Goal: Task Accomplishment & Management: Complete application form

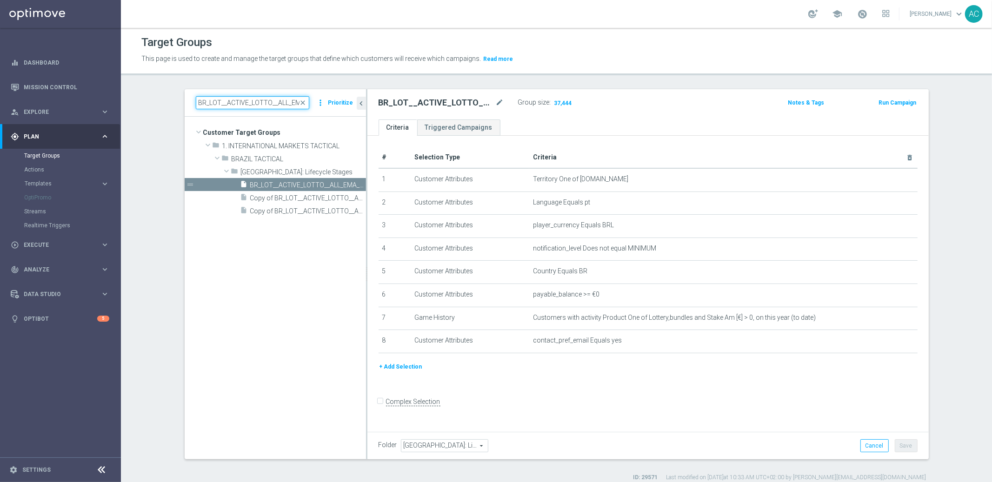
drag, startPoint x: 0, startPoint y: 0, endPoint x: 261, endPoint y: 97, distance: 279.0
click at [261, 97] on input "BR_LOT__ACTIVE_LOTTO__ALL_EMA_TAC_LT_TG" at bounding box center [253, 102] width 114 height 13
click at [252, 101] on input "BR_LOT__ACTIVE_LOTTO__ALL_EMA_TAC_LT_TG" at bounding box center [253, 102] width 114 height 13
drag, startPoint x: 245, startPoint y: 102, endPoint x: 392, endPoint y: 101, distance: 147.0
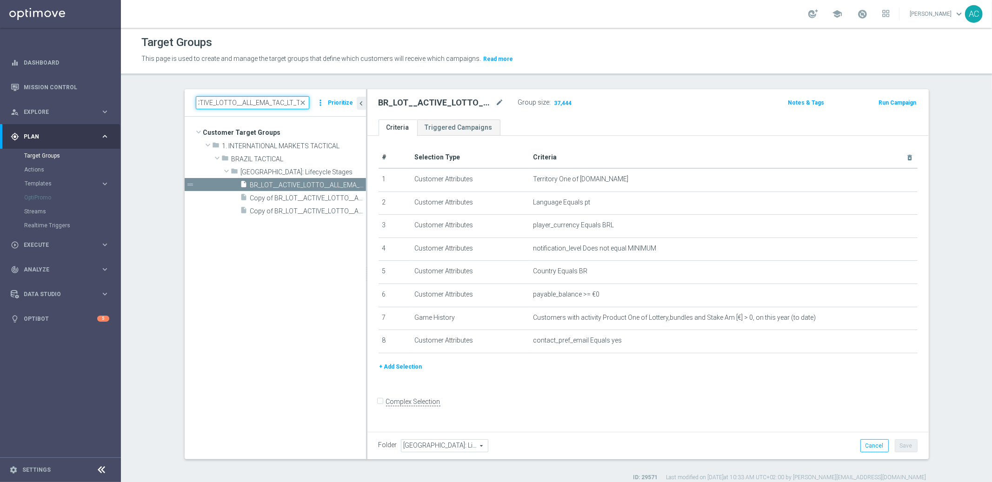
click at [392, 101] on as-split "BR_LOT__ACTIVE_LOTTO__ALL_EMA_TAC_LT_TG close more_vert Prioritize Customer Tar…" at bounding box center [557, 274] width 744 height 370
type input "BR_LOT__ACTIVE"
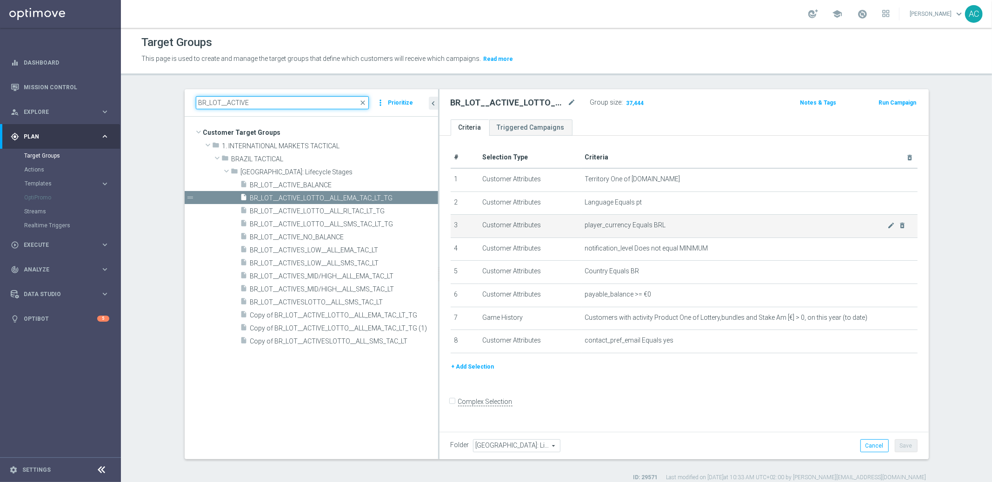
drag, startPoint x: 362, startPoint y: 239, endPoint x: 457, endPoint y: 229, distance: 95.4
click at [457, 229] on as-split "BR_LOT__ACTIVE close more_vert Prioritize Customer Target Groups library_add cr…" at bounding box center [557, 274] width 744 height 370
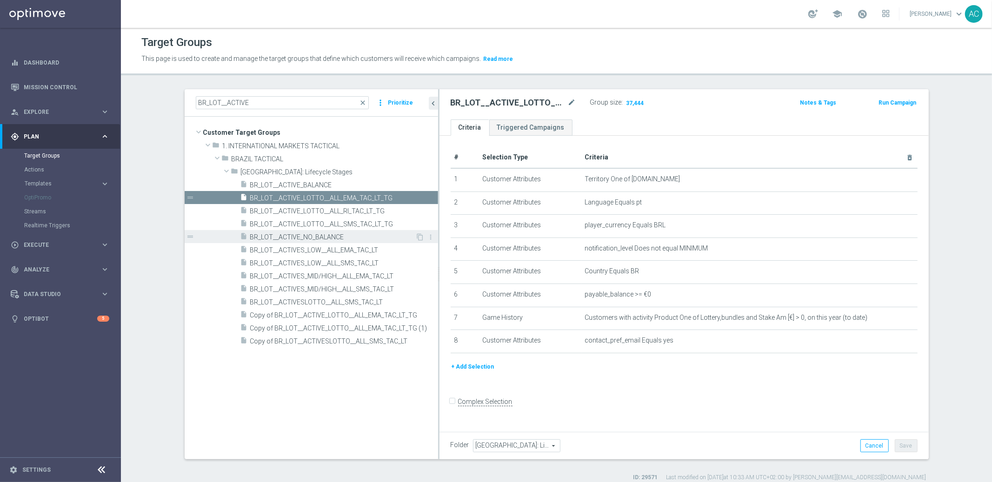
click at [367, 234] on span "BR_LOT__ACTIVE_NO_BALANCE" at bounding box center [333, 238] width 166 height 8
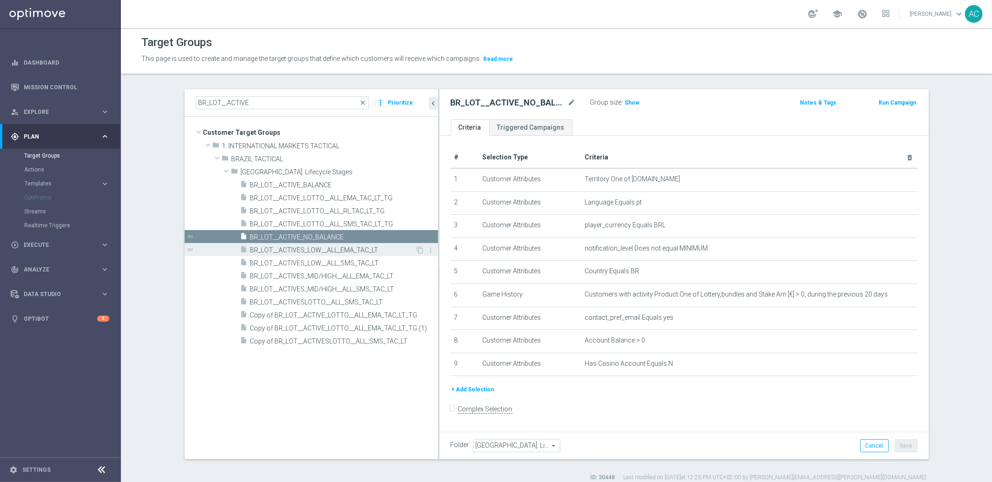
click at [360, 249] on span "BR_LOT__ACTIVES_LOW__ALL_EMA_TAC_LT" at bounding box center [333, 251] width 166 height 8
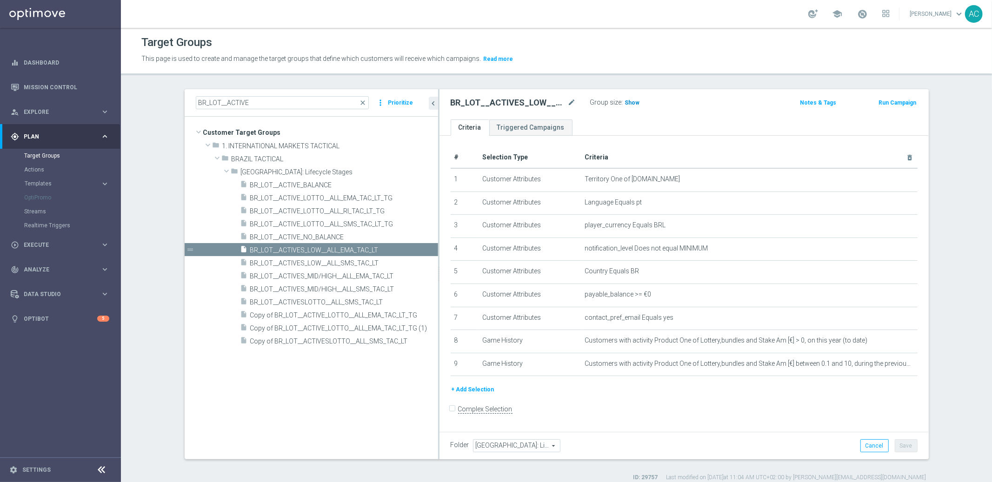
click at [631, 104] on span "Show" at bounding box center [632, 103] width 15 height 7
click at [383, 277] on span "BR_LOT__ACTIVES_MID/HIGH__ALL_EMA_TAC_LT" at bounding box center [333, 277] width 166 height 8
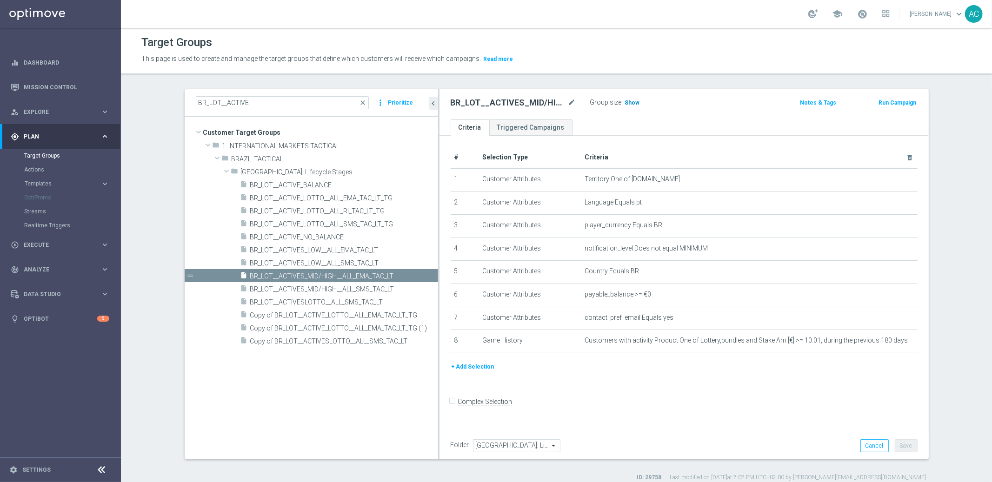
click at [625, 102] on span "Show" at bounding box center [632, 103] width 15 height 7
click at [300, 186] on span "BR_LOT__ACTIVE_BALANCE" at bounding box center [333, 185] width 166 height 8
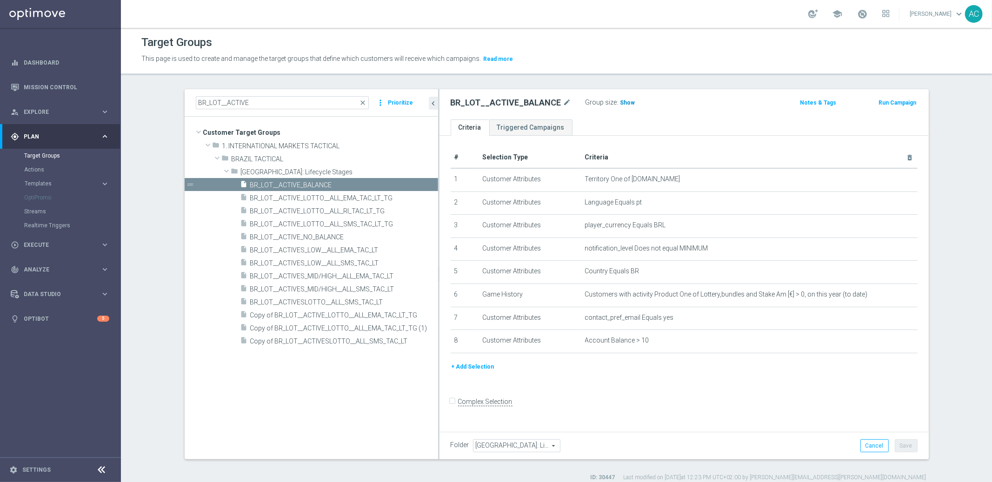
click at [621, 103] on span "Show" at bounding box center [628, 103] width 15 height 7
drag, startPoint x: 435, startPoint y: 373, endPoint x: 441, endPoint y: 372, distance: 6.2
click at [441, 372] on as-split "BR_LOT__ACTIVE close more_vert Prioritize Customer Target Groups library_add cr…" at bounding box center [557, 274] width 744 height 370
click at [633, 114] on div "BR_LOT__ACTIVE_BALANCE mode_edit Group size : 2,098 Notes & Tags Run Campaign" at bounding box center [684, 104] width 489 height 30
click at [797, 391] on div "# Selection Type Criteria delete_forever 1 Customer Attributes Territory One of…" at bounding box center [684, 282] width 489 height 293
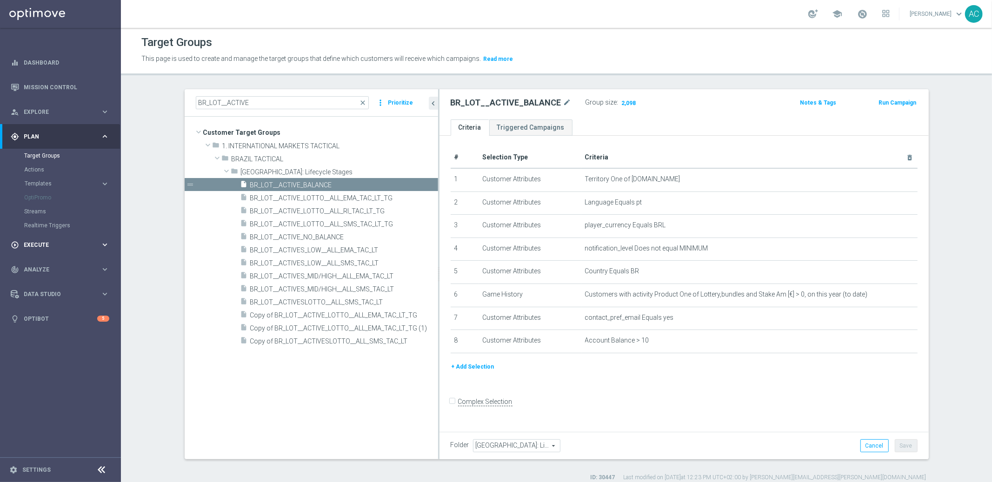
click at [50, 245] on span "Execute" at bounding box center [62, 245] width 77 height 6
click at [44, 183] on link "Campaign Builder" at bounding box center [60, 180] width 73 height 7
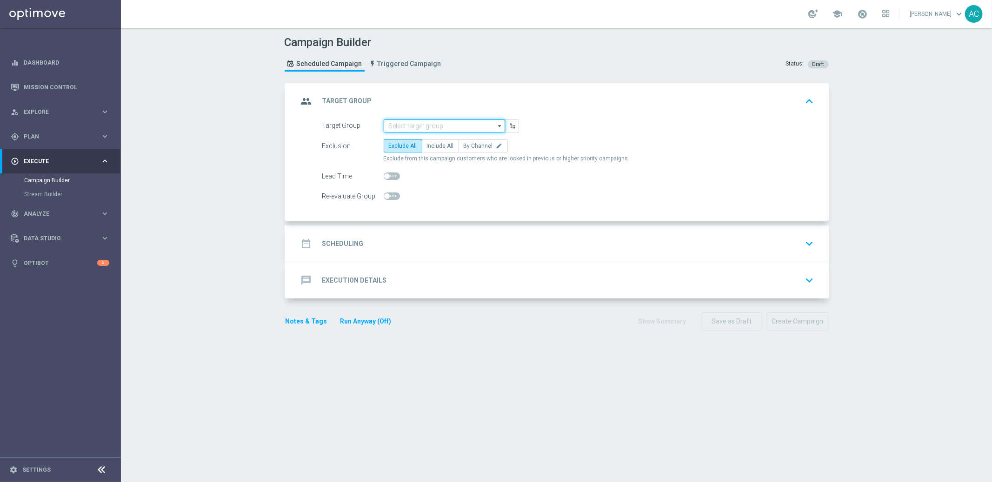
click at [443, 125] on input at bounding box center [444, 126] width 121 height 13
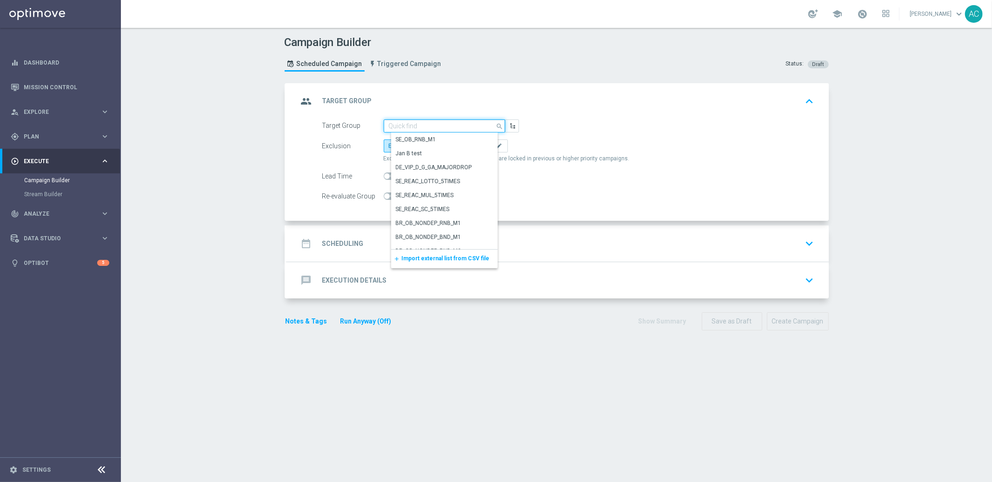
paste input "BR_LOT__HAS_CAS_ACCOUNT"
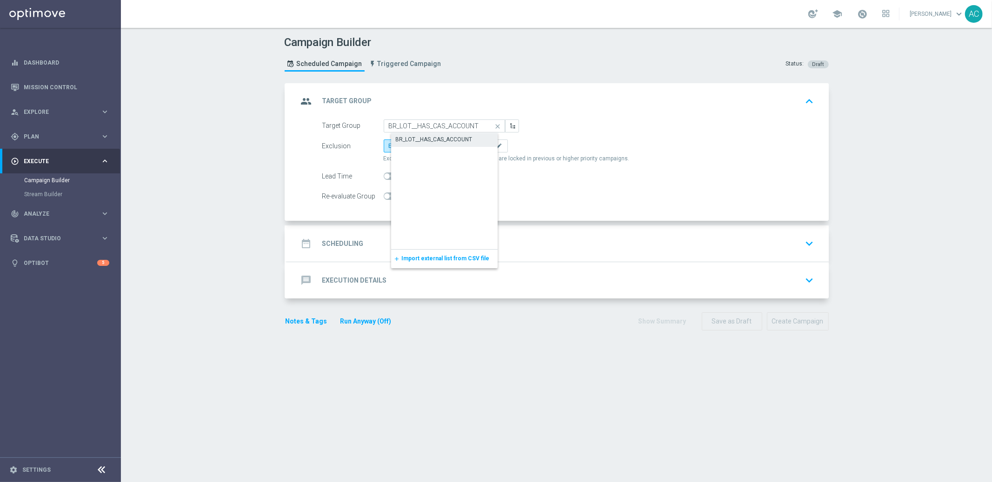
click at [442, 136] on div "BR_LOT__HAS_CAS_ACCOUNT" at bounding box center [434, 139] width 77 height 8
type input "BR_LOT__HAS_CAS_ACCOUNT"
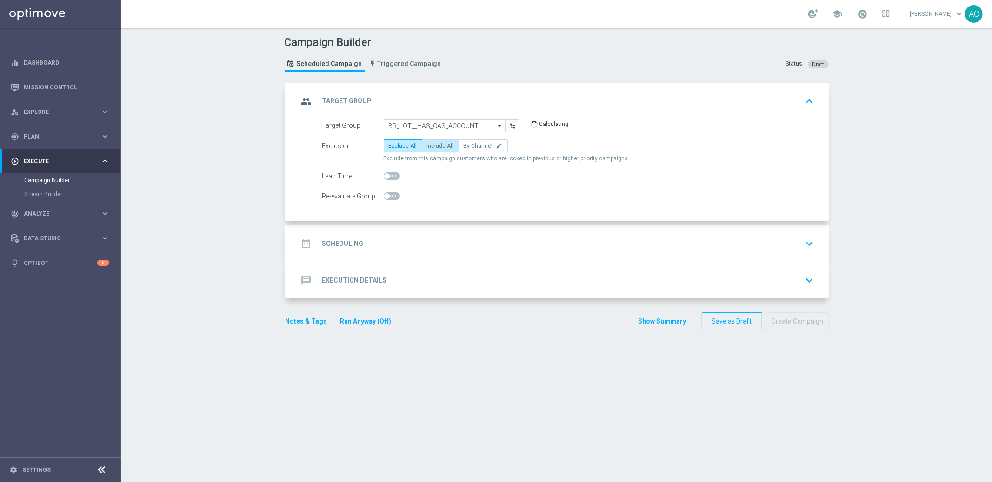
click at [437, 146] on span "Include All" at bounding box center [440, 146] width 27 height 7
click at [433, 146] on input "Include All" at bounding box center [430, 148] width 6 height 6
radio input "true"
click at [340, 241] on h2 "Scheduling" at bounding box center [342, 244] width 41 height 9
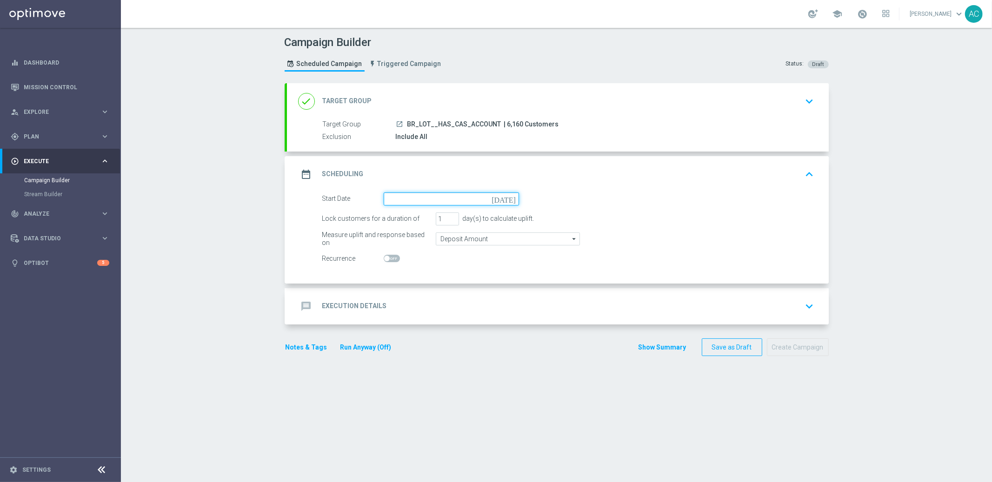
click at [455, 202] on input at bounding box center [451, 199] width 135 height 13
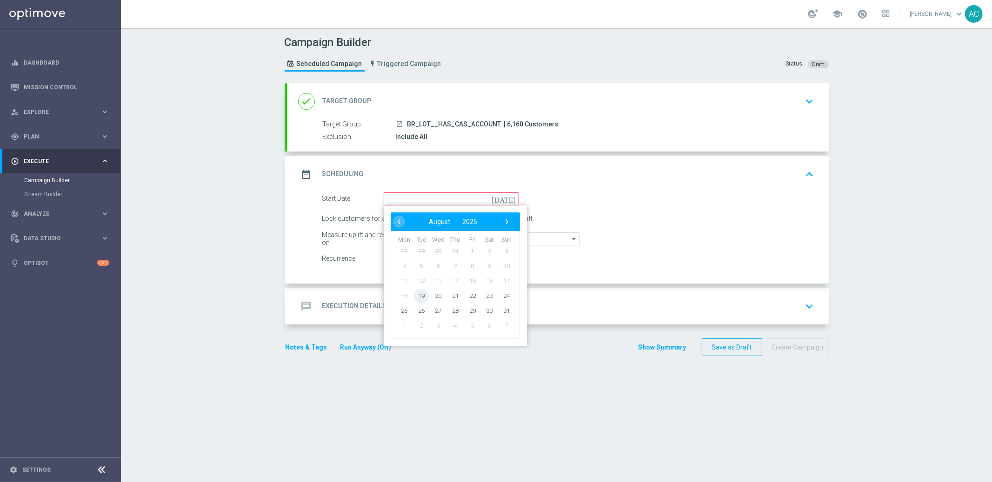
click at [417, 296] on span "19" at bounding box center [421, 295] width 15 height 15
type input "19 Aug 2025"
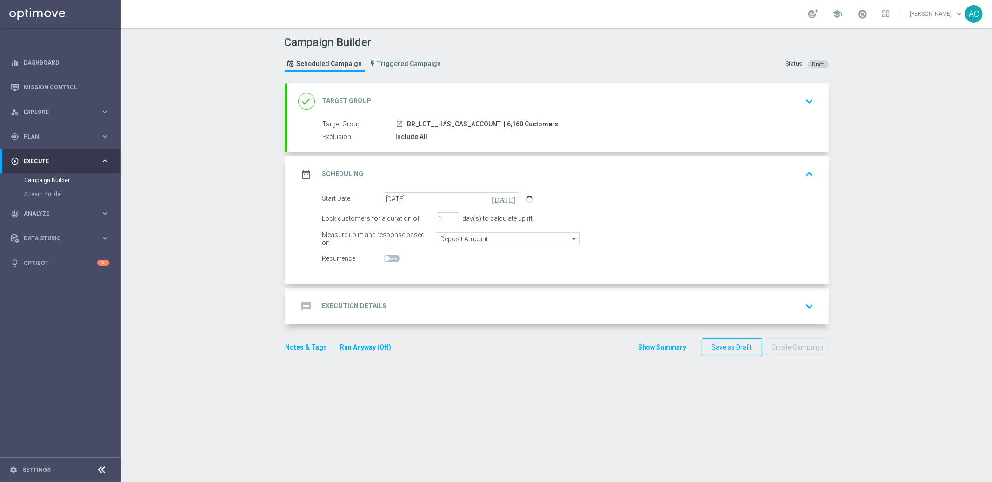
click at [397, 308] on div "message Execution Details keyboard_arrow_down" at bounding box center [558, 307] width 520 height 18
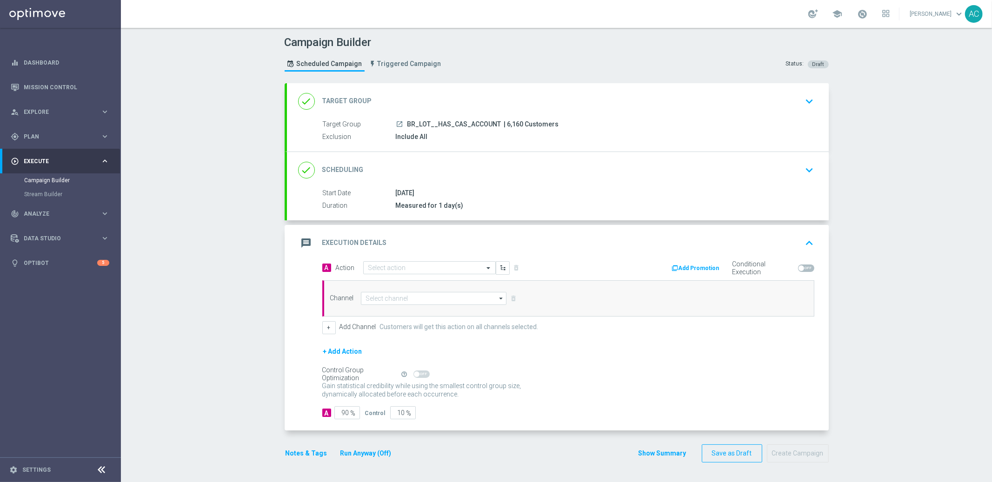
click at [508, 200] on div "Start Date 19 Aug 2025 Duration Measured for 1 day(s)" at bounding box center [558, 199] width 542 height 23
click at [515, 180] on div "done Scheduling keyboard_arrow_down" at bounding box center [558, 170] width 542 height 36
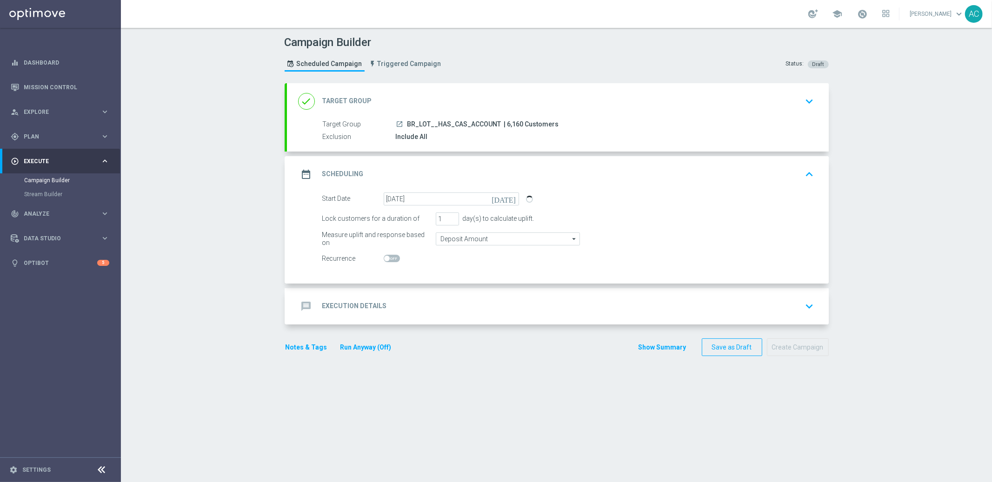
click at [388, 257] on span at bounding box center [392, 258] width 16 height 7
click at [388, 257] on input "checkbox" at bounding box center [392, 258] width 16 height 7
checkbox input "true"
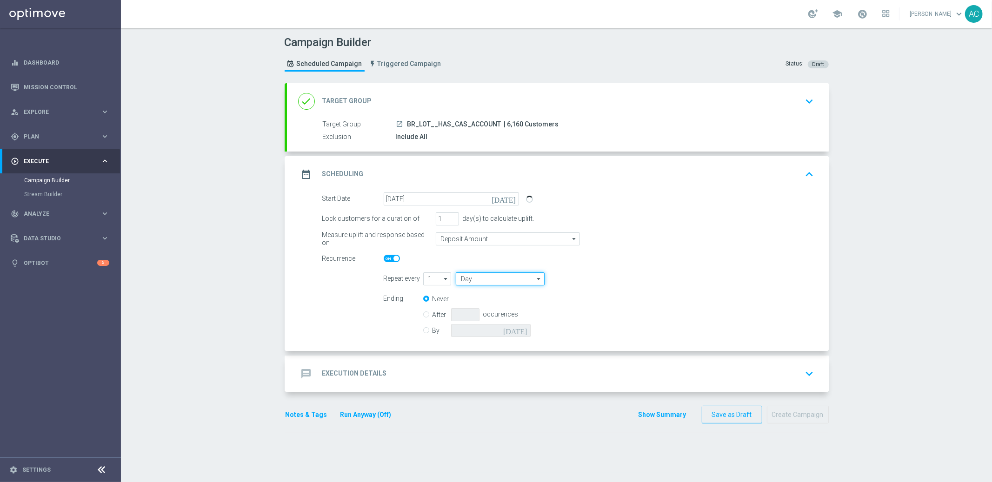
click at [486, 275] on input "Day" at bounding box center [500, 279] width 88 height 13
click at [488, 306] on div "Week" at bounding box center [504, 307] width 82 height 14
type input "Week"
click at [603, 279] on input "checkbox" at bounding box center [608, 279] width 14 height 13
checkbox input "true"
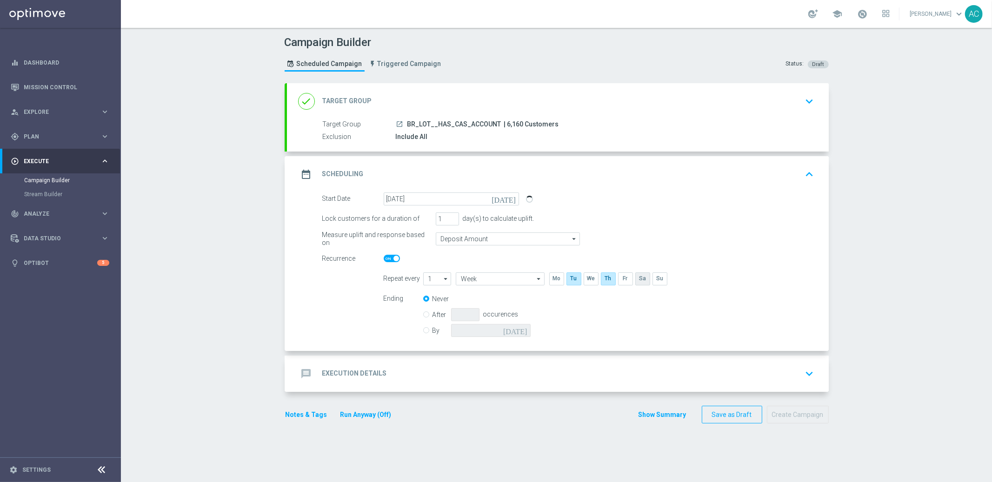
click at [638, 278] on input "checkbox" at bounding box center [643, 279] width 14 height 13
checkbox input "true"
click at [423, 330] on input "By" at bounding box center [426, 329] width 6 height 6
radio input "true"
radio input "false"
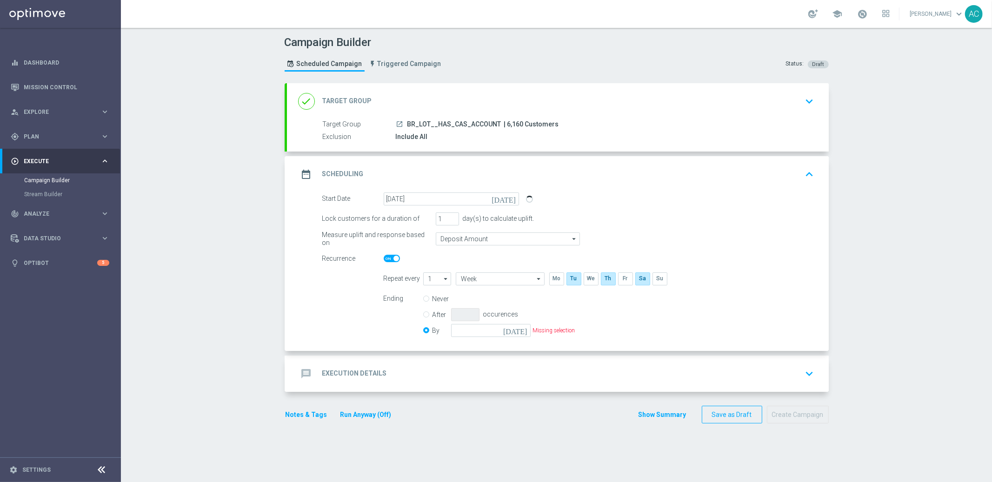
click at [520, 331] on icon "today" at bounding box center [516, 329] width 27 height 10
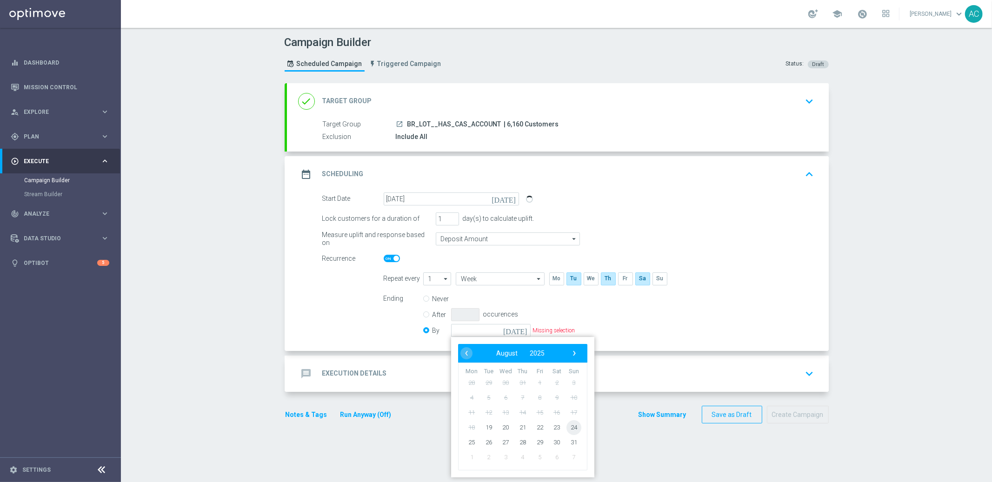
click at [572, 427] on span "24" at bounding box center [573, 427] width 15 height 15
type input "24 Aug 2025"
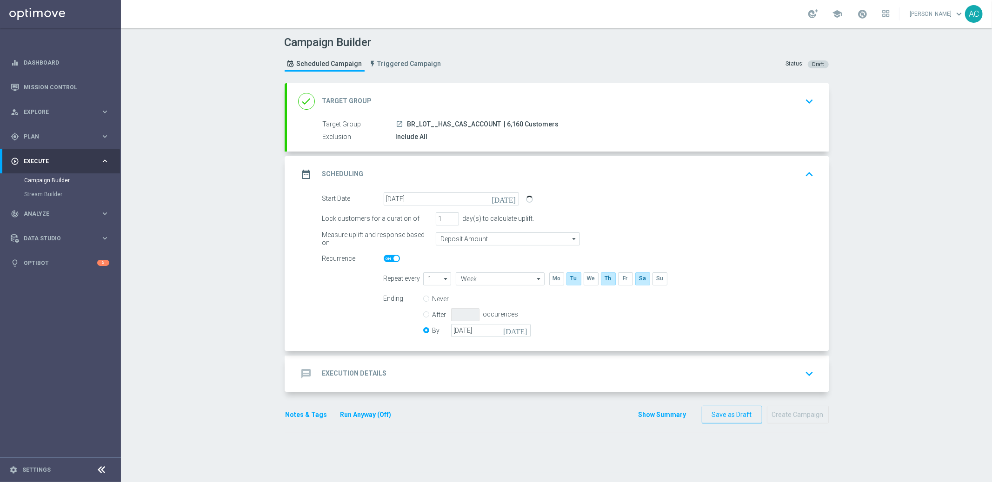
click at [349, 386] on div "message Execution Details keyboard_arrow_down" at bounding box center [558, 374] width 542 height 36
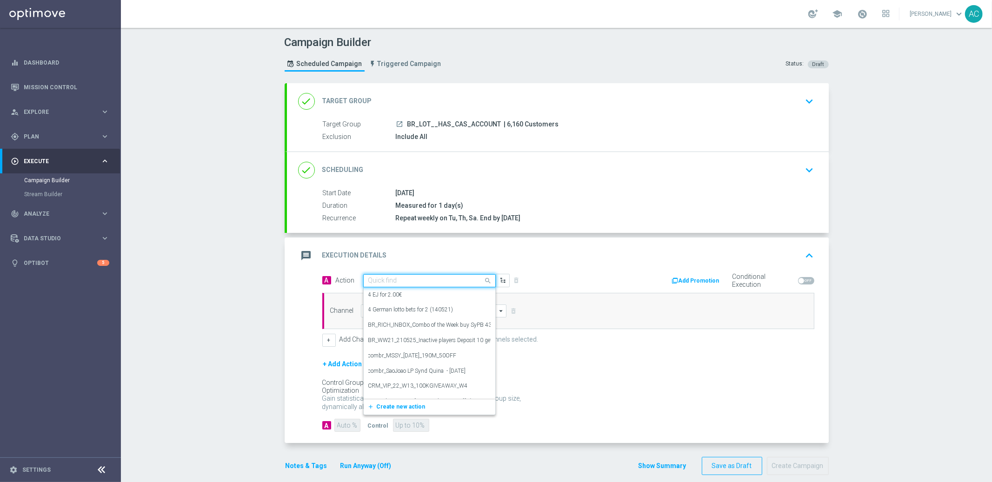
click at [395, 280] on input "text" at bounding box center [420, 281] width 104 height 8
paste input "BR_LOT_LFIXSELL_COM__ALL_EMA_TAC_LT"
type input "BR_LOT_LFIXSELL_COM__ALL_EMA_TAC_LT"
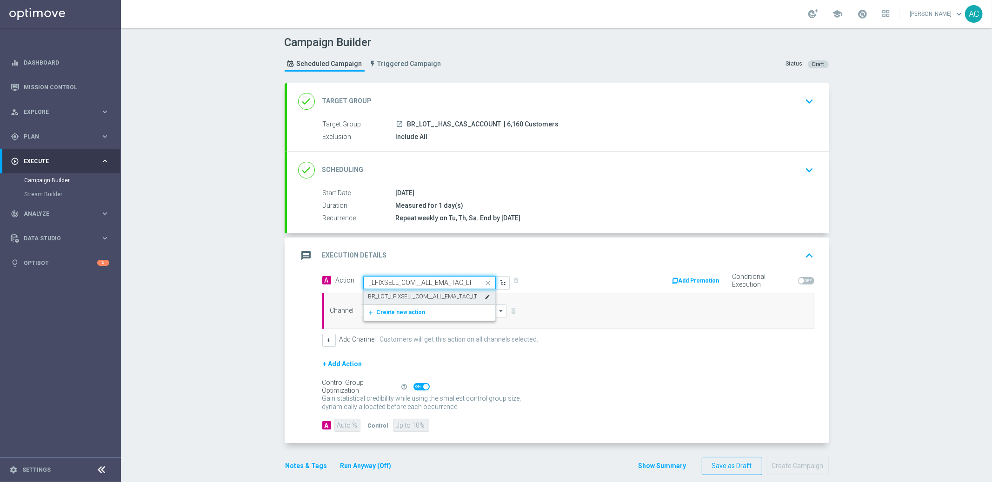
click at [406, 292] on div "BR_LOT_LFIXSELL_COM__ALL_EMA_TAC_LT edit" at bounding box center [429, 296] width 122 height 15
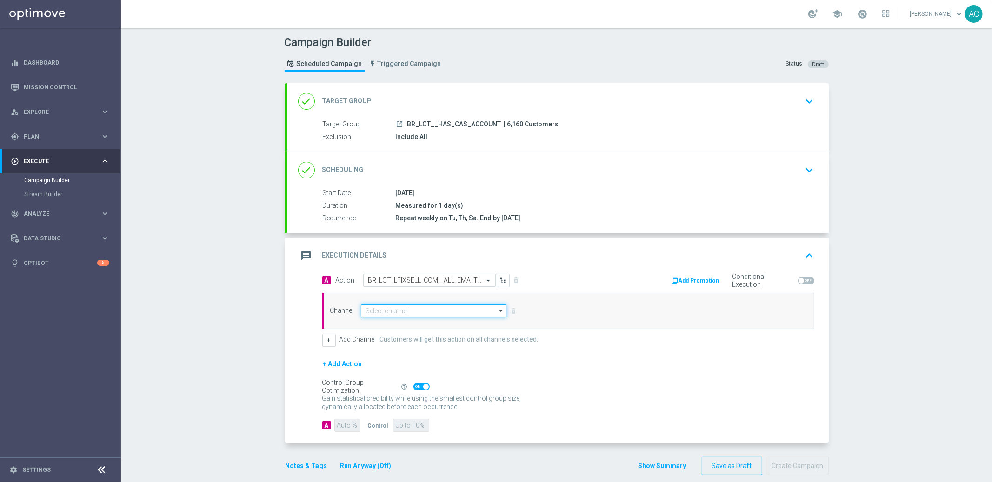
click at [387, 311] on input at bounding box center [434, 311] width 146 height 13
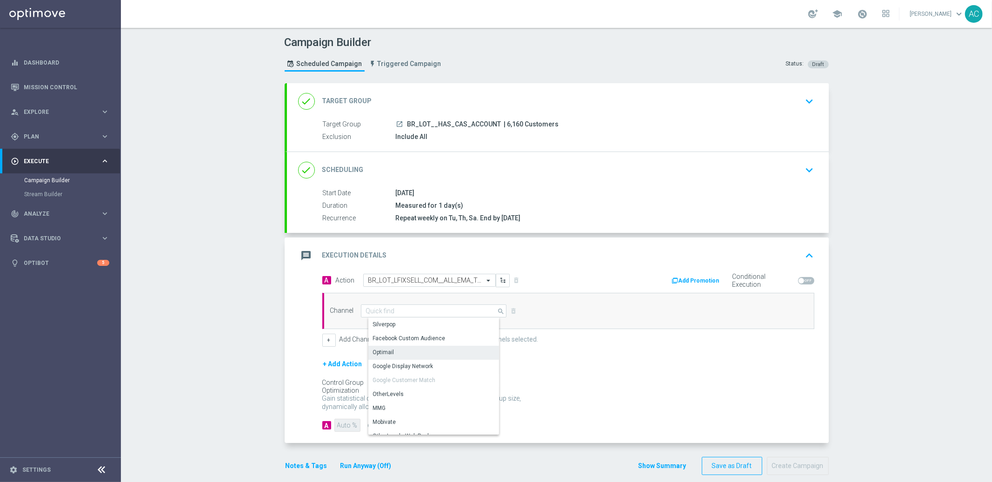
click at [396, 348] on div "Optimail" at bounding box center [437, 352] width 139 height 13
type input "Optimail"
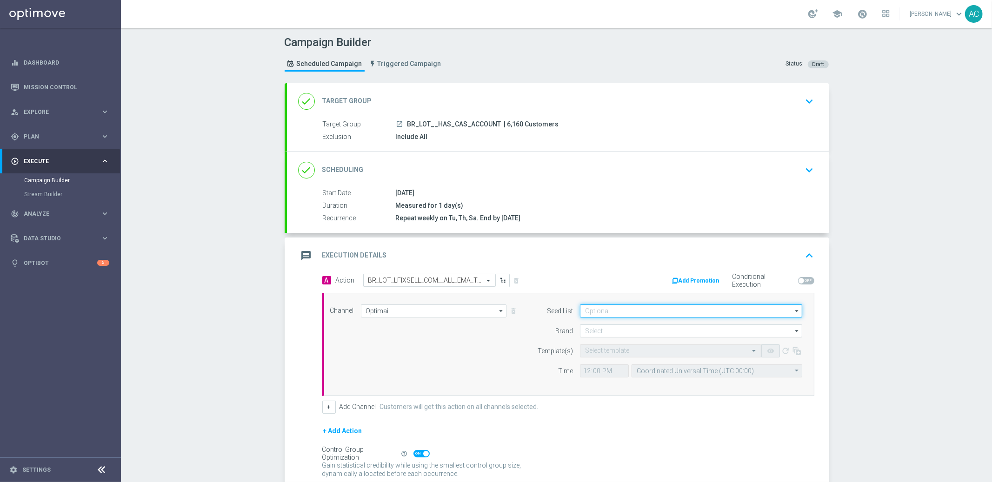
click at [647, 305] on input at bounding box center [691, 311] width 222 height 13
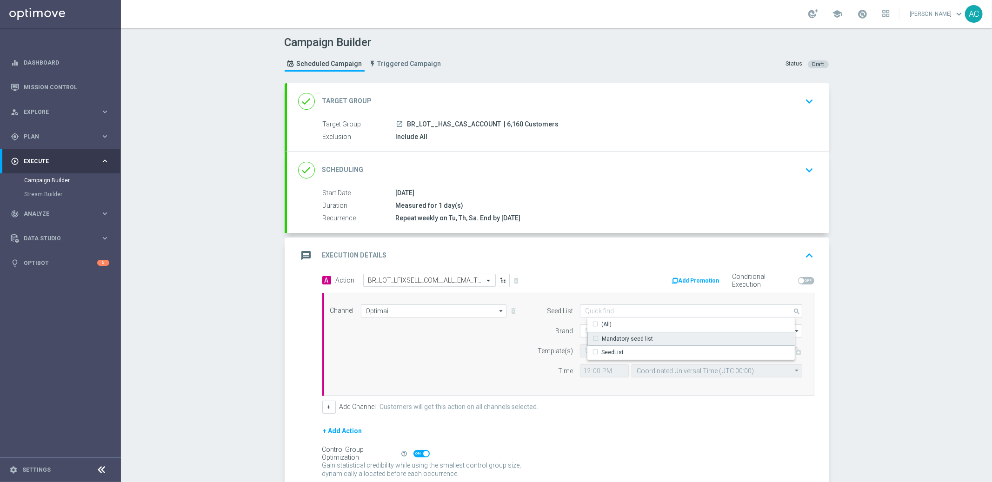
click at [647, 337] on div "Mandatory seed list" at bounding box center [699, 339] width 223 height 14
click at [480, 340] on div "Channel Optimail Optimail arrow_drop_down Show Selected 1 of 26 Silverpop" at bounding box center [566, 345] width 487 height 80
type input "Mandatory seed list"
click at [633, 327] on input at bounding box center [691, 331] width 222 height 13
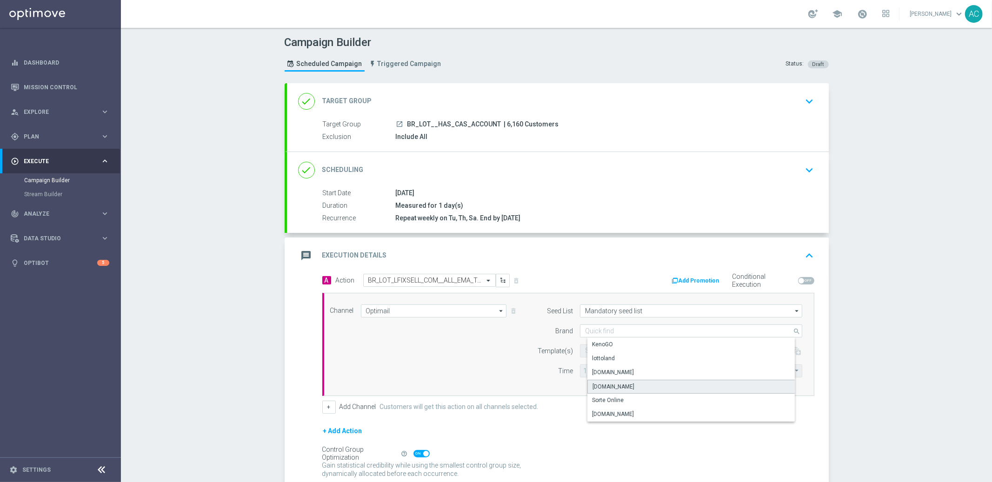
click at [630, 389] on div "[DOMAIN_NAME]" at bounding box center [614, 387] width 42 height 8
type input "[DOMAIN_NAME]"
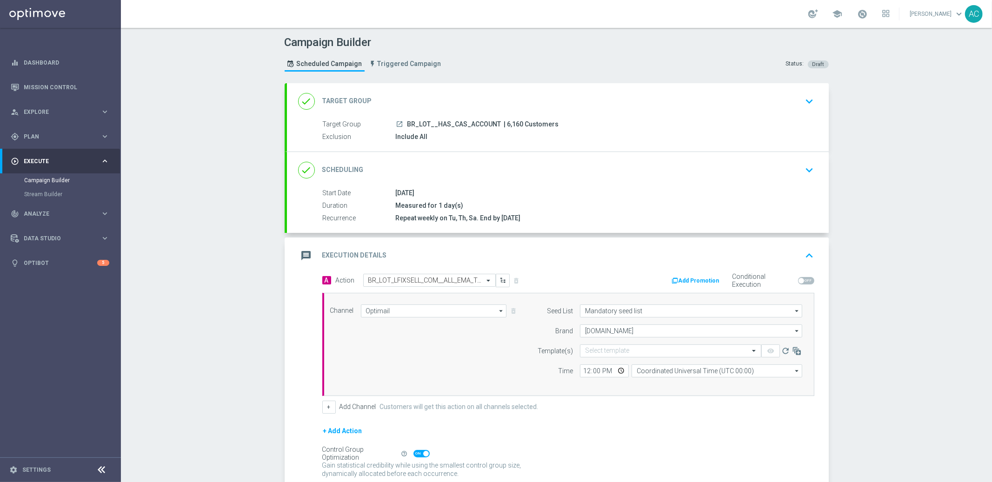
drag, startPoint x: 448, startPoint y: 382, endPoint x: 616, endPoint y: 368, distance: 168.5
click at [451, 380] on div "Channel Optimail Optimail arrow_drop_down Show Selected 1 of 26 Silverpop" at bounding box center [566, 345] width 487 height 80
click at [645, 357] on form "Template(s) Select template remove_red_eye refresh Time 12:00 Coordinated Unive…" at bounding box center [668, 361] width 270 height 33
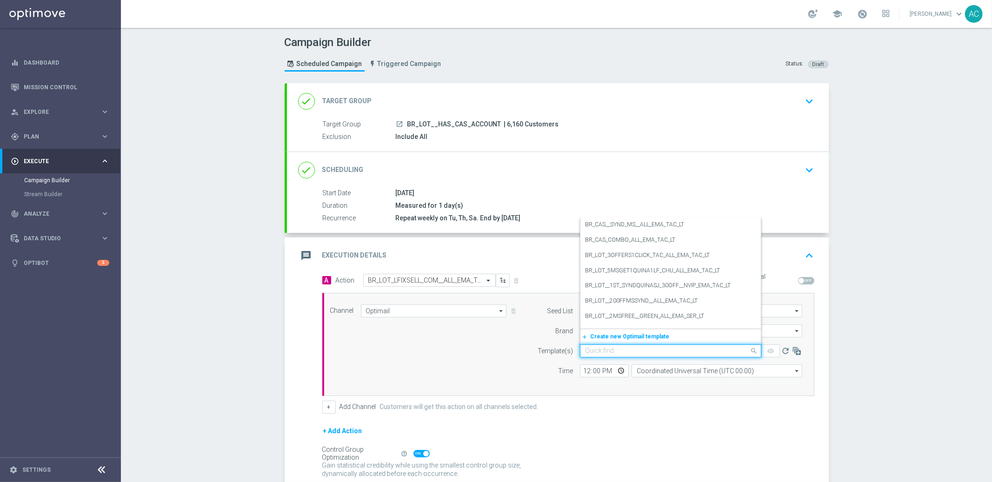
click at [645, 353] on input "text" at bounding box center [661, 352] width 153 height 8
paste input "BR_LOT_LFIXSELL_COM__ALL_EMA_TAC_LT"
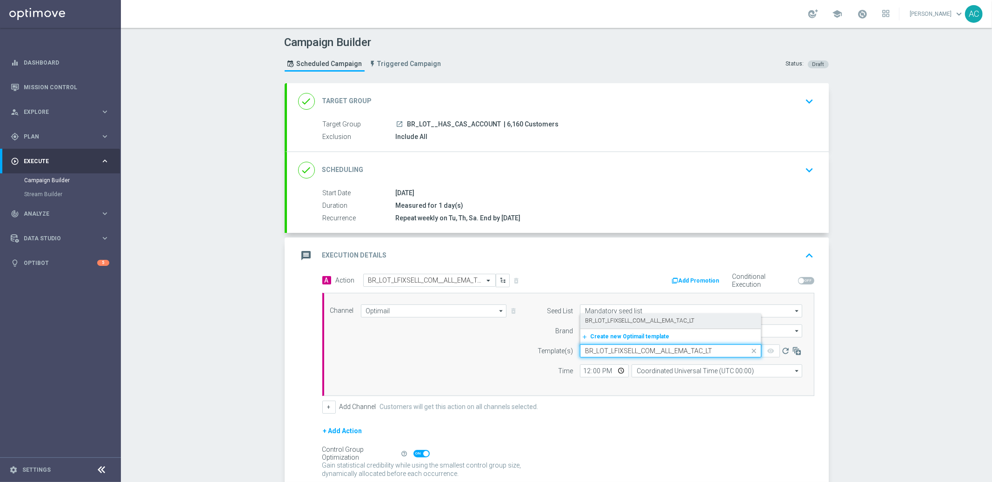
click at [649, 324] on label "BR_LOT_LFIXSELL_COM__ALL_EMA_TAC_LT" at bounding box center [639, 321] width 109 height 8
type input "BR_LOT_LFIXSELL_COM__ALL_EMA_TAC_LT"
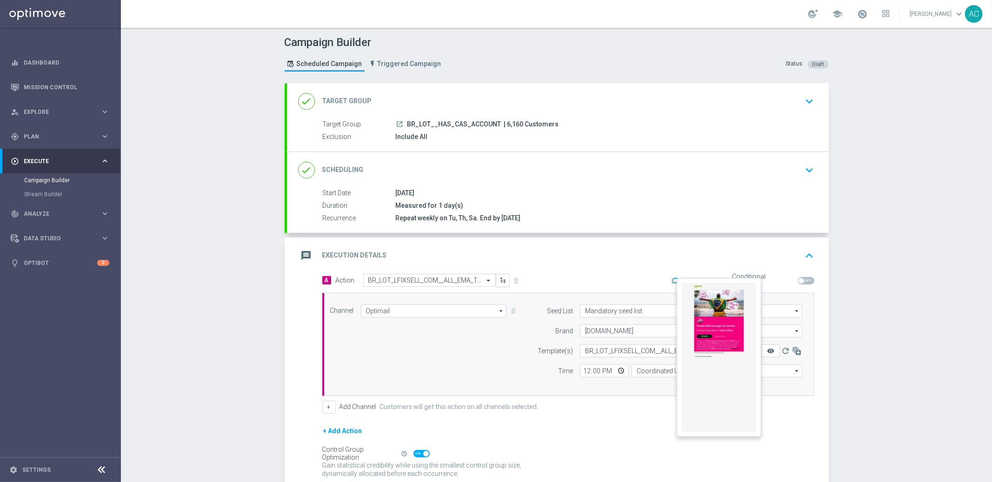
click at [767, 352] on icon "remove_red_eye" at bounding box center [770, 351] width 7 height 7
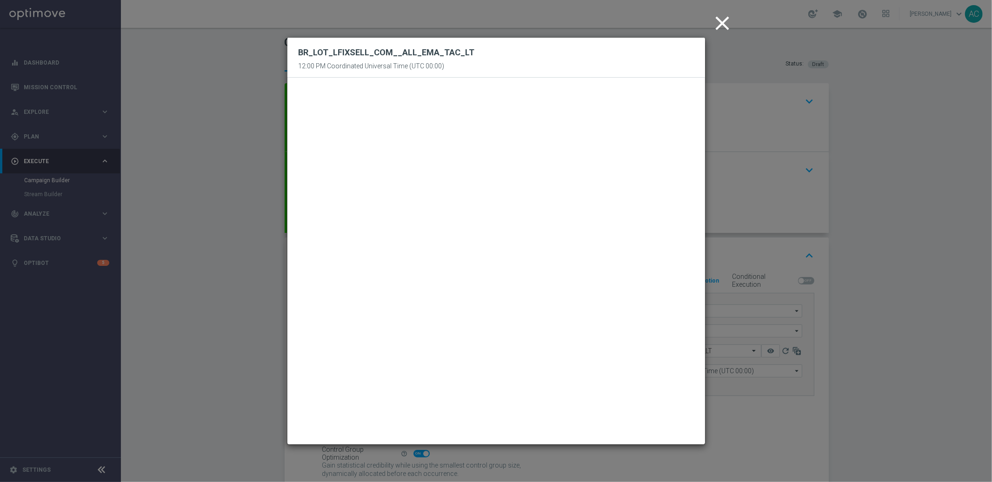
click at [725, 22] on icon "close" at bounding box center [722, 23] width 23 height 23
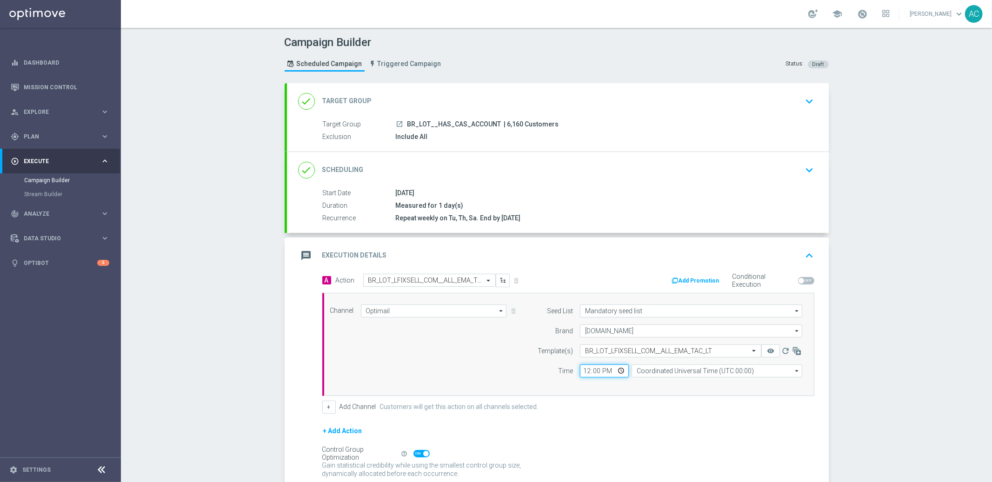
click at [580, 373] on input "12:00" at bounding box center [604, 371] width 49 height 13
type input "18:30"
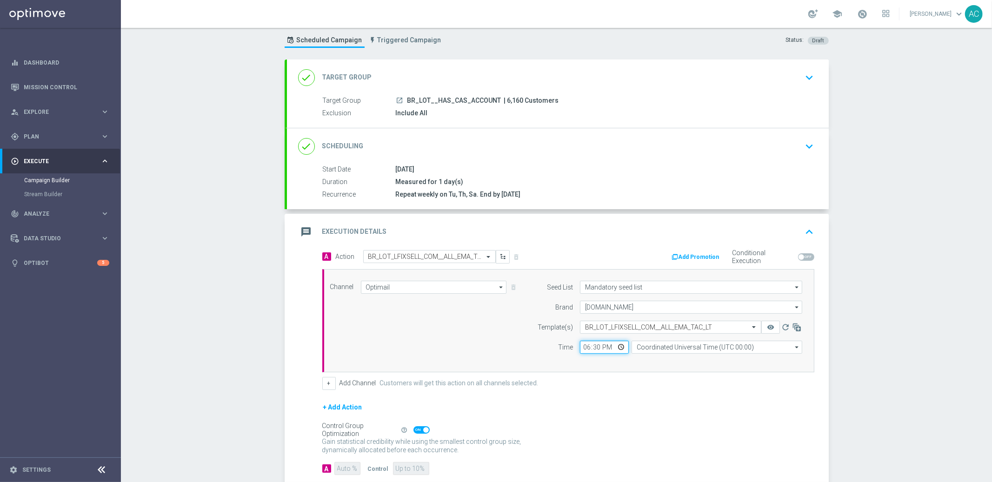
scroll to position [78, 0]
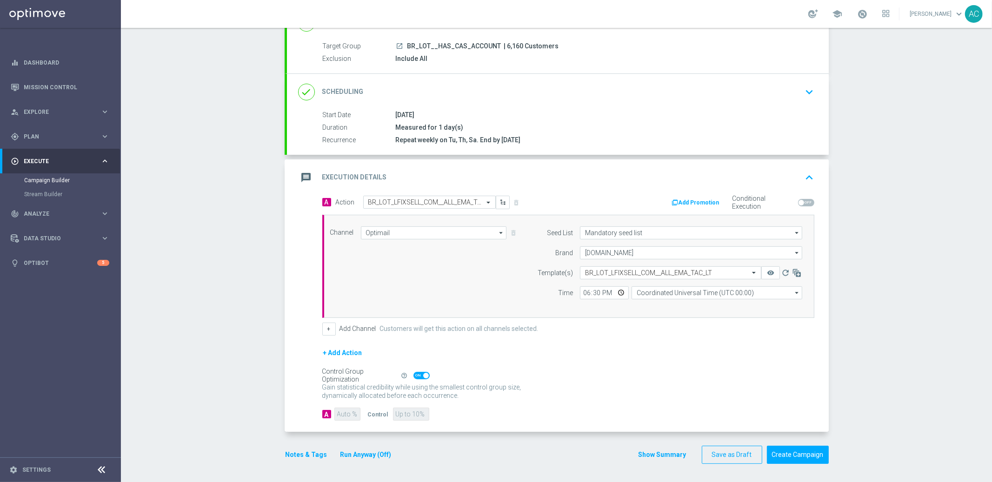
click at [415, 375] on span at bounding box center [422, 375] width 16 height 7
click at [415, 375] on input "checkbox" at bounding box center [422, 375] width 16 height 7
checkbox input "false"
click at [341, 415] on input "90" at bounding box center [348, 414] width 26 height 13
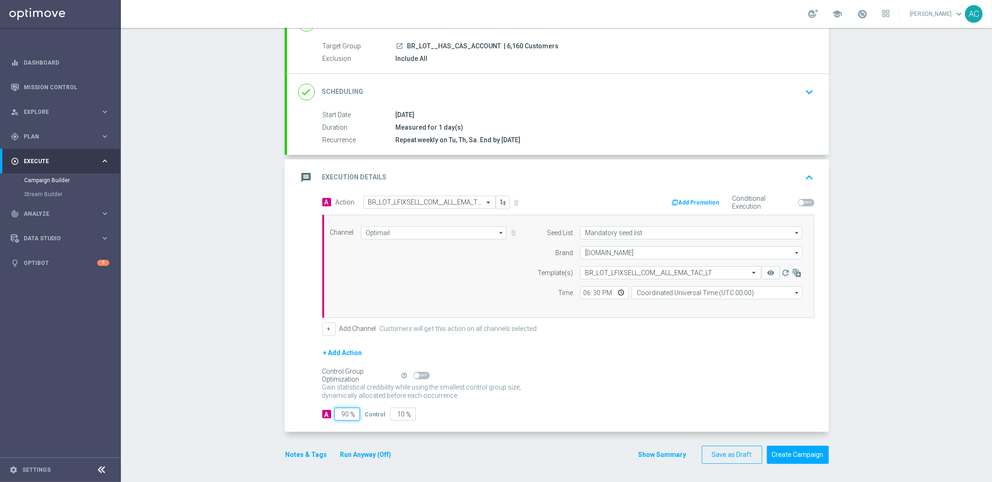
type input "1"
type input "99"
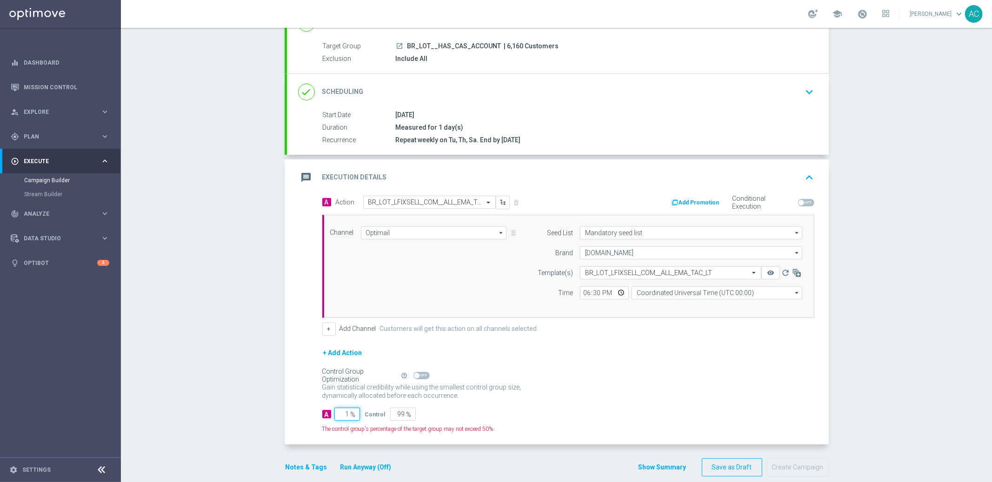
type input "10"
type input "90"
type input "100"
type input "0"
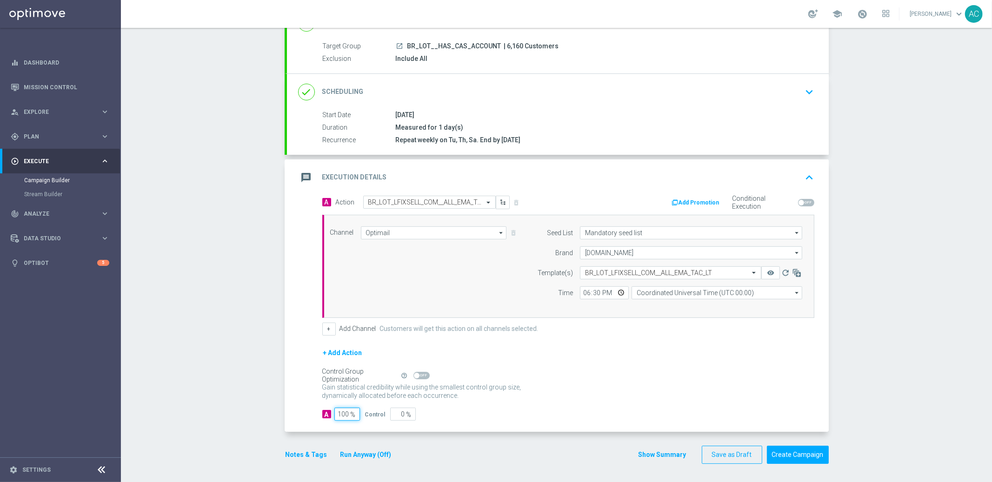
type input "100"
click at [730, 291] on input "Coordinated Universal Time (UTC 00:00)" at bounding box center [717, 293] width 171 height 13
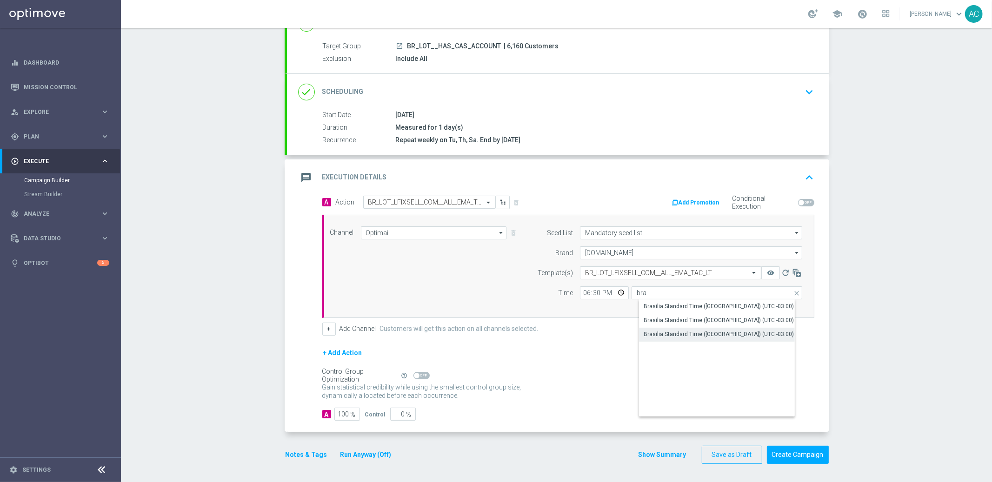
click at [740, 333] on div "Brasilia Standard Time (Sao Paulo) (UTC -03:00)" at bounding box center [719, 334] width 150 height 8
type input "Brasilia Standard Time (Sao Paulo) (UTC -03:00)"
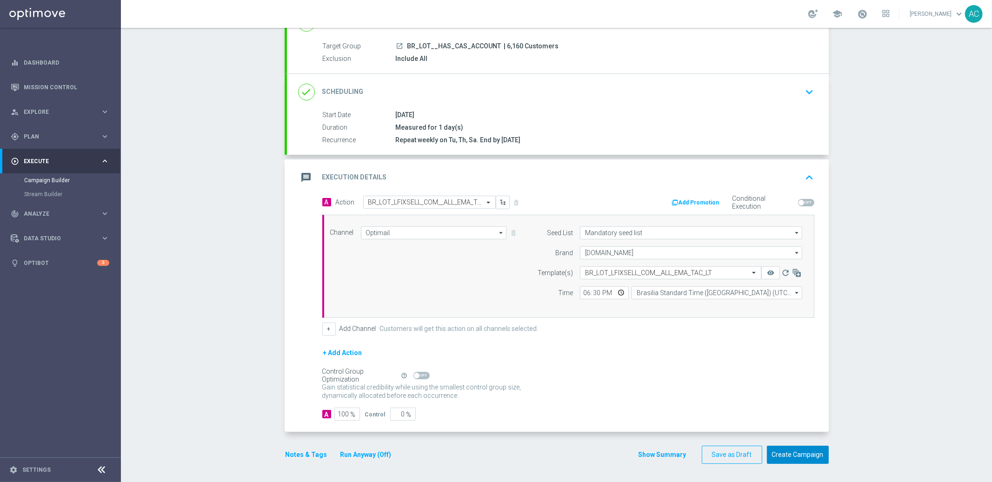
click at [790, 460] on button "Create Campaign" at bounding box center [798, 455] width 62 height 18
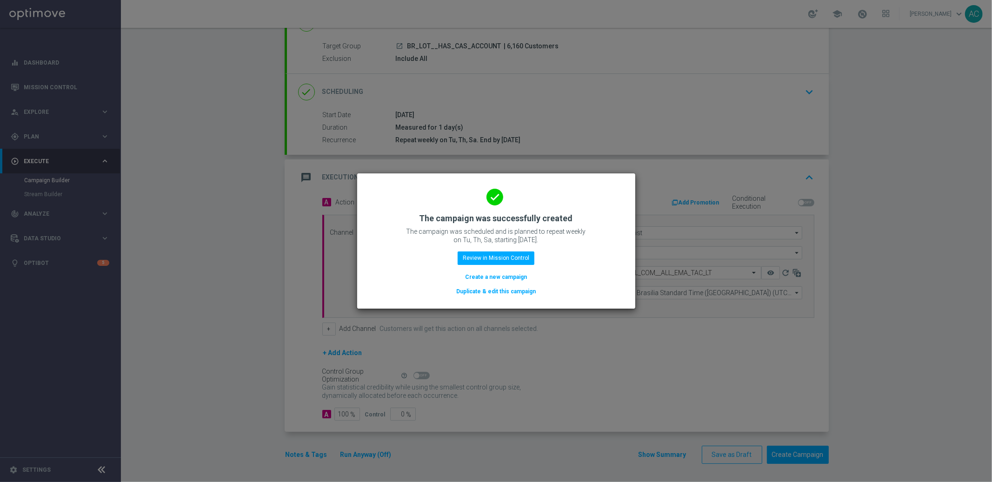
click at [500, 276] on button "Create a new campaign" at bounding box center [496, 277] width 64 height 10
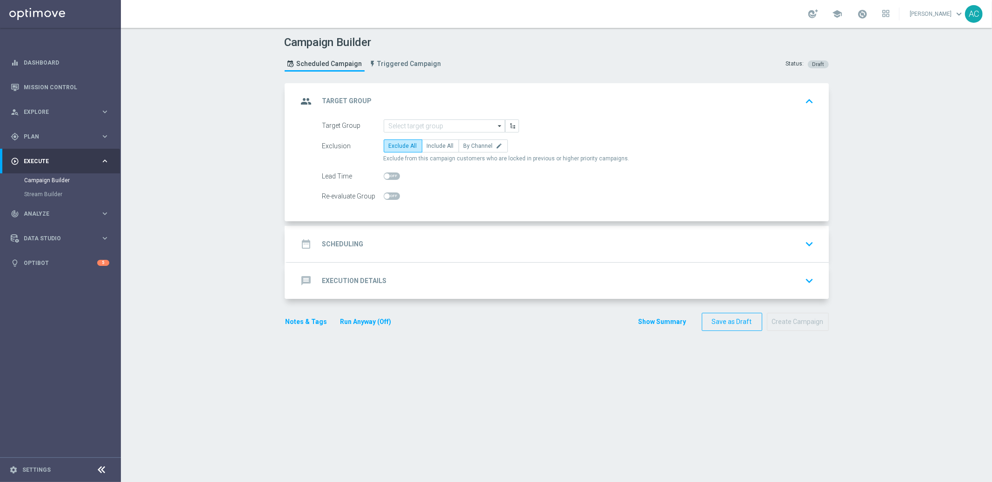
scroll to position [0, 0]
click at [423, 123] on input at bounding box center [444, 126] width 121 height 13
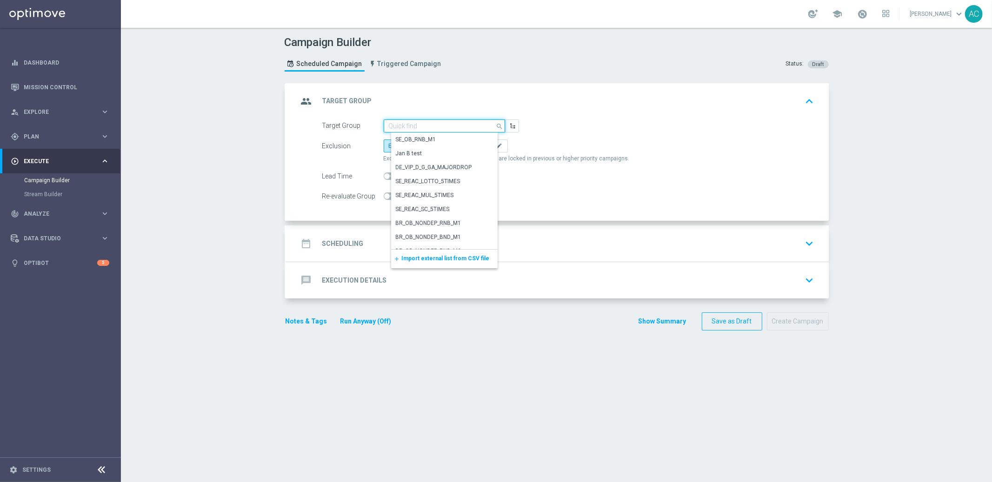
paste input "BR_LOT__ACTIVE_LOTTO__ALL_EMA_TAC_LT_TG"
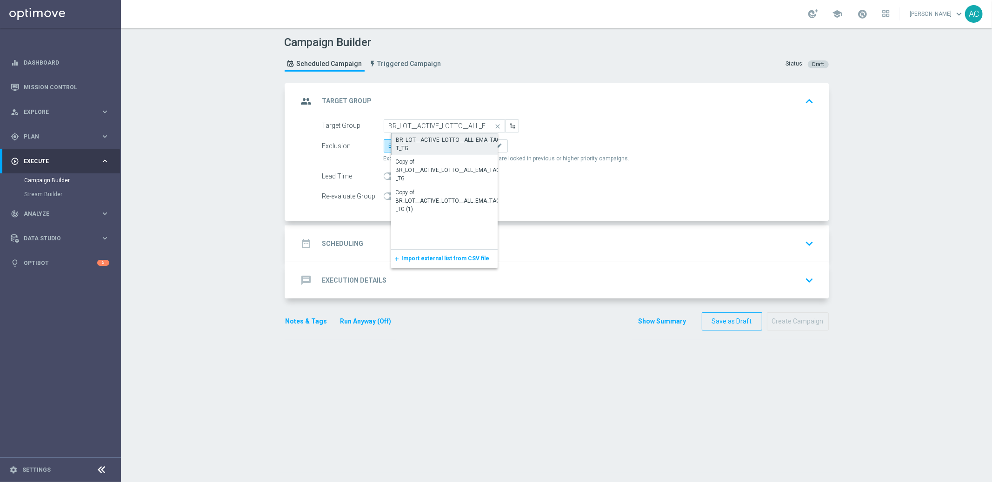
click at [437, 140] on div "BR_LOT__ACTIVE_LOTTO__ALL_EMA_TAC_LT_TG" at bounding box center [452, 144] width 112 height 17
type input "BR_LOT__ACTIVE_LOTTO__ALL_EMA_TAC_LT_TG"
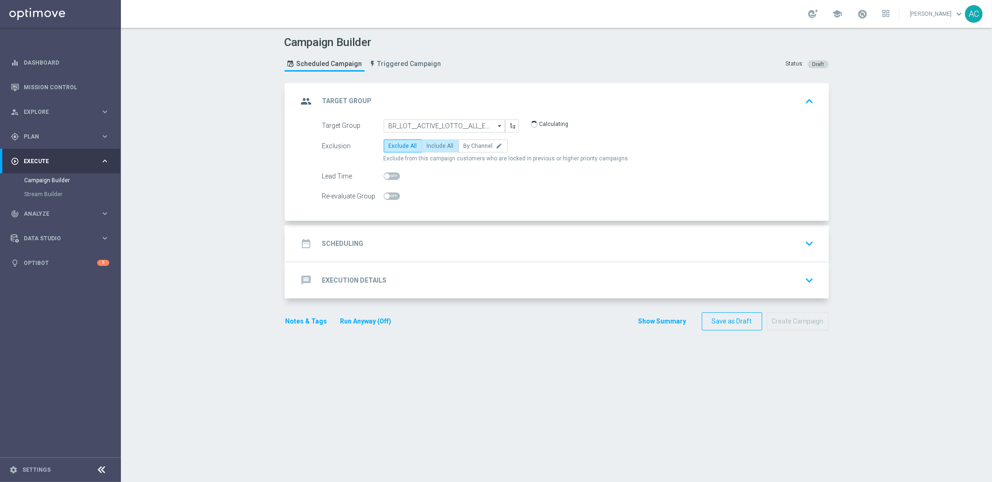
click at [429, 144] on span "Include All" at bounding box center [440, 146] width 27 height 7
click at [429, 145] on input "Include All" at bounding box center [430, 148] width 6 height 6
radio input "true"
click at [345, 240] on h2 "Scheduling" at bounding box center [342, 244] width 41 height 9
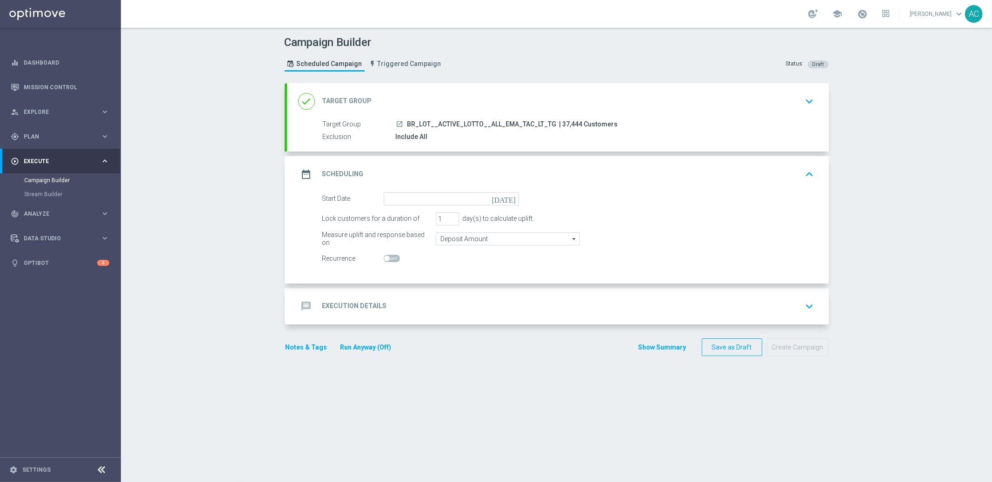
click at [456, 190] on div "date_range Scheduling keyboard_arrow_up" at bounding box center [558, 174] width 542 height 36
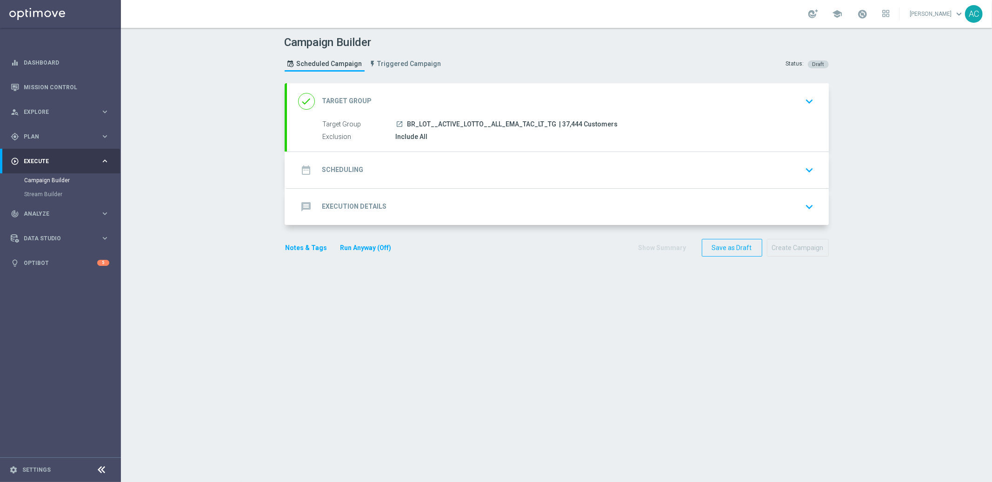
click at [404, 165] on div "date_range Scheduling keyboard_arrow_down" at bounding box center [558, 170] width 520 height 18
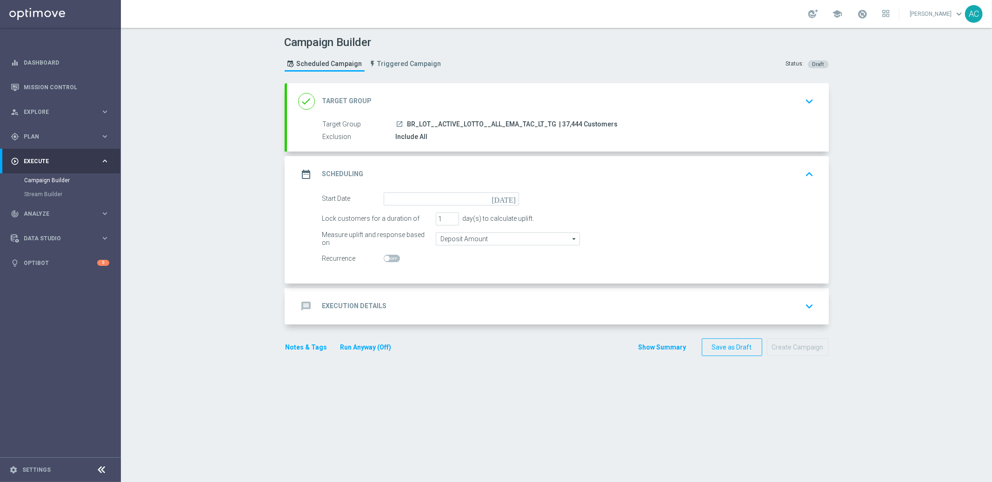
click at [428, 207] on form "Start Date today Lock customers for a duration of 1 day(s) to calculate uplift.…" at bounding box center [568, 229] width 492 height 73
click at [427, 202] on input at bounding box center [451, 199] width 135 height 13
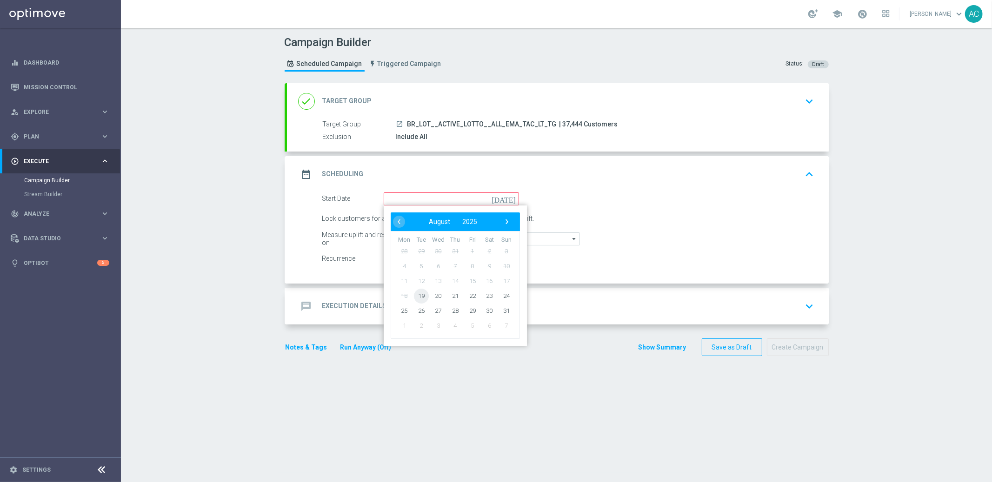
click at [422, 295] on span "19" at bounding box center [421, 295] width 15 height 15
type input "19 Aug 2025"
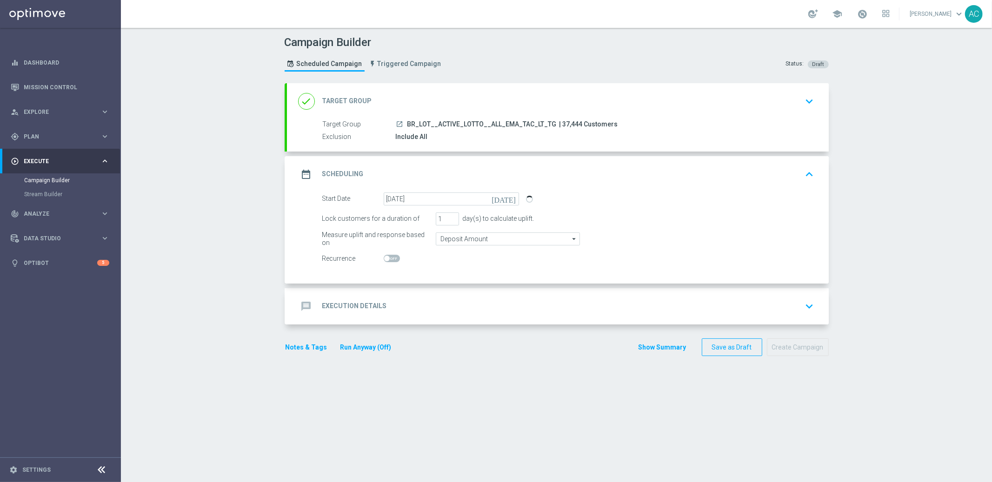
click at [388, 260] on span at bounding box center [392, 258] width 16 height 7
click at [388, 260] on input "checkbox" at bounding box center [392, 258] width 16 height 7
checkbox input "true"
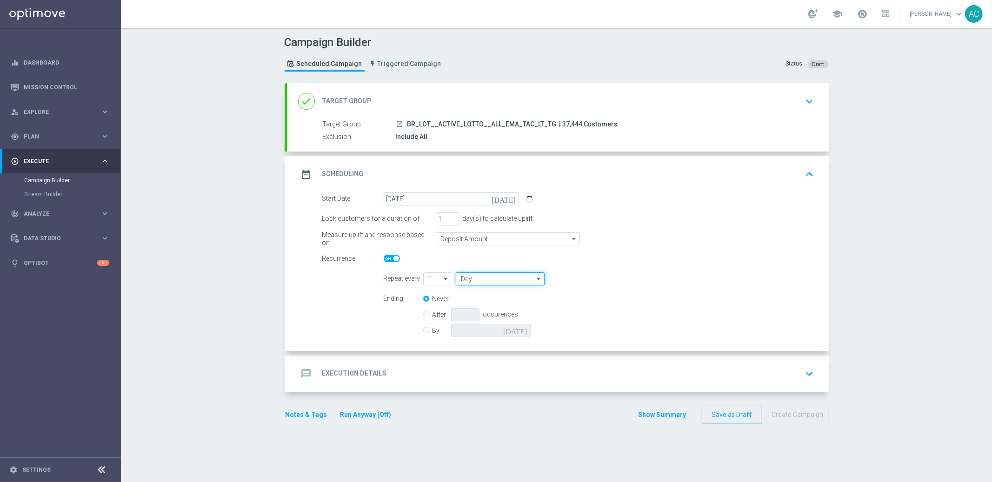
click at [492, 281] on input "Day" at bounding box center [500, 279] width 88 height 13
click at [488, 302] on div "Week" at bounding box center [504, 307] width 82 height 14
type input "Week"
click at [618, 281] on input "checkbox" at bounding box center [625, 279] width 14 height 13
checkbox input "true"
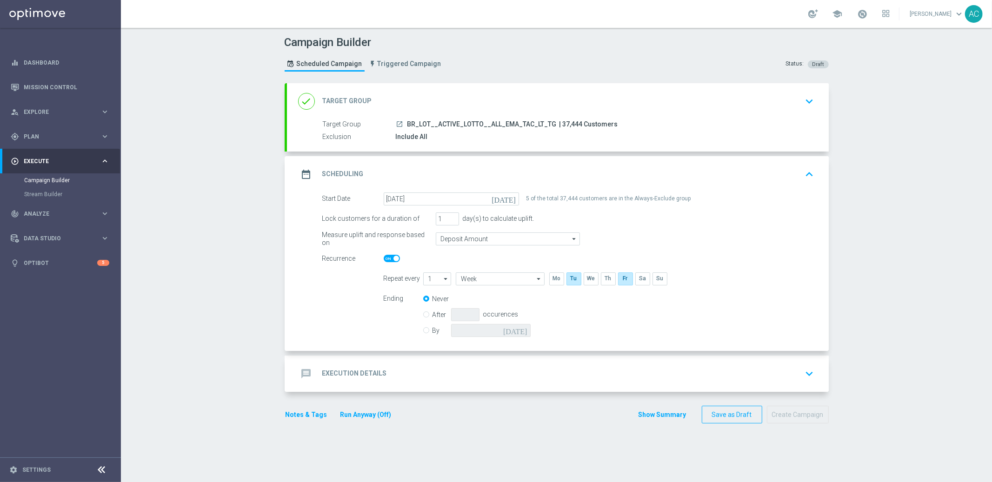
click at [427, 331] on div "By today" at bounding box center [482, 330] width 119 height 13
click at [423, 329] on input "By" at bounding box center [426, 329] width 6 height 6
radio input "true"
radio input "false"
click at [505, 330] on input at bounding box center [491, 330] width 80 height 13
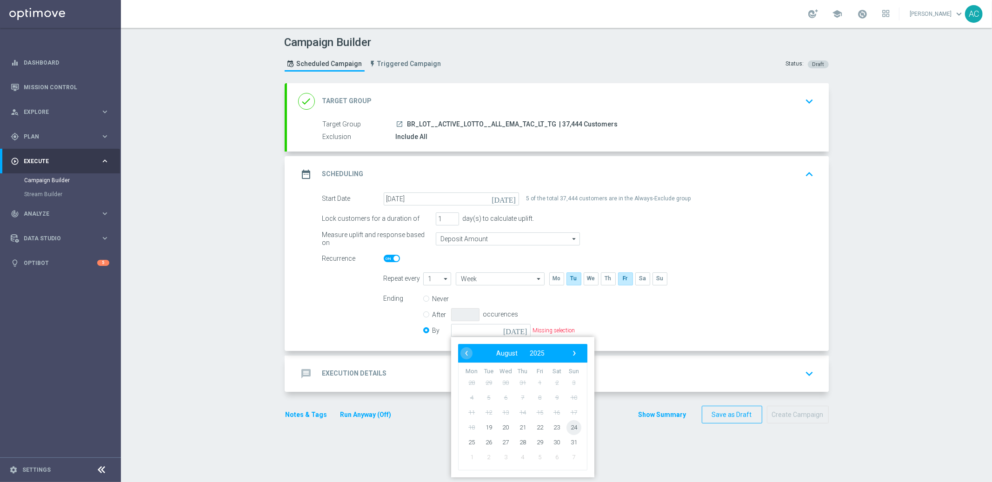
click at [569, 423] on span "24" at bounding box center [573, 427] width 15 height 15
type input "24 Aug 2025"
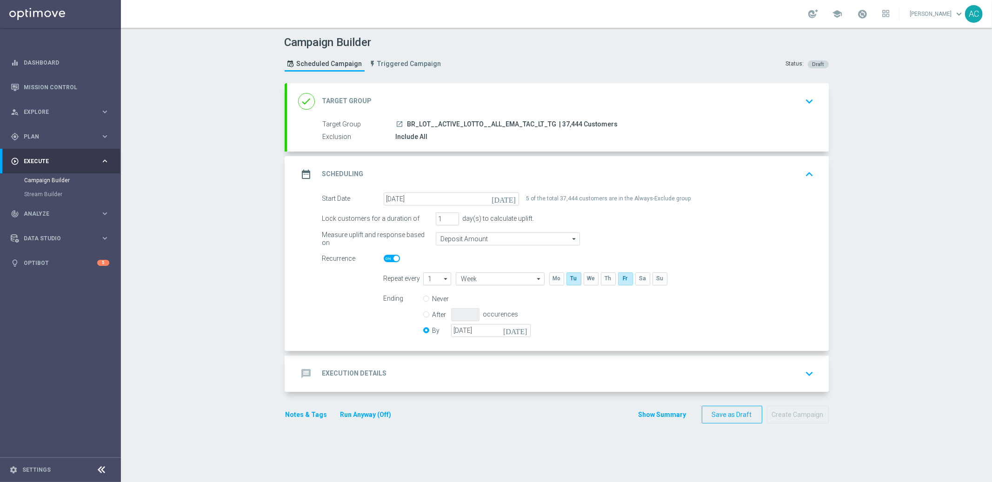
click at [369, 351] on accordion "done Target Group keyboard_arrow_down Target Group launch BR_LOT__ACTIVE_LOTTO_…" at bounding box center [557, 237] width 544 height 309
click at [371, 362] on div "message Execution Details keyboard_arrow_down" at bounding box center [558, 374] width 542 height 36
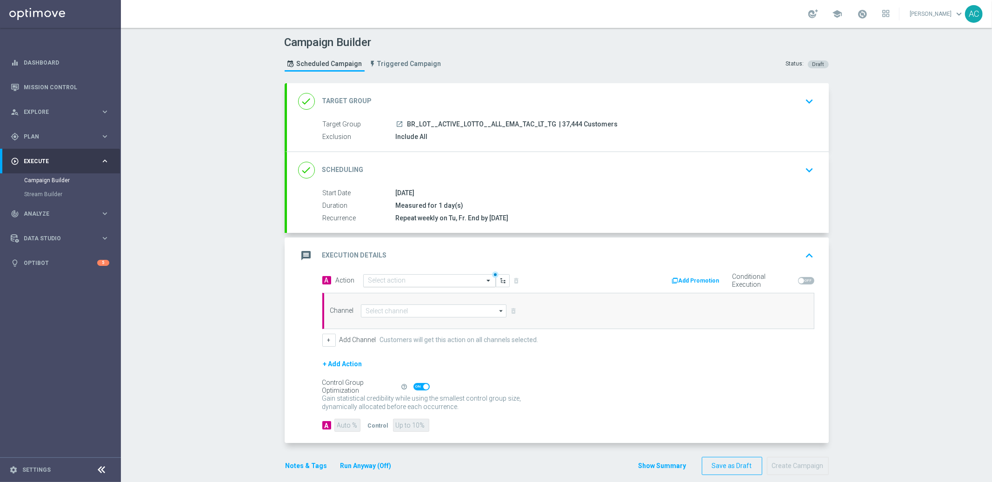
click at [383, 280] on input "text" at bounding box center [420, 281] width 104 height 8
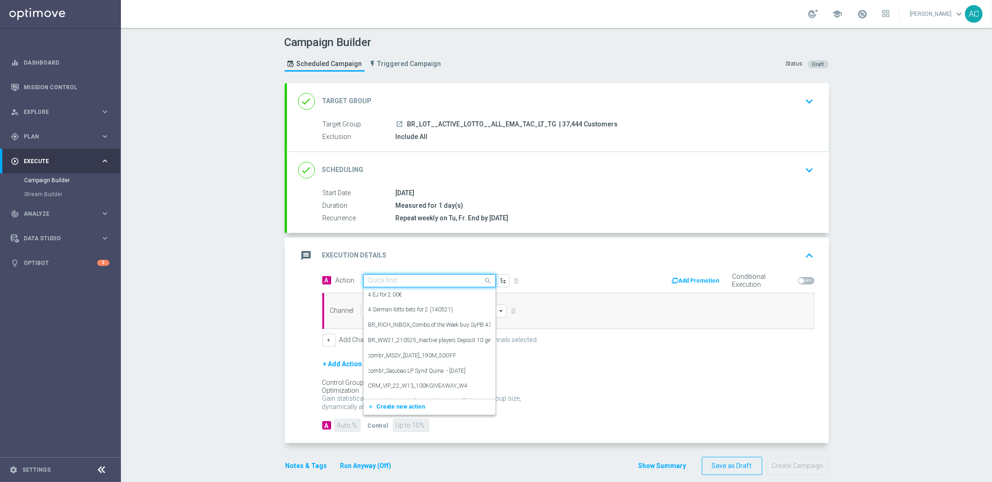
paste input "BR_LOT_LFI_SYNDPED_COM__ALL_EMA_TAC_LT"
type input "BR_LOT_LFI_SYNDPED_COM__ALL_EMA_TAC_LT"
paste input "BR_LOT_LFI_SYNDPED_COM__ALL_EMA_TAC_LT"
type input "BR_LOT_LFI_SYNDPED_COM__ALL_EMA_TAC_LT"
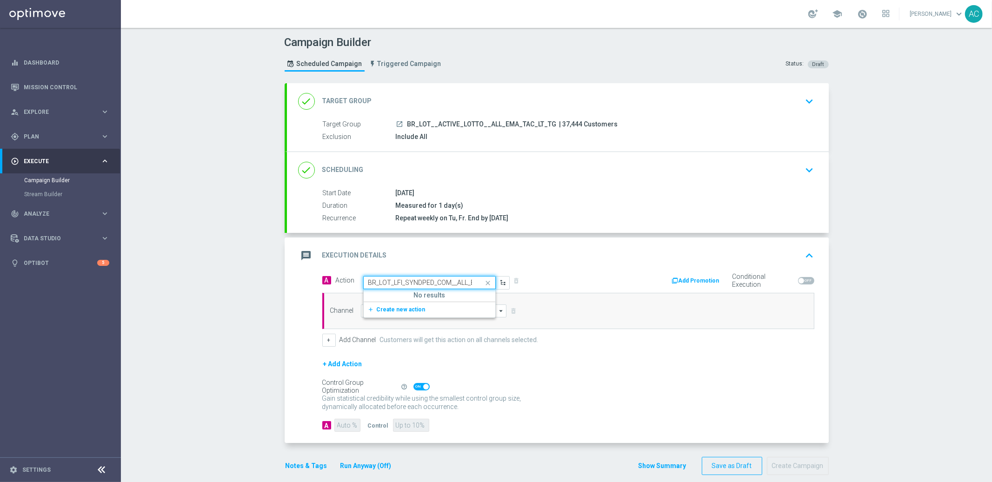
scroll to position [0, 35]
click at [377, 310] on span "Create new action" at bounding box center [401, 310] width 49 height 7
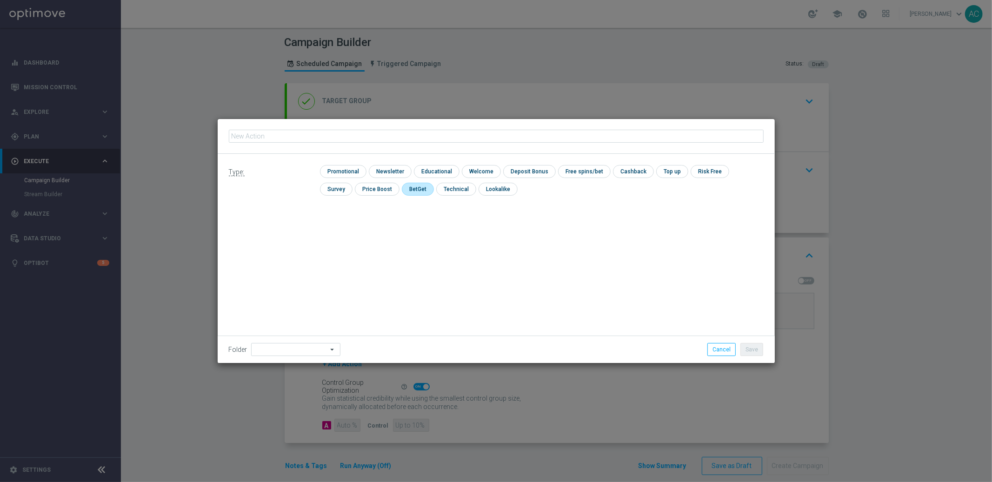
type input "BR_LOT_LFI_SYNDPED_COM__ALL_EMA_TAC_LT"
click at [349, 174] on input "checkbox" at bounding box center [342, 171] width 44 height 13
checkbox input "true"
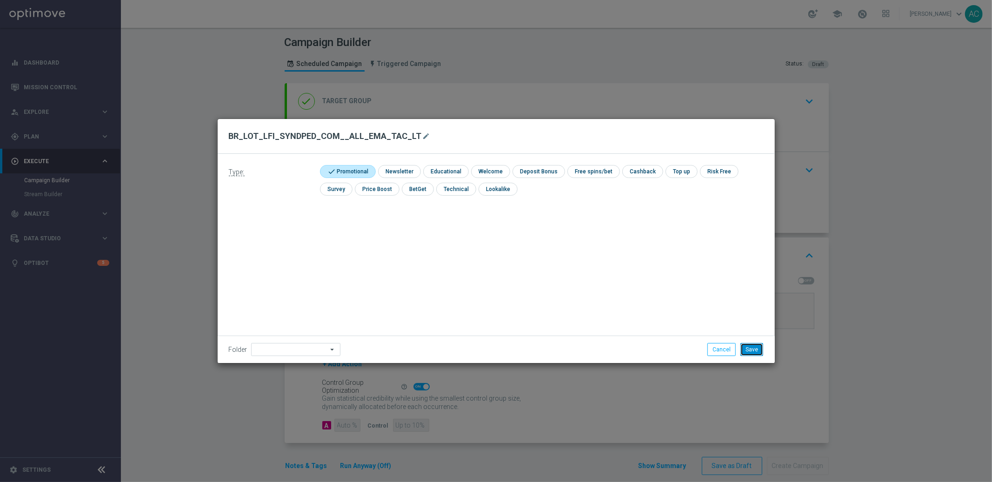
click at [753, 348] on button "Save" at bounding box center [752, 349] width 23 height 13
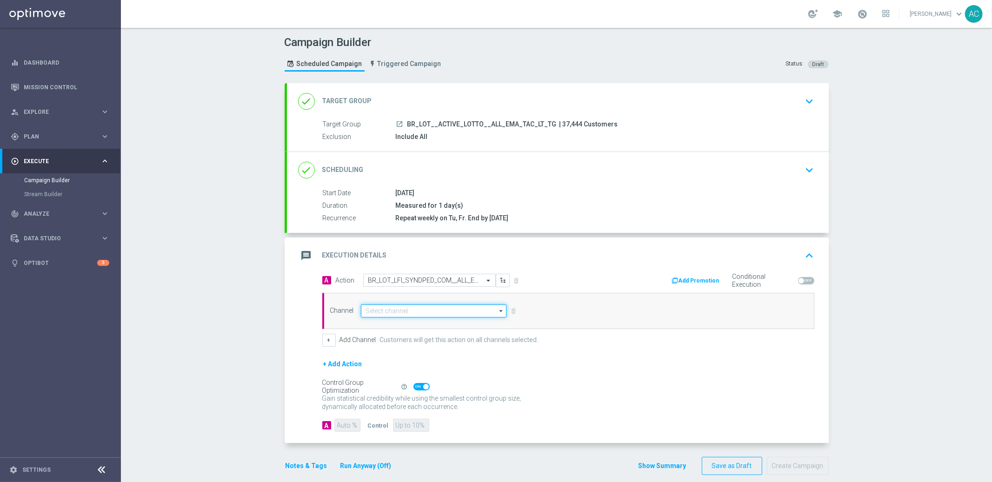
click at [386, 307] on input at bounding box center [434, 311] width 146 height 13
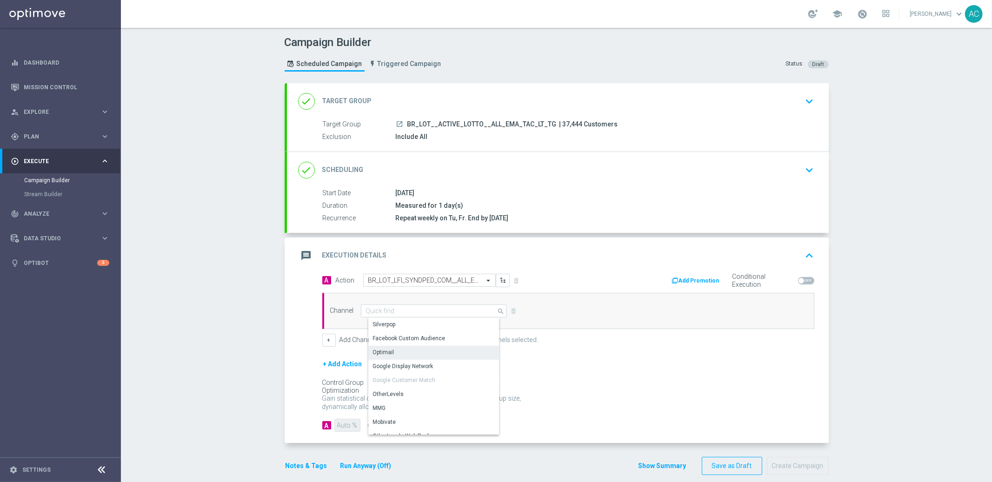
click at [396, 350] on div "Optimail" at bounding box center [437, 352] width 139 height 13
type input "Optimail"
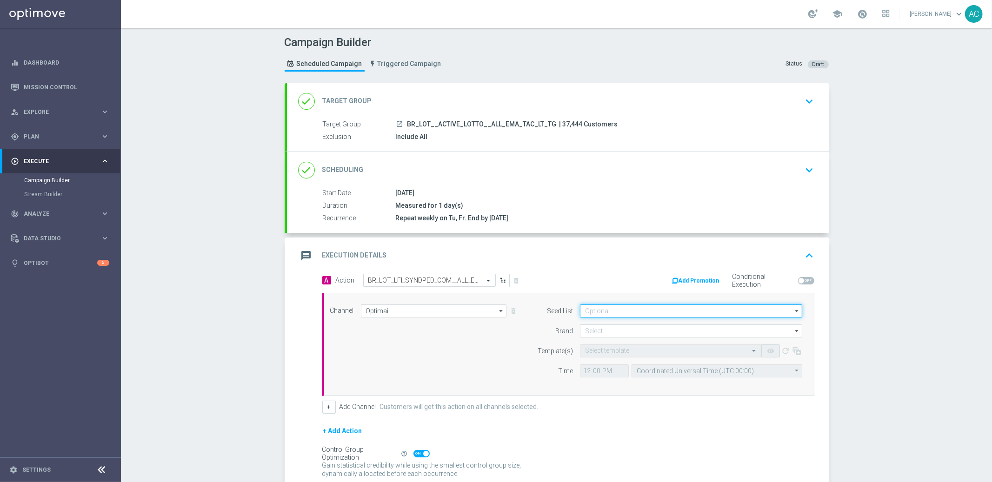
click at [636, 315] on input at bounding box center [691, 311] width 222 height 13
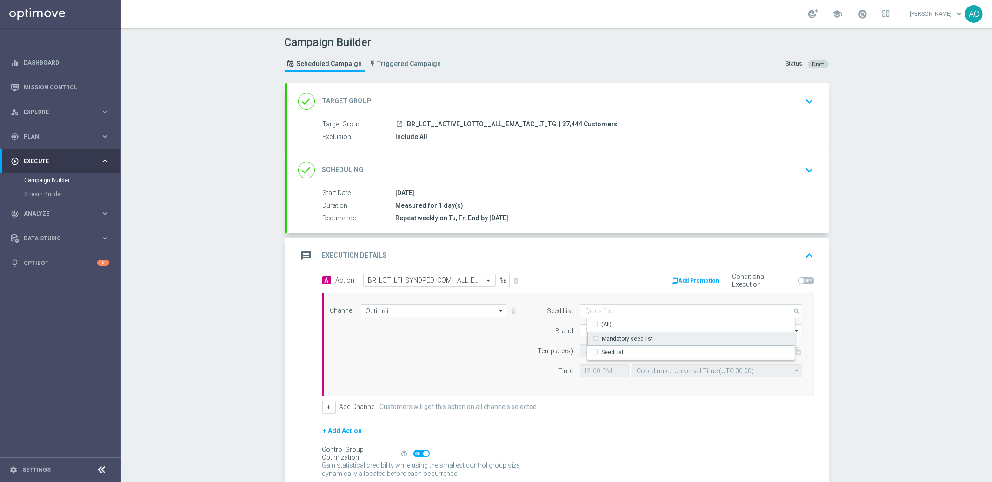
click at [625, 337] on div "Mandatory seed list" at bounding box center [627, 339] width 51 height 8
click at [502, 353] on div "Channel Optimail Optimail arrow_drop_down Show Selected 0 of 26 Silverpop" at bounding box center [566, 345] width 487 height 80
type input "Mandatory seed list"
click at [633, 332] on input at bounding box center [691, 331] width 222 height 13
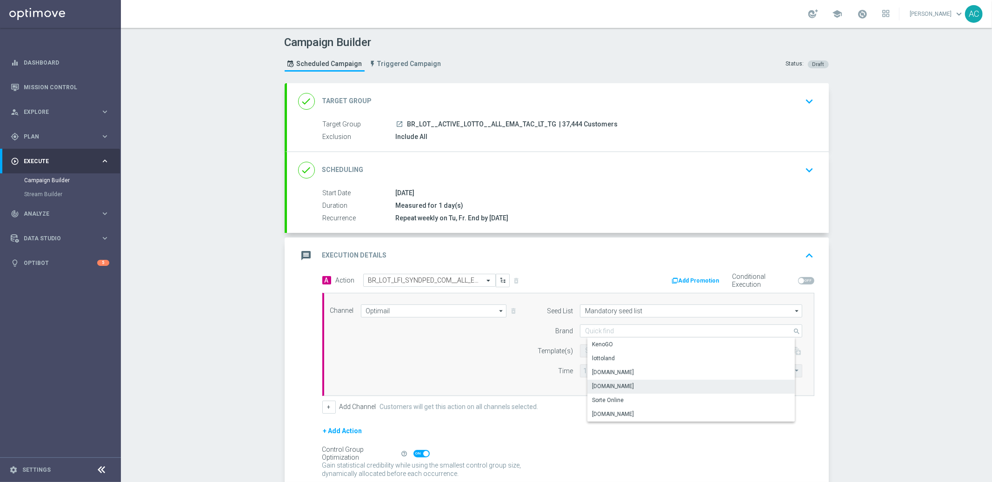
click at [627, 385] on div "[DOMAIN_NAME]" at bounding box center [613, 386] width 42 height 8
type input "[DOMAIN_NAME]"
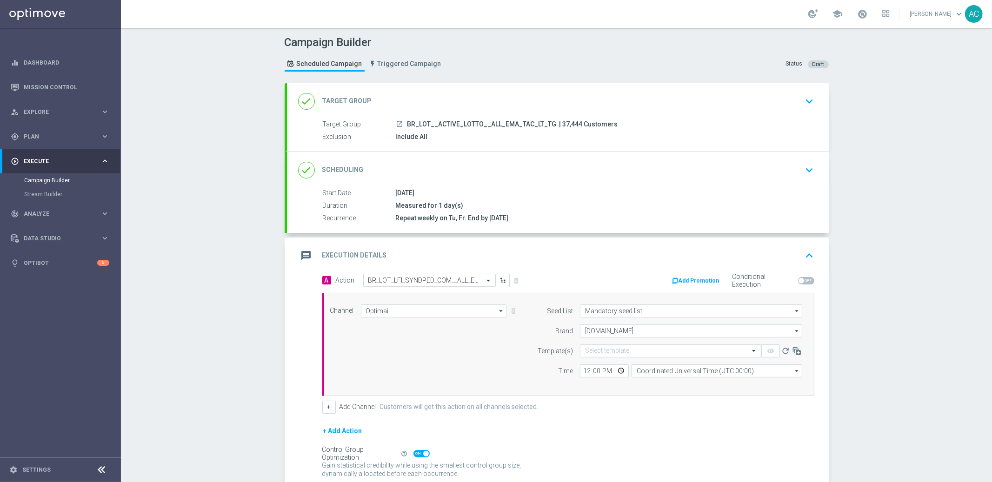
click at [501, 368] on div "Channel Optimail Optimail arrow_drop_down Show Selected 1 of 26 Silverpop" at bounding box center [566, 345] width 487 height 80
click at [612, 352] on input "text" at bounding box center [661, 352] width 153 height 8
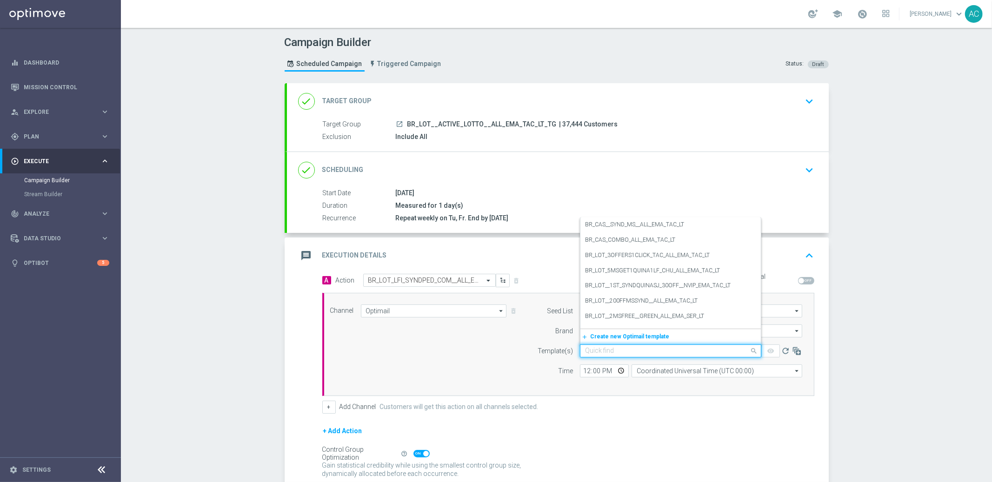
paste input "BR_LOT_LFI_SYNDPED_COM__ALL_EMA_TAC_LT"
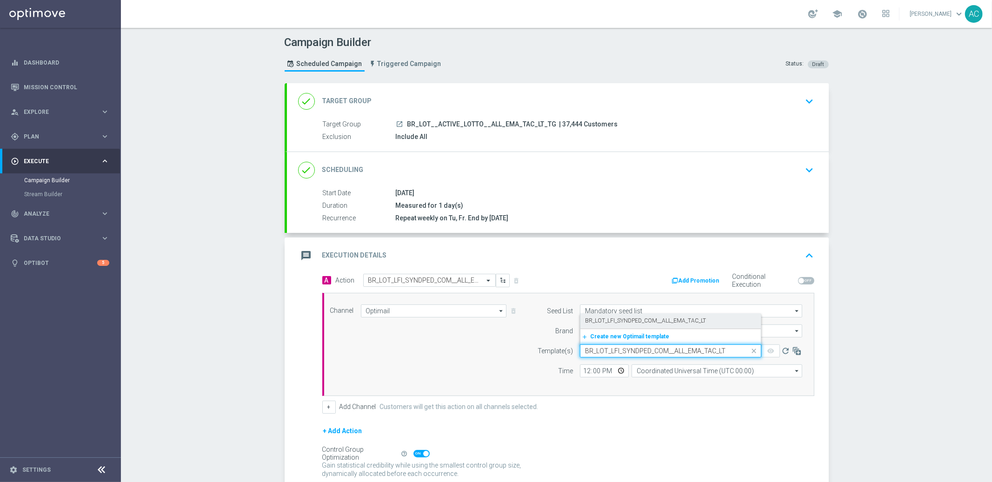
click at [628, 322] on label "BR_LOT_LFI_SYNDPED_COM__ALL_EMA_TAC_LT" at bounding box center [645, 321] width 121 height 8
type input "BR_LOT_LFI_SYNDPED_COM__ALL_EMA_TAC_LT"
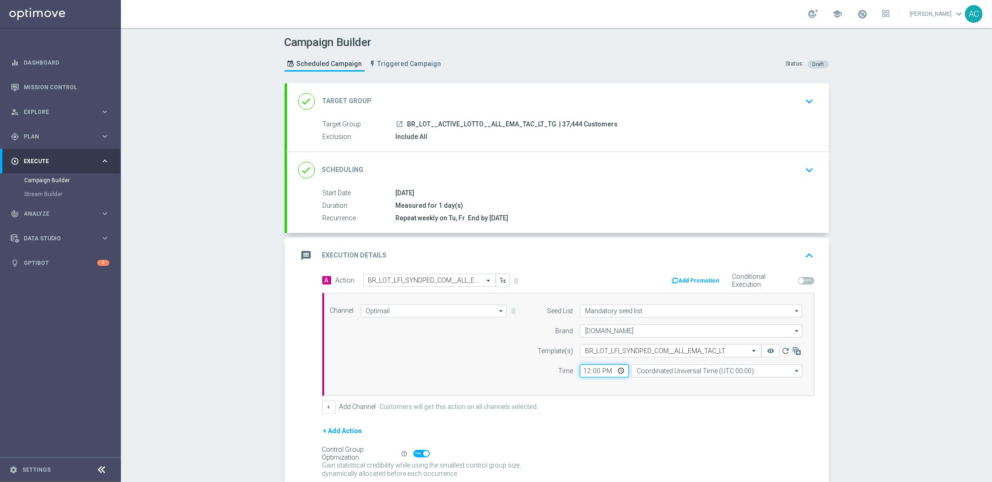
click at [580, 371] on input "12:00" at bounding box center [604, 371] width 49 height 13
type input "17:30"
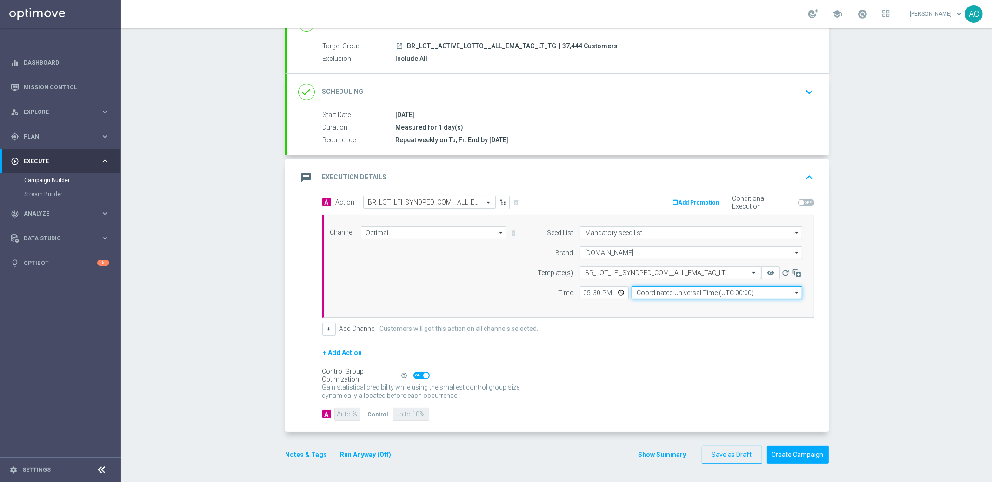
click at [719, 288] on input "Coordinated Universal Time (UTC 00:00)" at bounding box center [717, 293] width 171 height 13
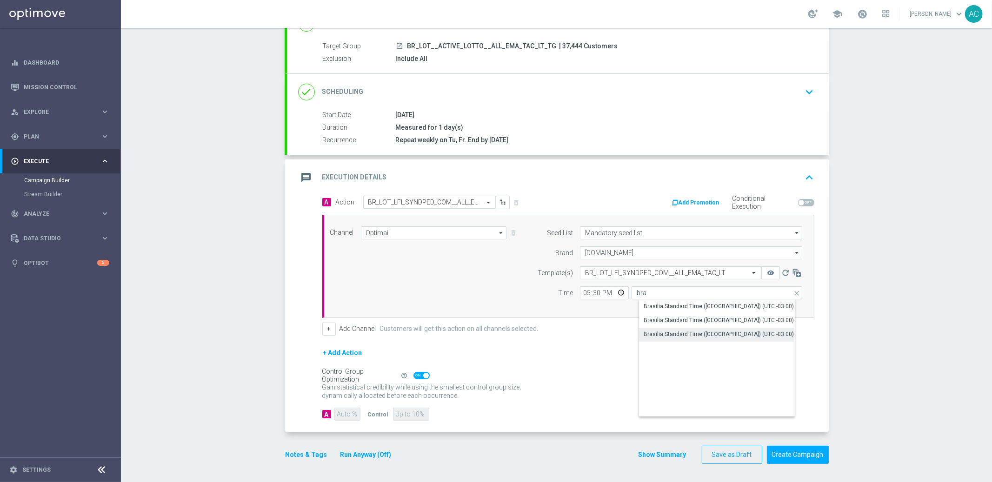
drag, startPoint x: 718, startPoint y: 331, endPoint x: 689, endPoint y: 335, distance: 30.0
click at [718, 331] on div "Brasilia Standard Time (Sao Paulo) (UTC -03:00)" at bounding box center [719, 334] width 150 height 8
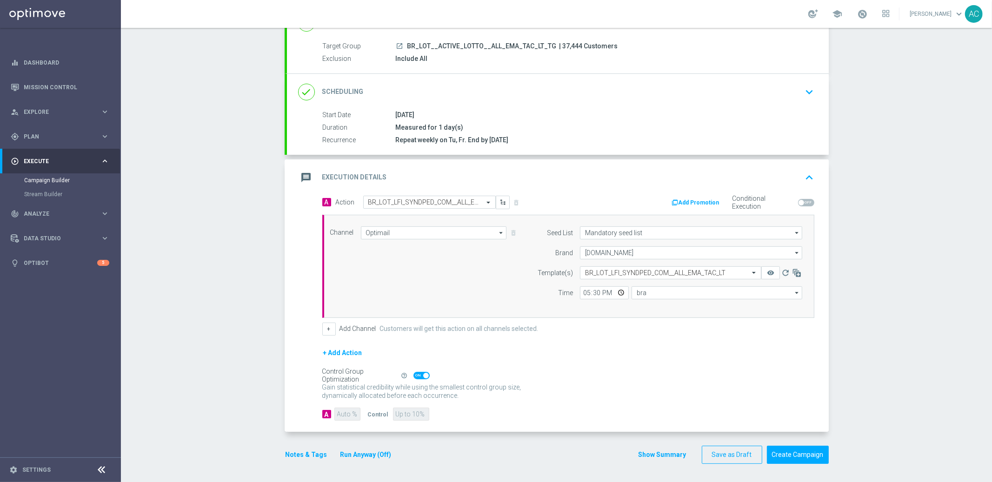
type input "Brasilia Standard Time (Sao Paulo) (UTC -03:00)"
click at [790, 452] on button "Create Campaign" at bounding box center [798, 455] width 62 height 18
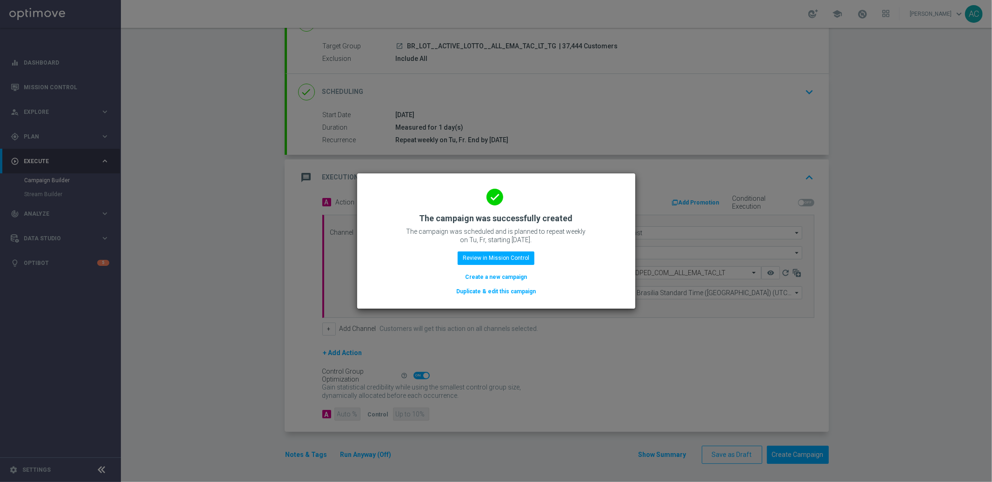
click at [493, 275] on button "Create a new campaign" at bounding box center [496, 277] width 64 height 10
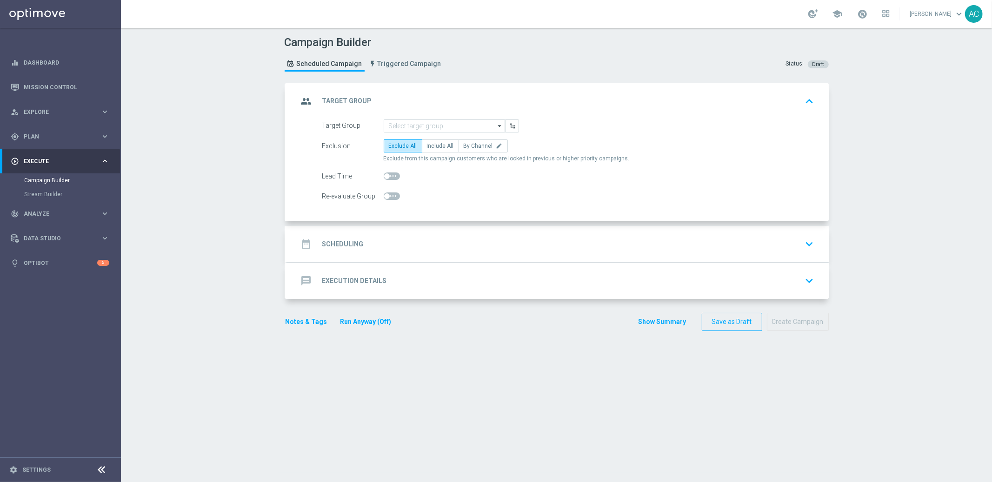
scroll to position [0, 0]
click at [403, 120] on input at bounding box center [444, 126] width 121 height 13
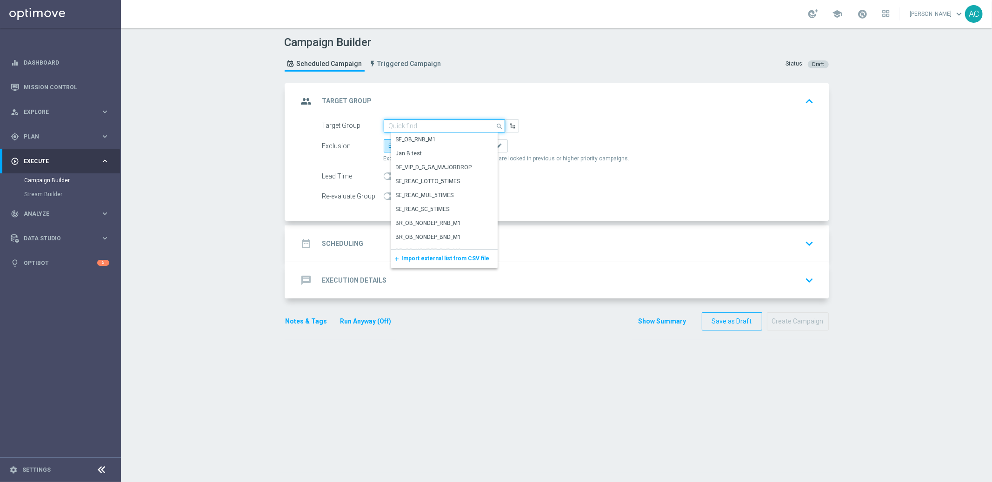
paste input "BR_LOT__BETMDVLFI2024__NOTBET2025_ALL_EMA_TAC_LT_TG"
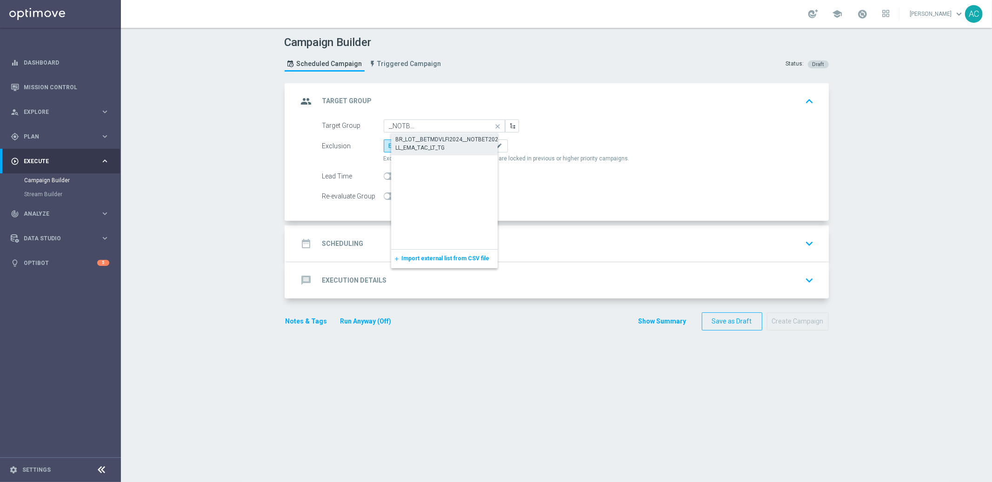
click at [417, 135] on div "BR_LOT__BETMDVLFI2024__NOTBET2025_ALL_EMA_TAC_LT_TG" at bounding box center [452, 143] width 113 height 17
type input "BR_LOT__BETMDVLFI2024__NOTBET2025_ALL_EMA_TAC_LT_TG"
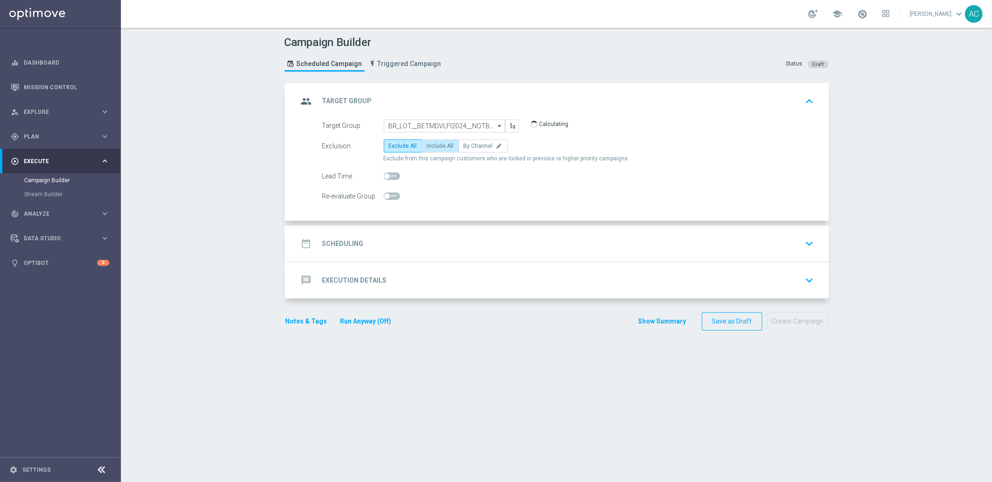
click at [427, 147] on span "Include All" at bounding box center [440, 146] width 27 height 7
click at [427, 147] on input "Include All" at bounding box center [430, 148] width 6 height 6
radio input "true"
click at [368, 249] on div "date_range Scheduling keyboard_arrow_down" at bounding box center [558, 244] width 520 height 18
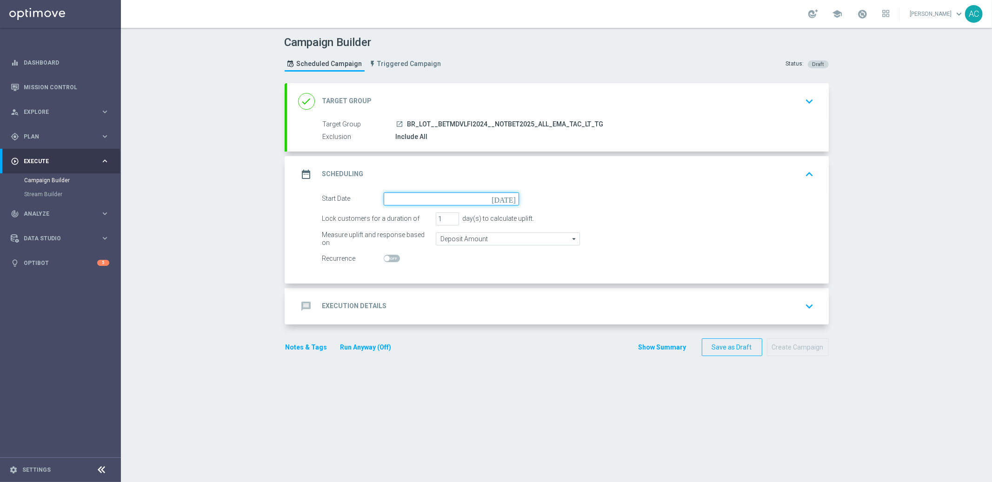
click at [459, 200] on input at bounding box center [451, 199] width 135 height 13
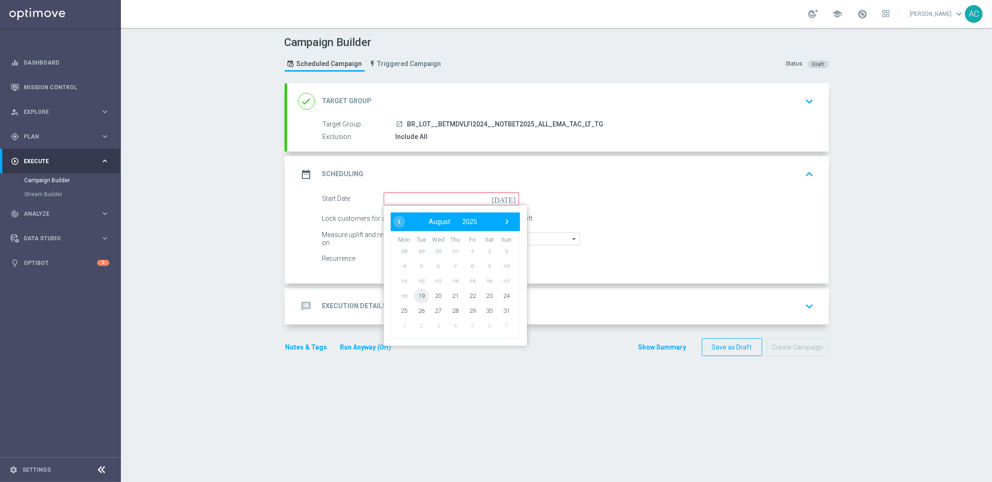
click at [418, 296] on span "19" at bounding box center [421, 295] width 15 height 15
type input "19 Aug 2025"
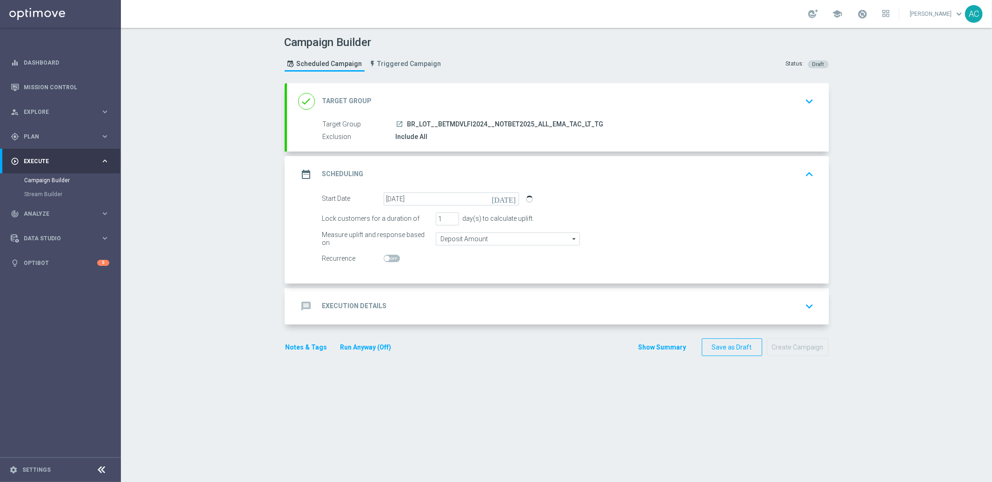
click at [384, 260] on span at bounding box center [387, 259] width 6 height 6
click at [384, 260] on input "checkbox" at bounding box center [392, 258] width 16 height 7
checkbox input "true"
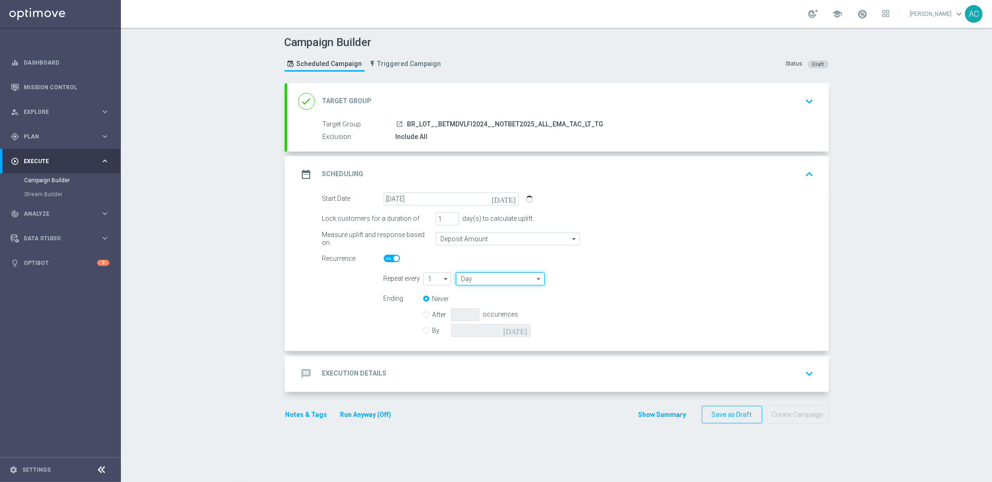
click at [473, 280] on input "Day" at bounding box center [500, 279] width 88 height 13
click at [476, 306] on div "Week" at bounding box center [475, 306] width 14 height 8
type input "Week"
click at [607, 283] on input "checkbox" at bounding box center [608, 279] width 14 height 13
checkbox input "true"
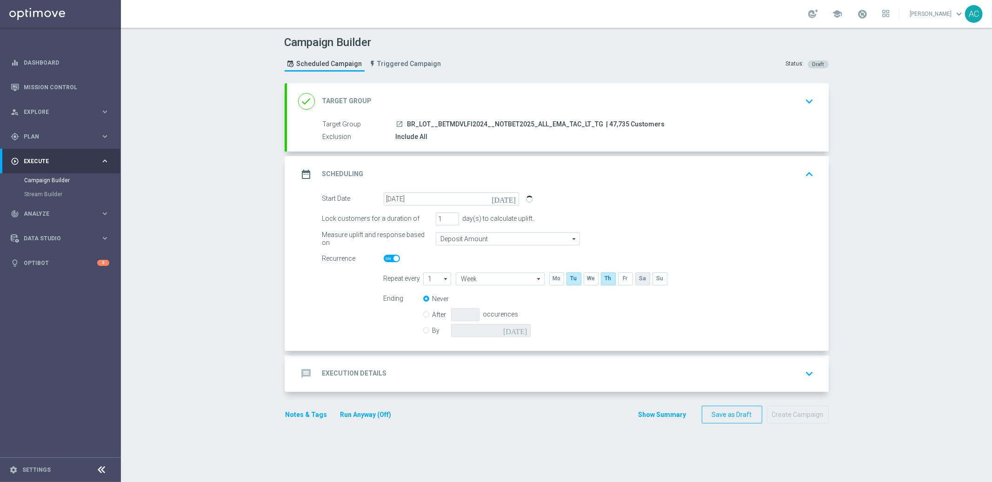
click at [640, 281] on input "checkbox" at bounding box center [643, 279] width 14 height 13
checkbox input "true"
click at [423, 328] on input "By" at bounding box center [426, 329] width 6 height 6
radio input "true"
radio input "false"
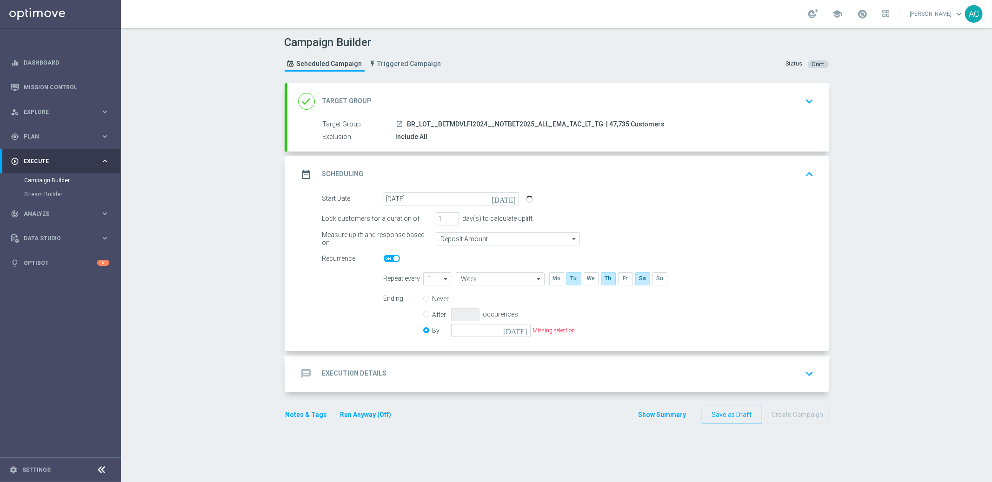
click at [516, 331] on icon "today" at bounding box center [516, 329] width 27 height 10
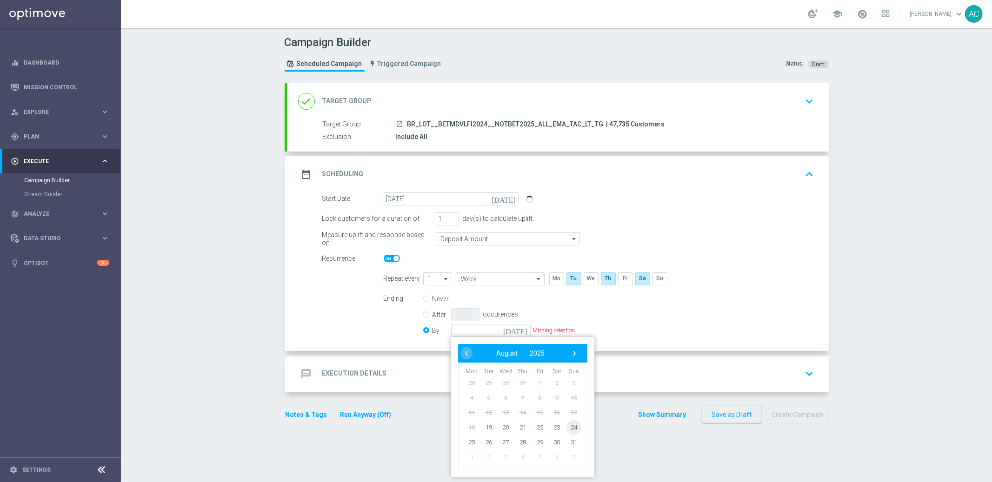
click at [569, 426] on span "24" at bounding box center [573, 427] width 15 height 15
type input "24 Aug 2025"
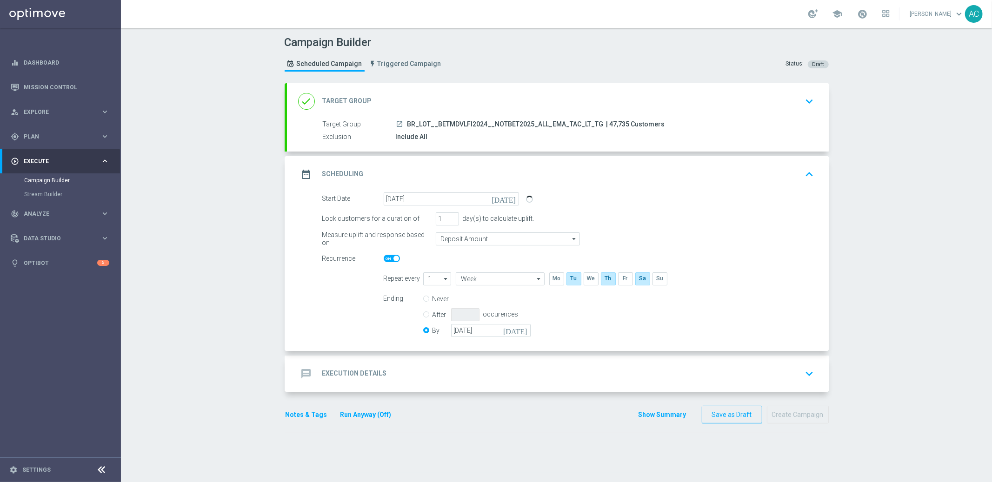
click at [321, 382] on div "message Execution Details keyboard_arrow_down" at bounding box center [558, 374] width 542 height 36
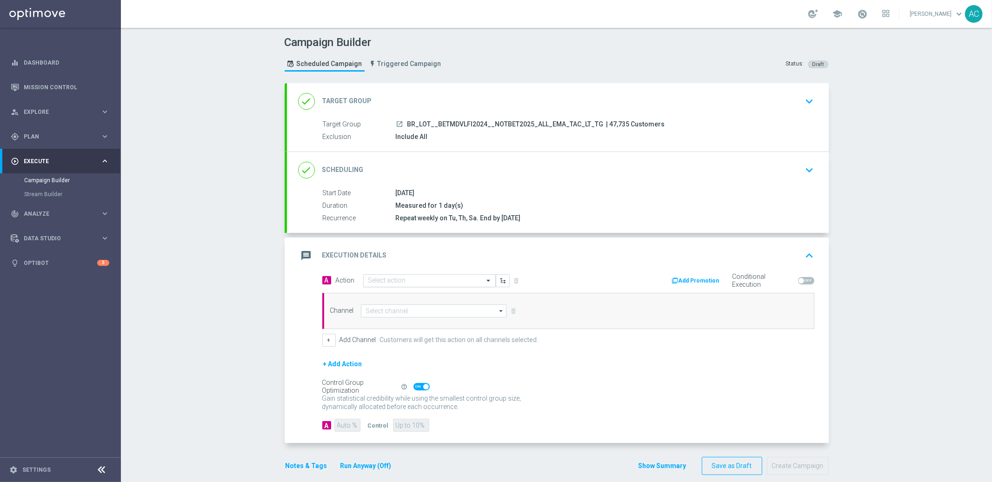
click at [415, 275] on div "Select action" at bounding box center [429, 281] width 133 height 13
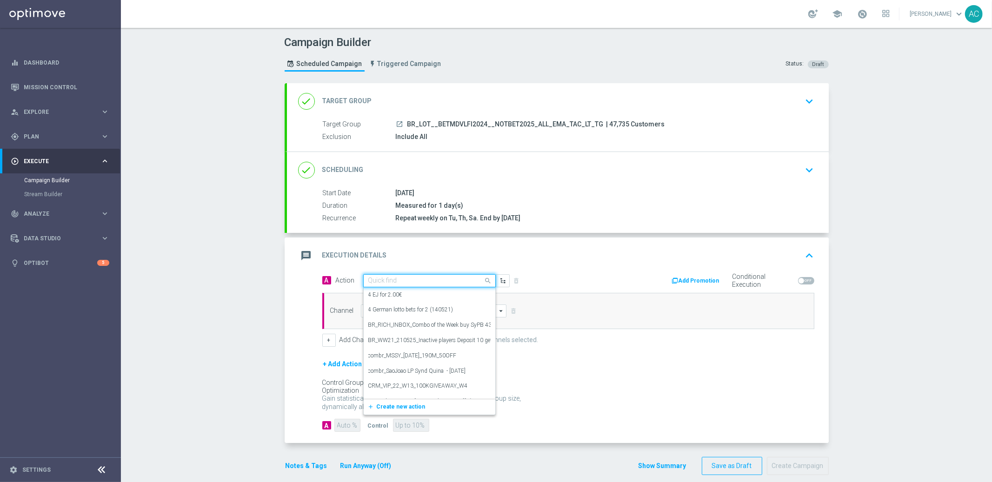
paste input "BR_LOT__BETMDVLFI2024__NOTBET2025_ALL_EMA_TAC_LT_TG"
type input "BR_LOT__BETMDVLFI2024__NOTBET2025_ALL_EMA_TAC_LT_TG"
paste input "BR_LOT_LFIMONDAY_COM__ALL_EMA_TAC_LT"
type input "BR_LOT_LFIMONDAY_COM__ALL_EMA_TAC_LT"
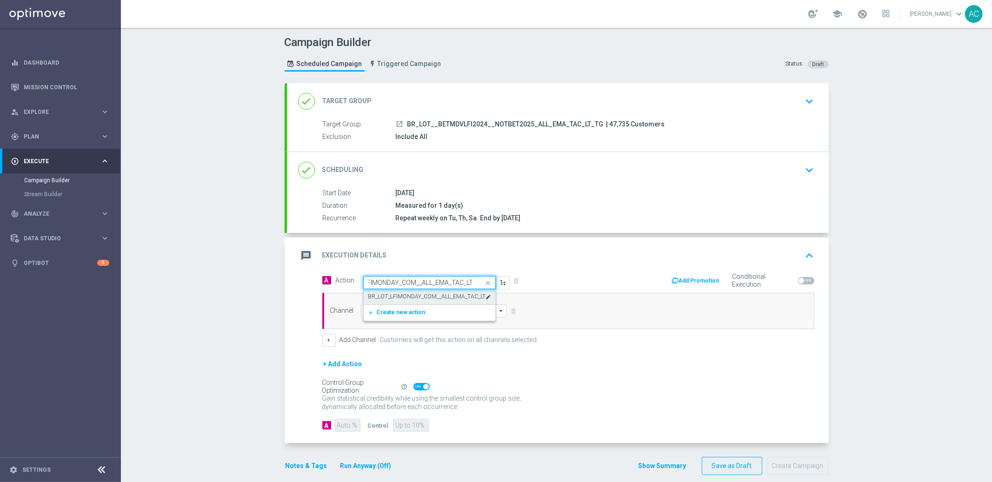
click at [398, 299] on label "BR_LOT_LFIMONDAY_COM__ALL_EMA_TAC_LT" at bounding box center [427, 297] width 118 height 8
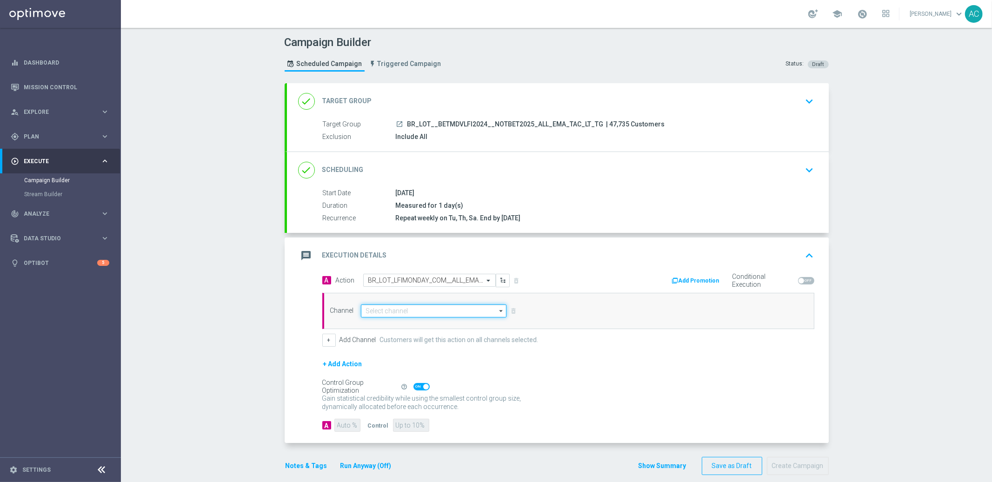
click at [413, 308] on input at bounding box center [434, 311] width 146 height 13
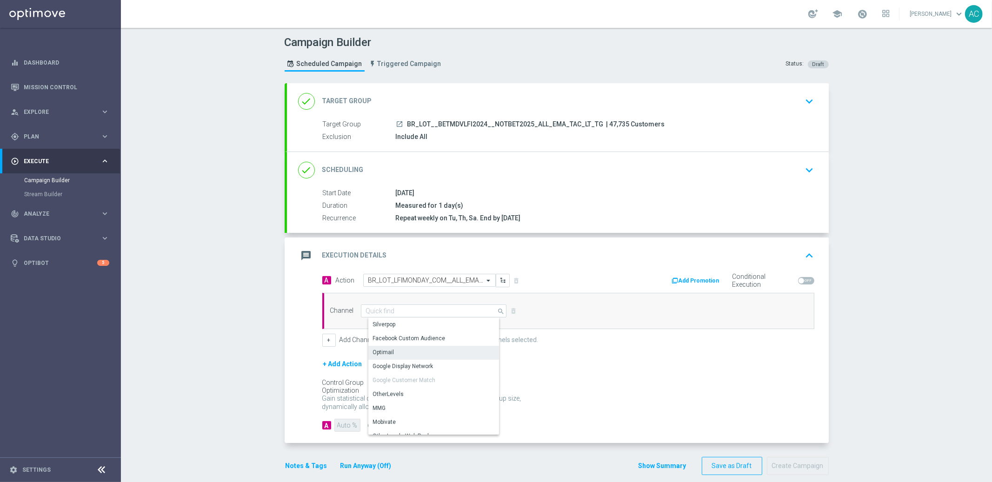
click at [417, 347] on div "Optimail" at bounding box center [437, 352] width 139 height 13
type input "Optimail"
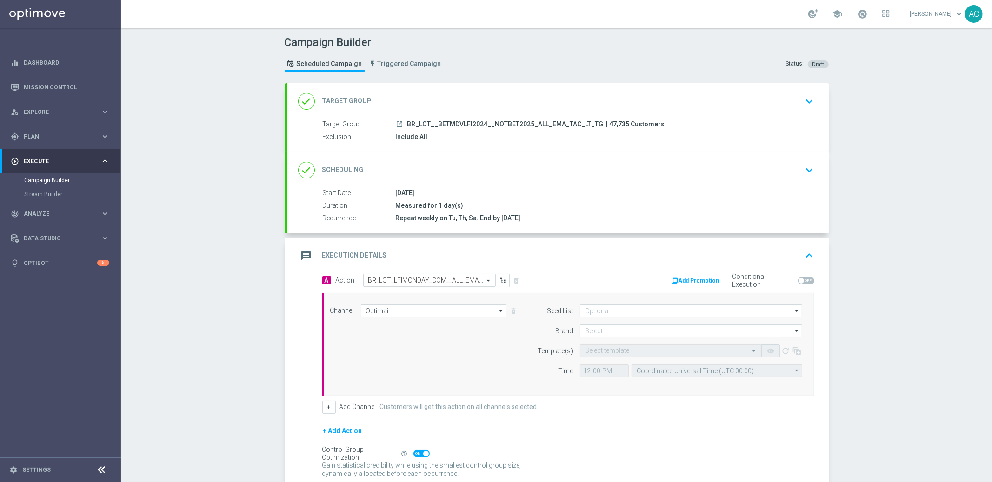
click at [663, 319] on form "Seed List arrow_drop_down Show Selected 0 of 2 (All)" at bounding box center [668, 341] width 270 height 73
click at [665, 312] on input at bounding box center [691, 311] width 222 height 13
click at [648, 339] on div "Mandatory seed list" at bounding box center [699, 338] width 223 height 13
drag, startPoint x: 452, startPoint y: 373, endPoint x: 532, endPoint y: 351, distance: 82.6
click at [456, 373] on div "Channel Optimail Optimail arrow_drop_down Show Selected 0 of NaN Silverpop" at bounding box center [566, 345] width 487 height 80
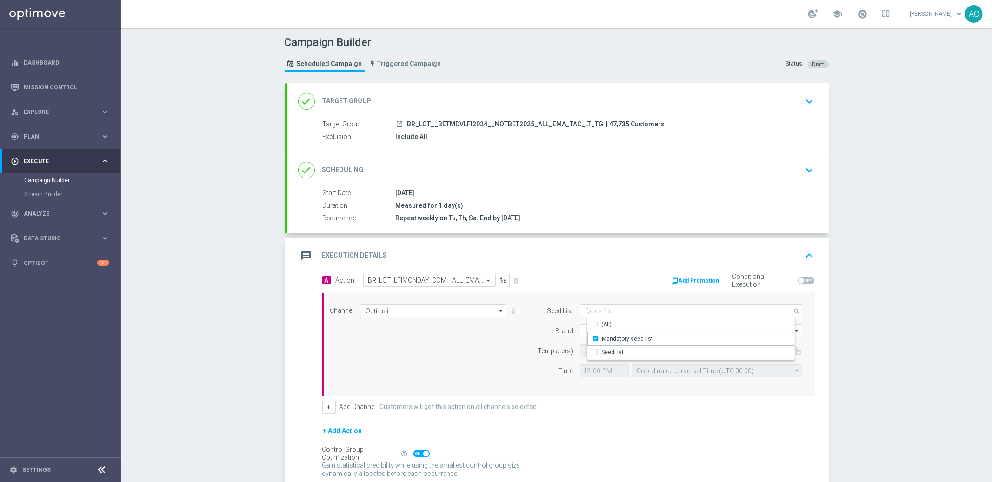
type input "Mandatory seed list"
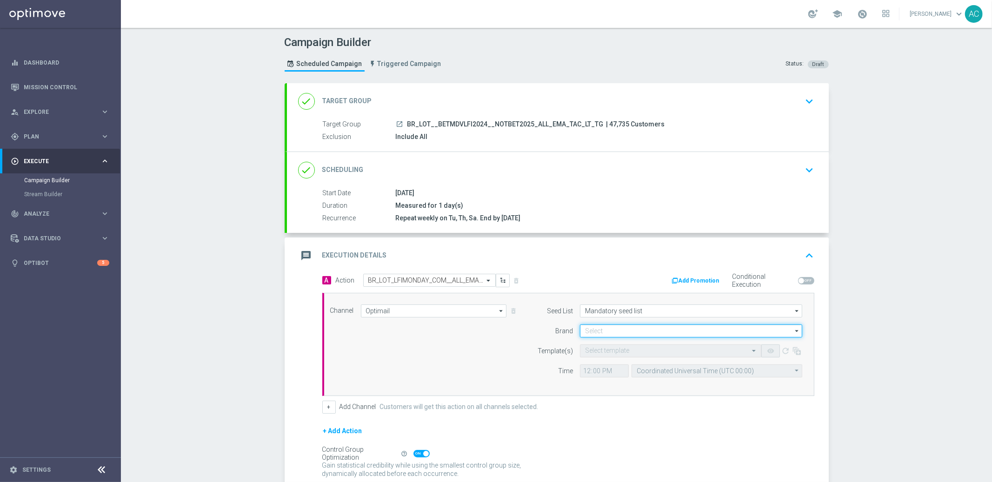
click at [627, 326] on input at bounding box center [691, 331] width 222 height 13
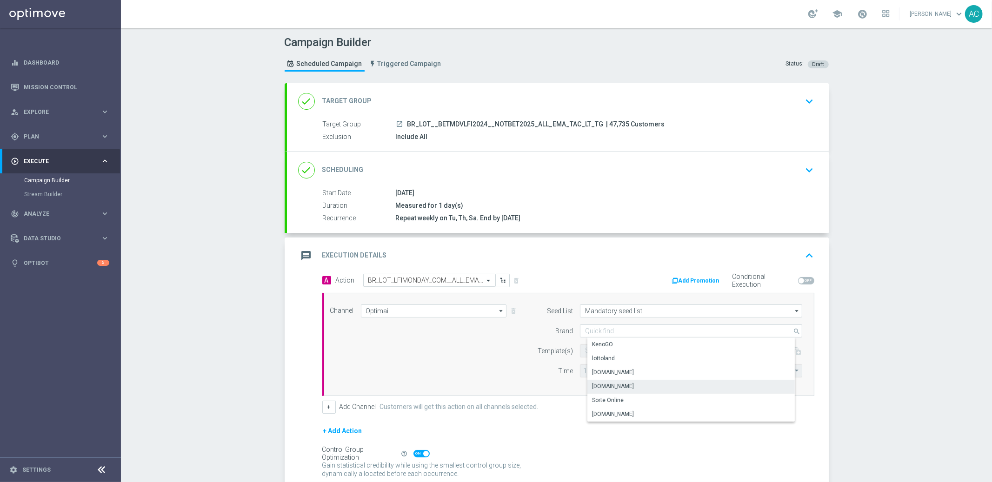
click at [634, 384] on div "[DOMAIN_NAME]" at bounding box center [699, 386] width 223 height 13
type input "[DOMAIN_NAME]"
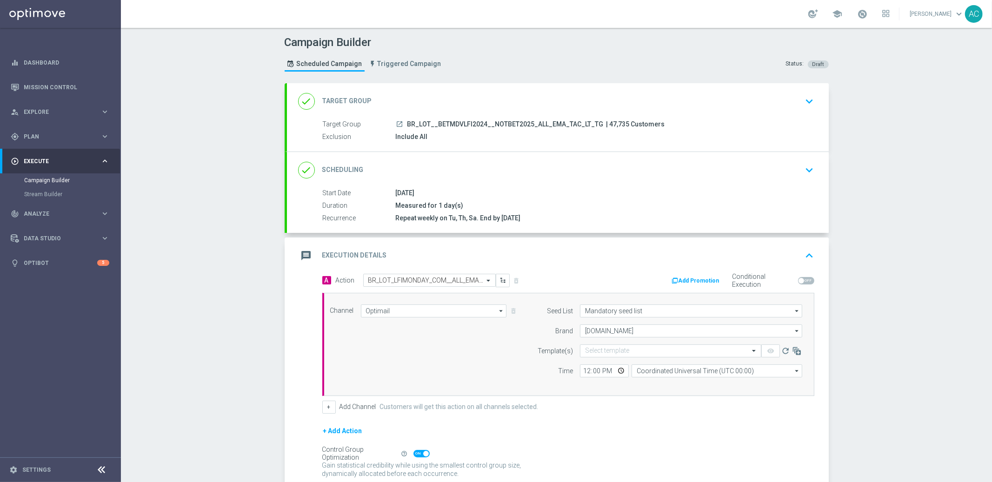
drag, startPoint x: 392, startPoint y: 359, endPoint x: 476, endPoint y: 358, distance: 84.7
click at [393, 359] on div "Channel Optimail Optimail arrow_drop_down Show Selected 1 of 26 Silverpop" at bounding box center [566, 345] width 487 height 80
click at [650, 355] on div "Select template" at bounding box center [670, 351] width 181 height 13
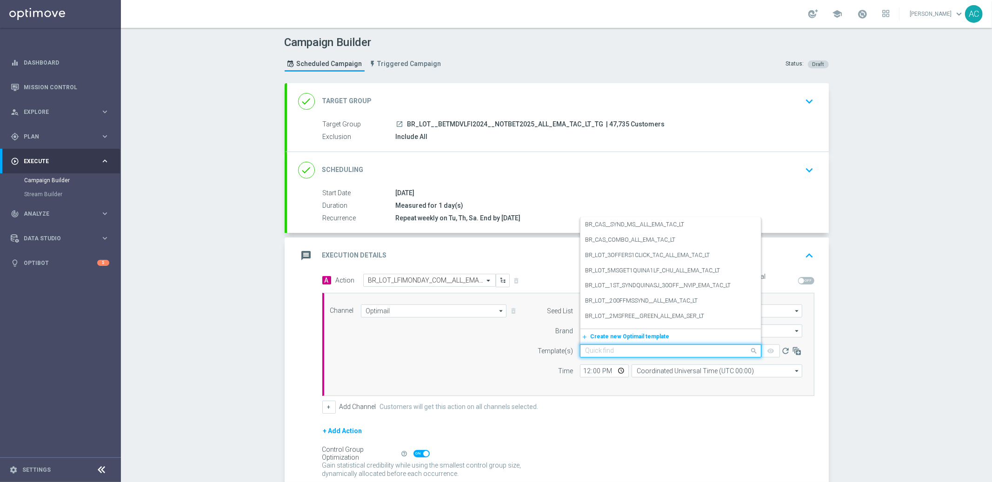
paste input "BR_LOT_LFIMONDAY_COM__ALL_EMA_TAC_LT"
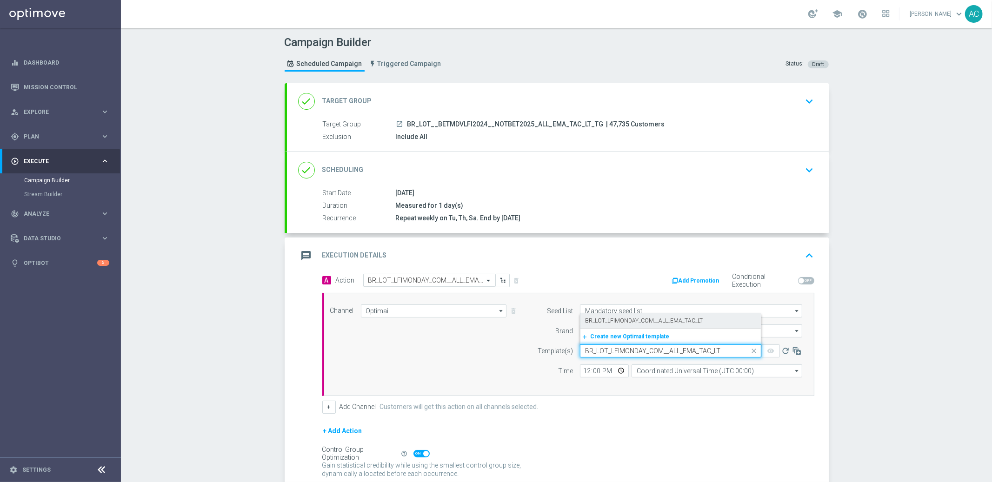
click at [643, 320] on label "BR_LOT_LFIMONDAY_COM__ALL_EMA_TAC_LT" at bounding box center [644, 321] width 118 height 8
type input "BR_LOT_LFIMONDAY_COM__ALL_EMA_TAC_LT"
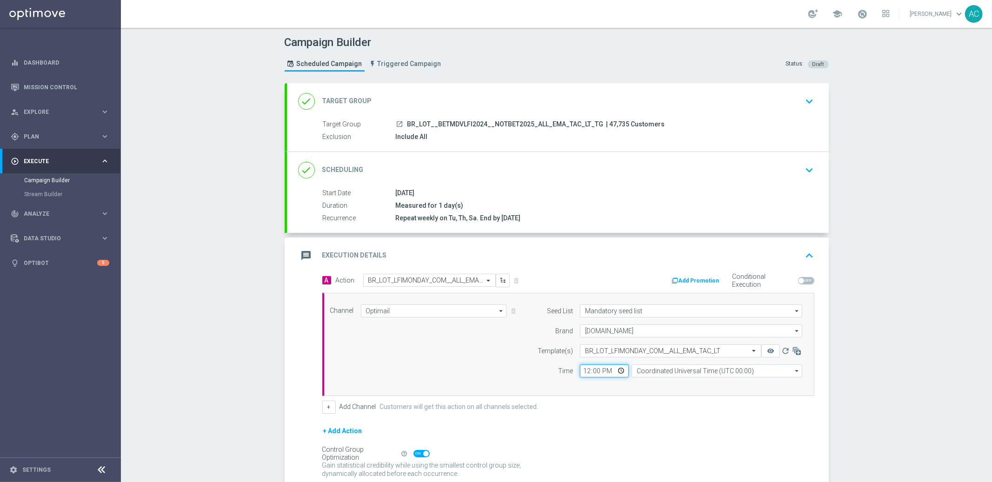
click at [580, 372] on input "12:00" at bounding box center [604, 371] width 49 height 13
type input "17:45"
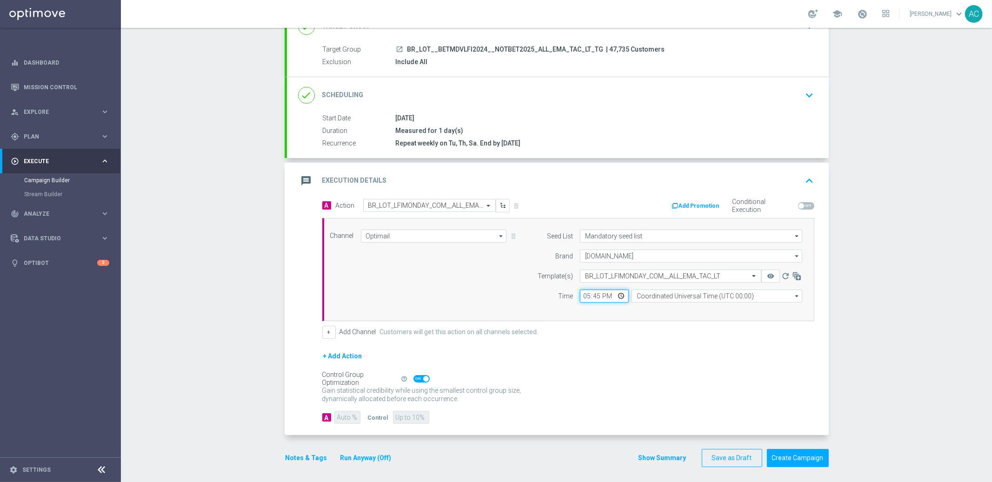
scroll to position [77, 0]
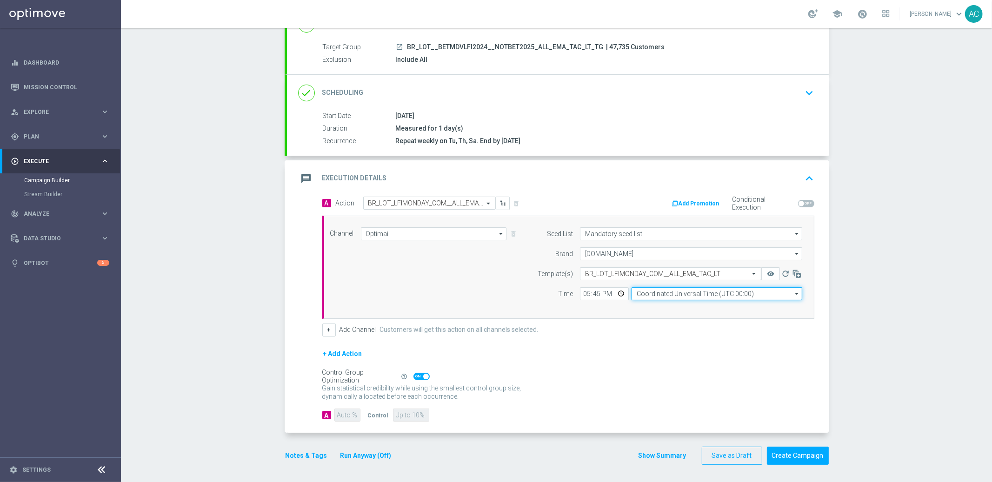
click at [700, 291] on input "Coordinated Universal Time (UTC 00:00)" at bounding box center [717, 294] width 171 height 13
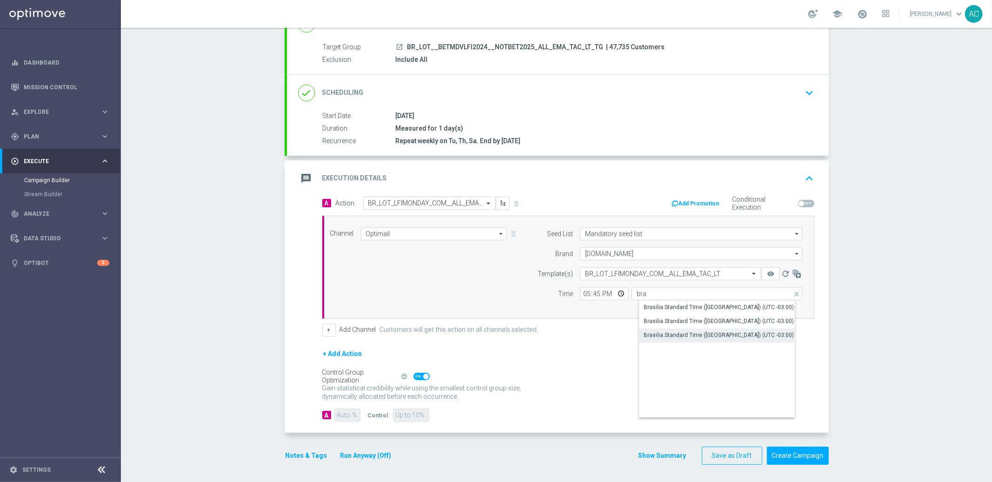
click at [758, 331] on div "Brasilia Standard Time (Sao Paulo) (UTC -03:00)" at bounding box center [724, 335] width 171 height 13
type input "Brasilia Standard Time (Sao Paulo) (UTC -03:00)"
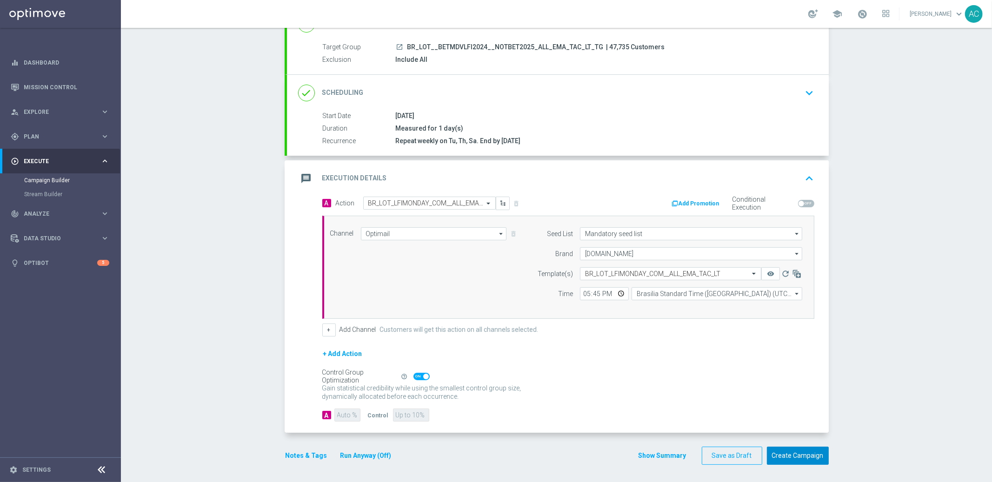
click at [790, 457] on button "Create Campaign" at bounding box center [798, 456] width 62 height 18
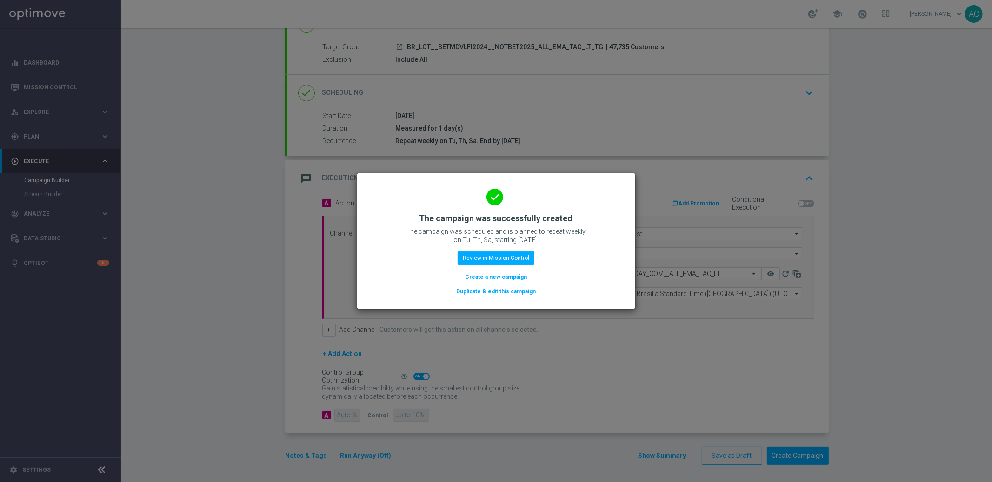
click at [502, 274] on button "Create a new campaign" at bounding box center [496, 277] width 64 height 10
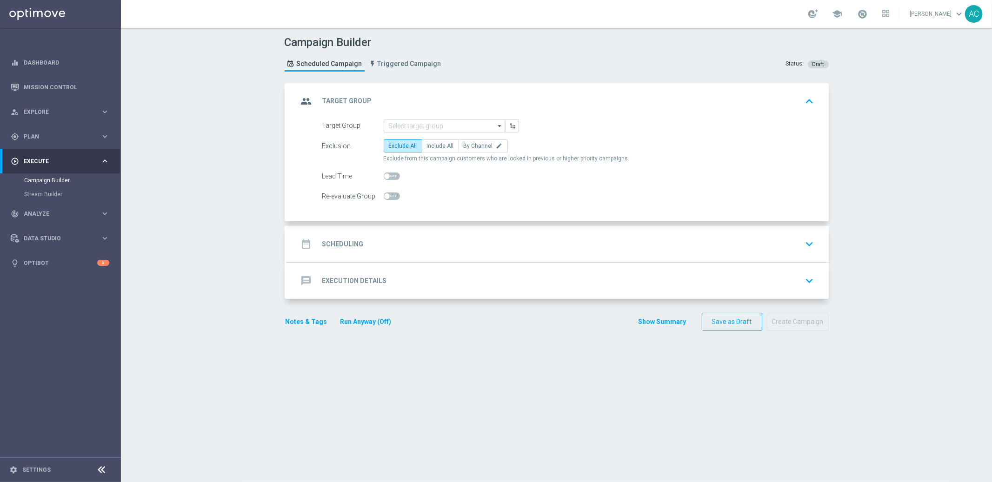
scroll to position [0, 0]
click at [435, 127] on input at bounding box center [444, 126] width 121 height 13
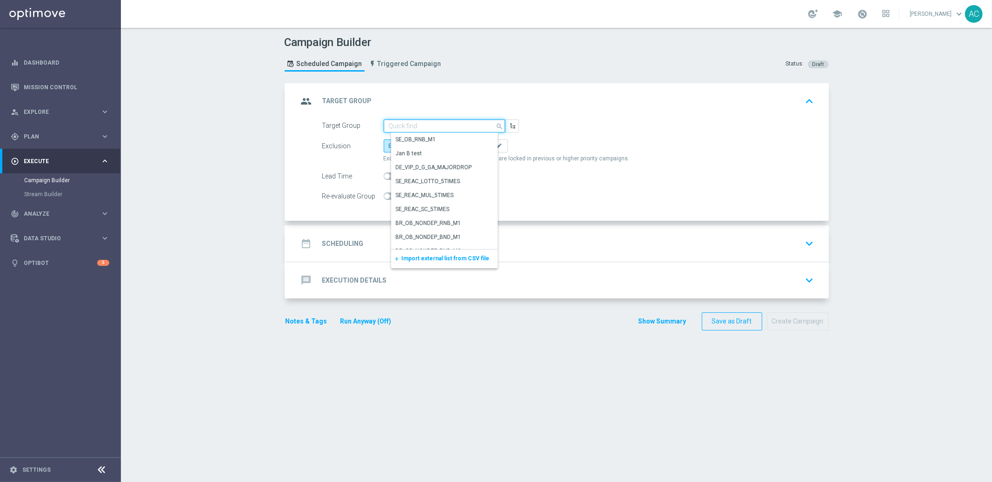
paste input "BR_LOT_LFIMONDAY_COM__ALL_EMA_TAC_LT"
type input "BR_LOT_LFIMONDAY_COM__ALL_EMA_TAC_LT"
paste input "BR_LOT__REACT2025_NOTBETLAST15DAYS__ALL_EMA_TAC_LT_TG"
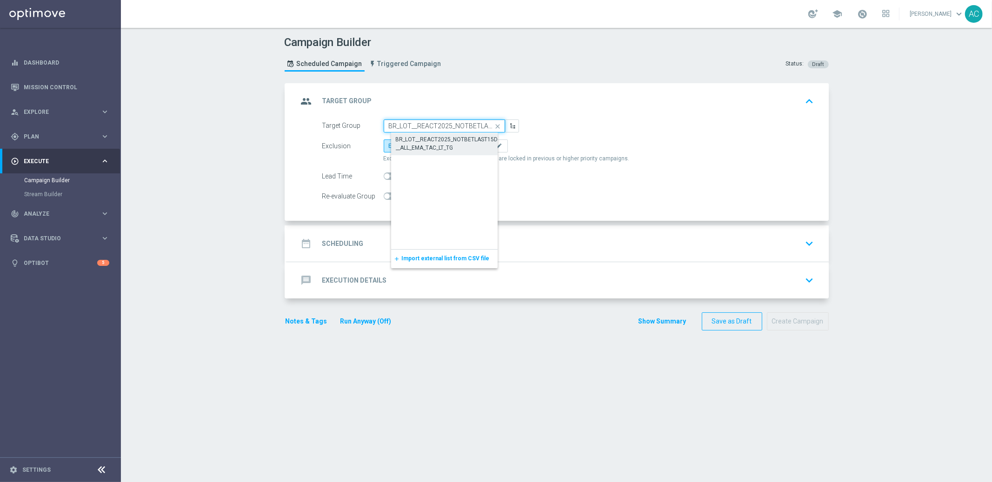
scroll to position [0, 89]
click at [416, 141] on div "BR_LOT__REACT2025_NOTBETLAST15DAYS__ALL_EMA_TAC_LT_TG" at bounding box center [452, 143] width 113 height 17
type input "BR_LOT__REACT2025_NOTBETLAST15DAYS__ALL_EMA_TAC_LT_TG"
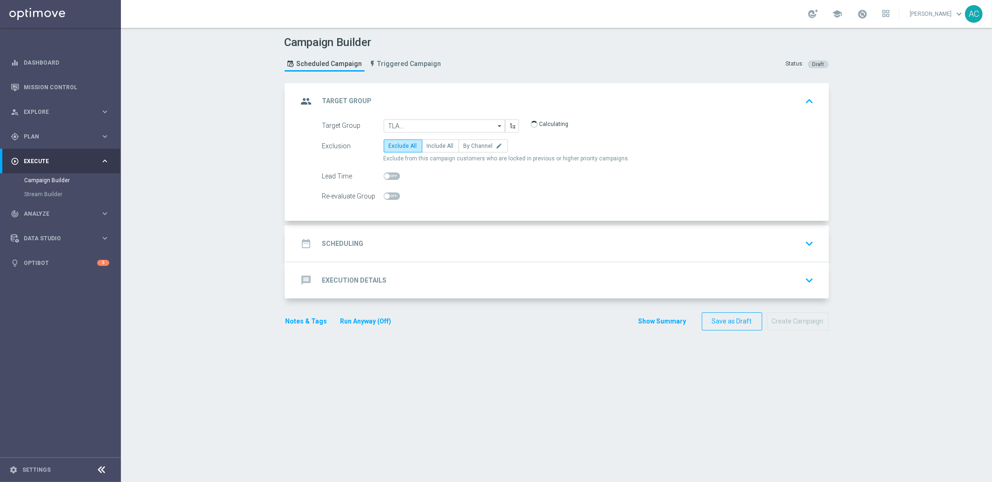
scroll to position [0, 0]
click at [427, 147] on span "Include All" at bounding box center [440, 146] width 27 height 7
click at [427, 147] on input "Include All" at bounding box center [430, 148] width 6 height 6
radio input "true"
click at [348, 238] on div "date_range Scheduling" at bounding box center [331, 243] width 66 height 17
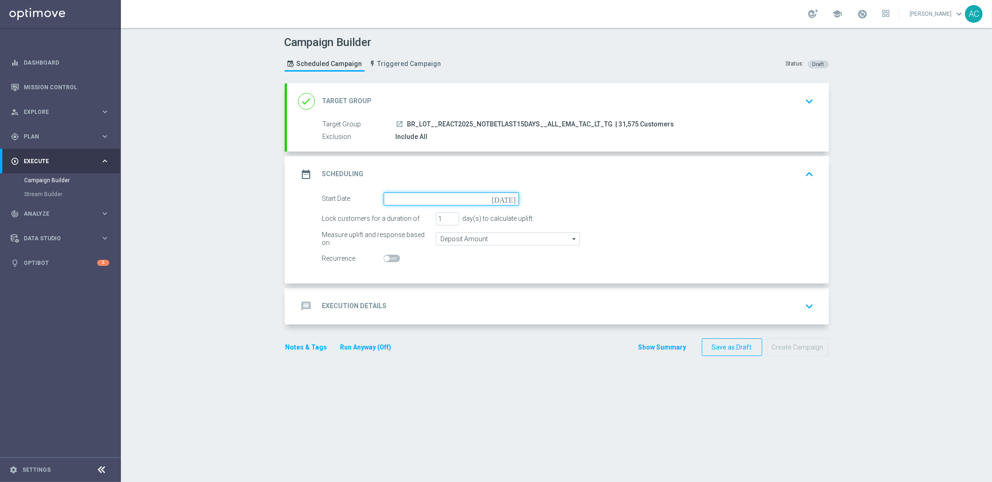
click at [420, 197] on input at bounding box center [451, 199] width 135 height 13
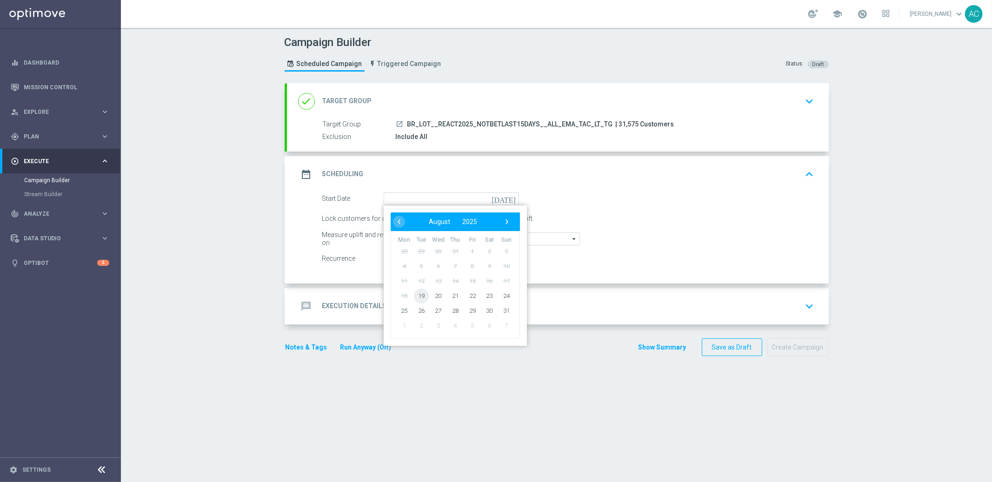
click at [418, 296] on span "19" at bounding box center [421, 295] width 15 height 15
type input "19 Aug 2025"
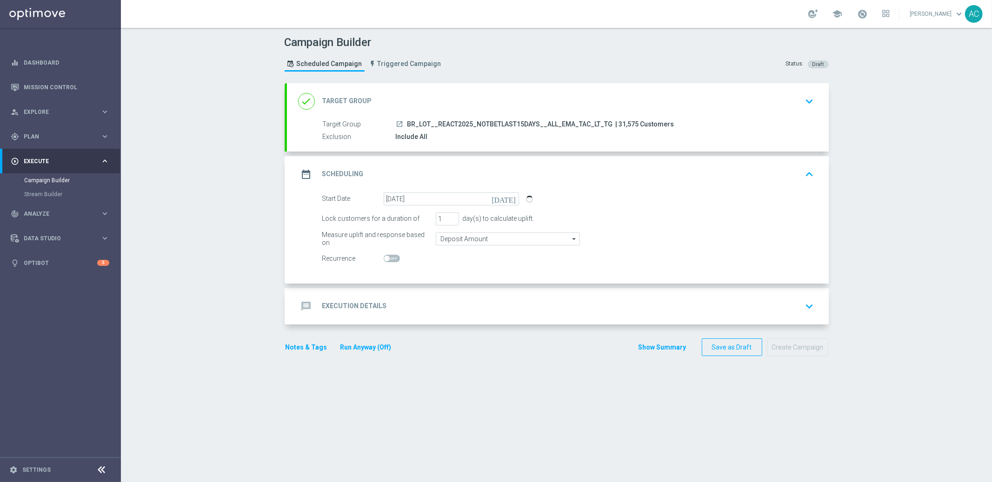
click at [389, 259] on span at bounding box center [392, 258] width 16 height 7
click at [389, 259] on input "checkbox" at bounding box center [392, 258] width 16 height 7
checkbox input "true"
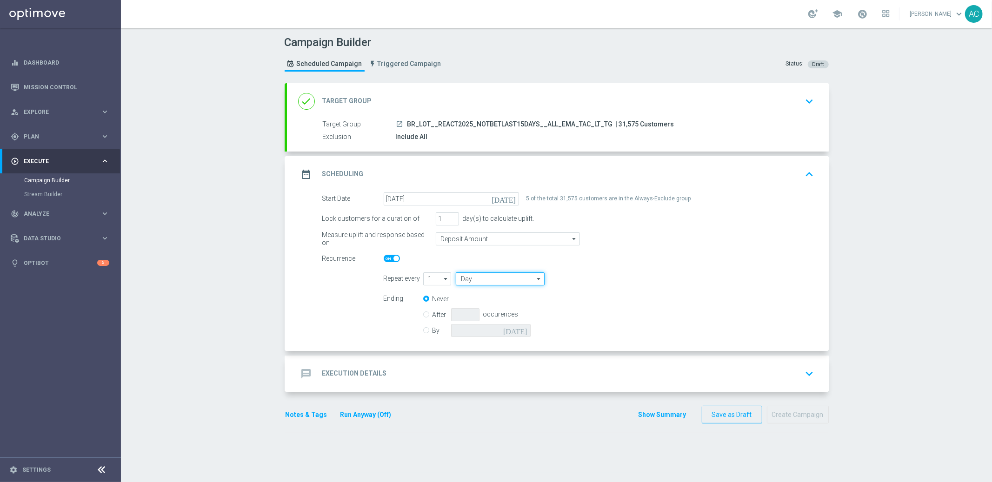
click at [486, 279] on input "Day" at bounding box center [500, 279] width 88 height 13
click at [477, 303] on div "Week" at bounding box center [475, 306] width 14 height 8
type input "Week"
click at [601, 276] on input "checkbox" at bounding box center [608, 279] width 14 height 13
checkbox input "true"
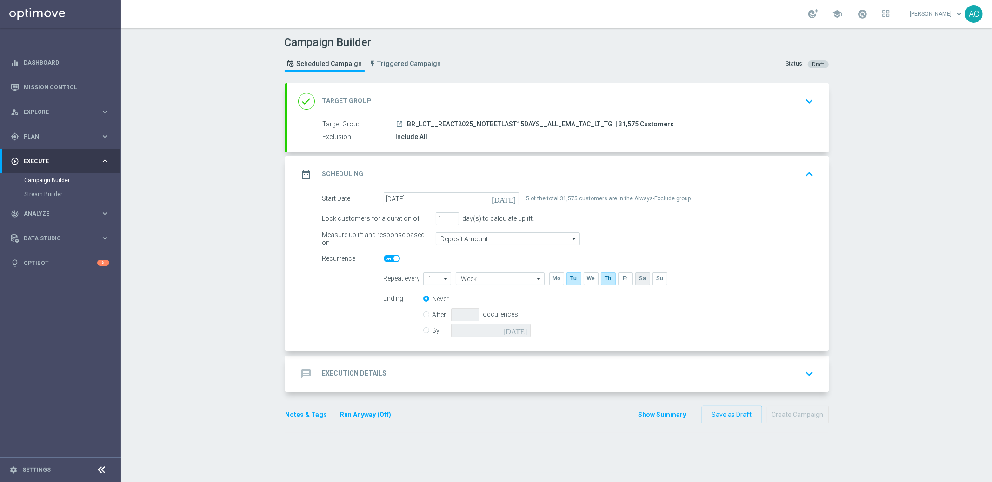
click at [640, 278] on input "checkbox" at bounding box center [643, 279] width 14 height 13
checkbox input "true"
click at [433, 329] on label "By" at bounding box center [442, 331] width 19 height 8
click at [428, 329] on input "By" at bounding box center [426, 329] width 6 height 6
radio input "true"
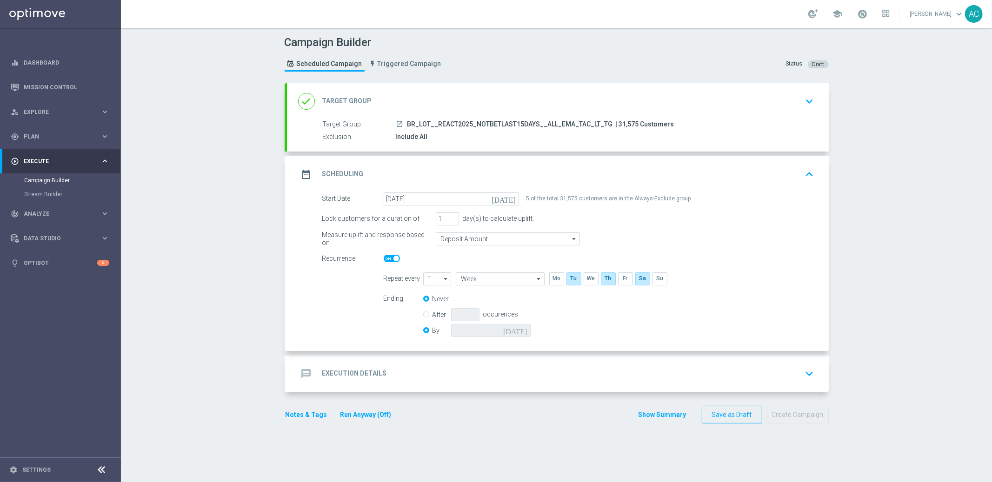
radio input "false"
click at [519, 329] on icon "today" at bounding box center [516, 329] width 27 height 10
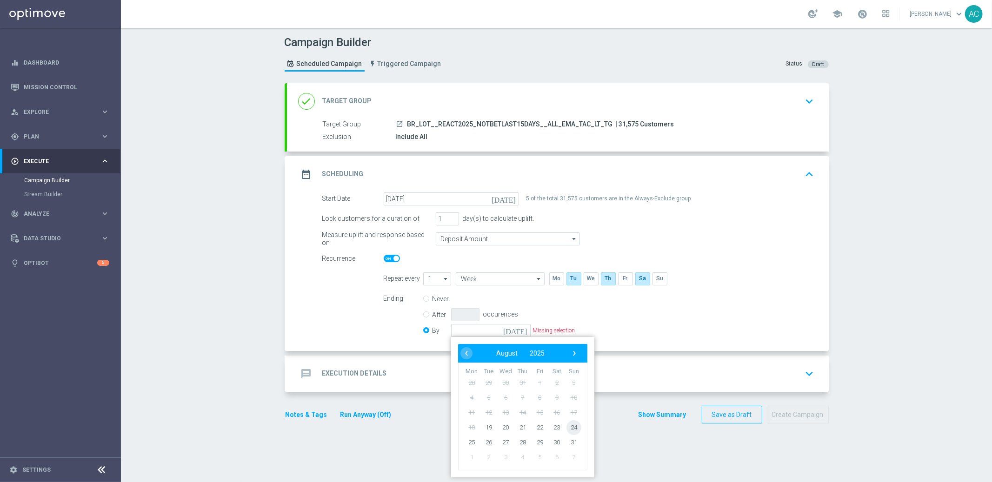
click at [573, 429] on span "24" at bounding box center [573, 427] width 15 height 15
type input "24 Aug 2025"
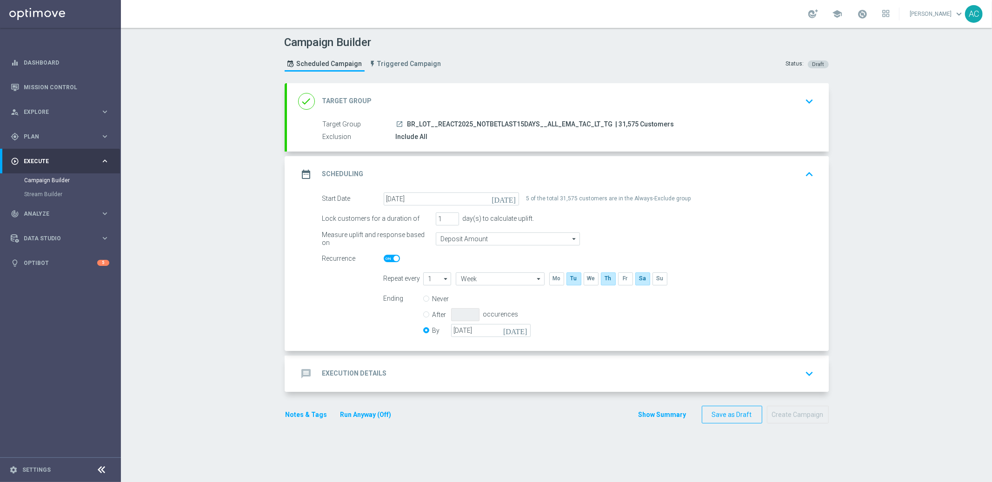
click at [363, 372] on h2 "Execution Details" at bounding box center [354, 373] width 65 height 9
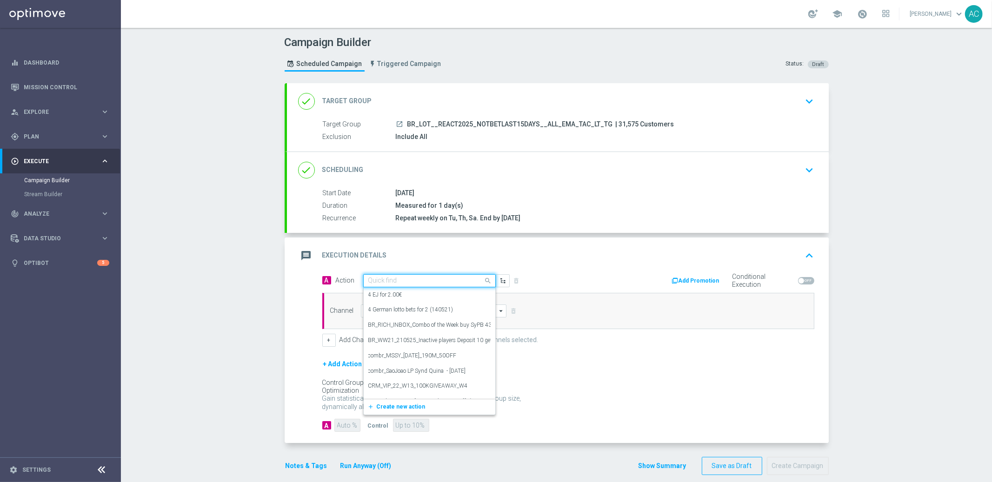
click at [446, 283] on input "text" at bounding box center [420, 281] width 104 height 8
paste input "BR_LOT__REAC_SYNDLFI__ALL_EMA_TAC_LT"
type input "BR_LOT__REAC_SYNDLFI__ALL_EMA_TAC_LT"
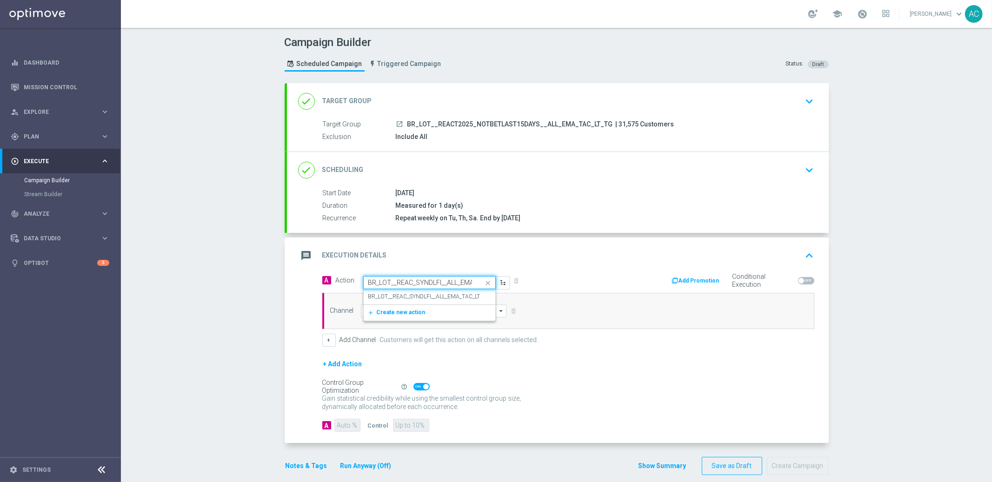
scroll to position [0, 25]
click at [425, 295] on label "BR_LOT__REAC_SYNDLFI__ALL_EMA_TAC_LT" at bounding box center [424, 297] width 112 height 8
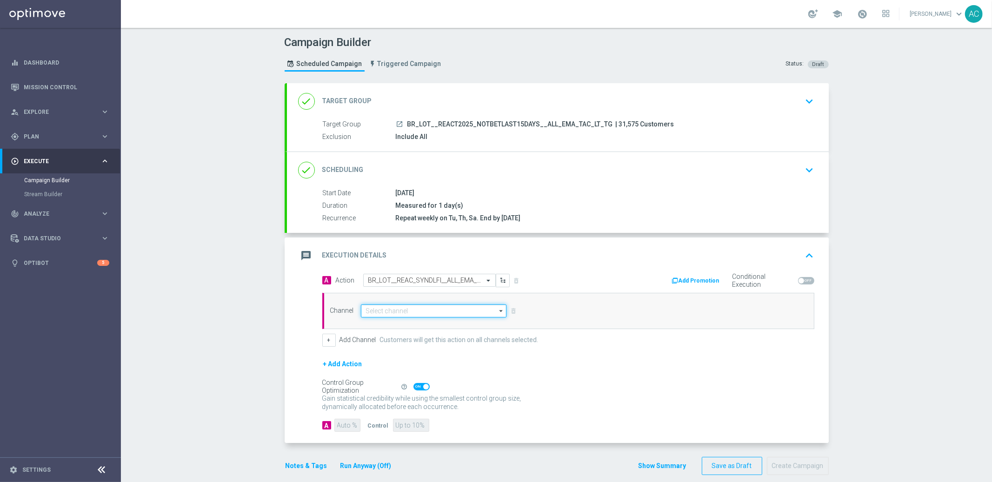
click at [388, 312] on input at bounding box center [434, 311] width 146 height 13
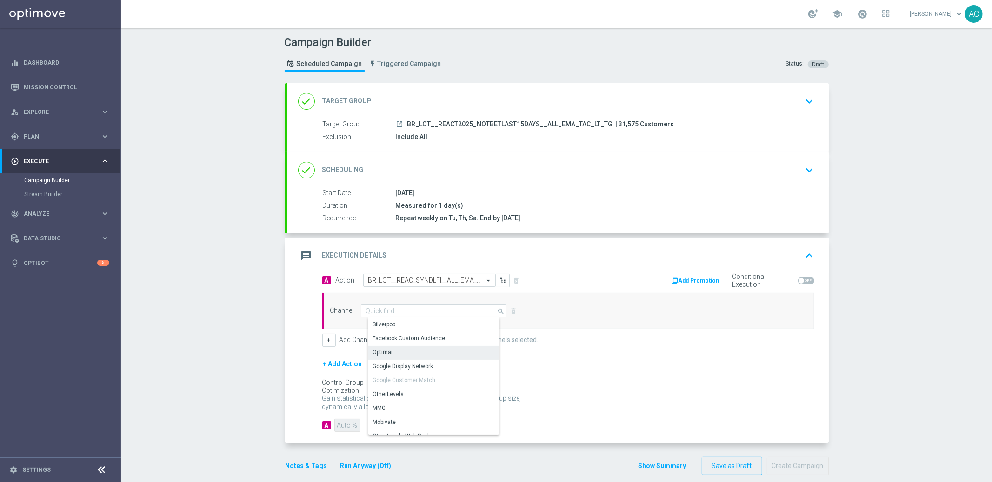
click at [390, 350] on div "Optimail" at bounding box center [437, 352] width 139 height 13
type input "Optimail"
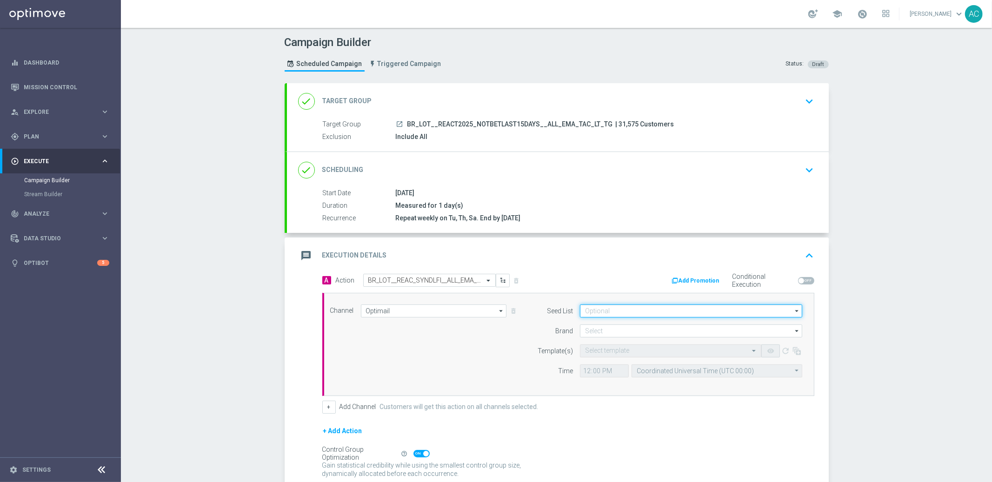
click at [603, 311] on input at bounding box center [691, 311] width 222 height 13
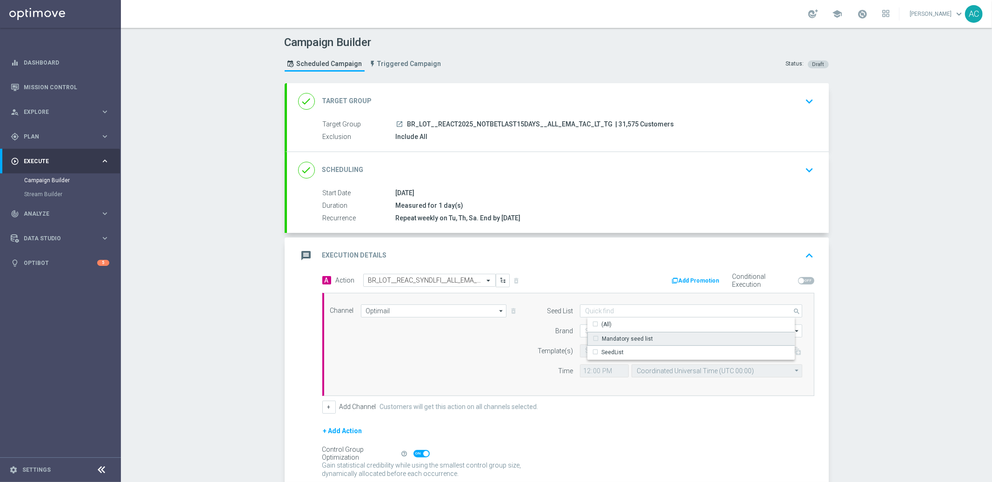
click at [610, 332] on div "Mandatory seed list" at bounding box center [699, 339] width 223 height 14
drag, startPoint x: 484, startPoint y: 341, endPoint x: 561, endPoint y: 329, distance: 77.2
click at [484, 341] on div "Channel Optimail Optimail arrow_drop_down Show Selected 0 of NaN Silverpop" at bounding box center [566, 345] width 487 height 80
type input "Mandatory seed list"
click at [605, 335] on input at bounding box center [691, 331] width 222 height 13
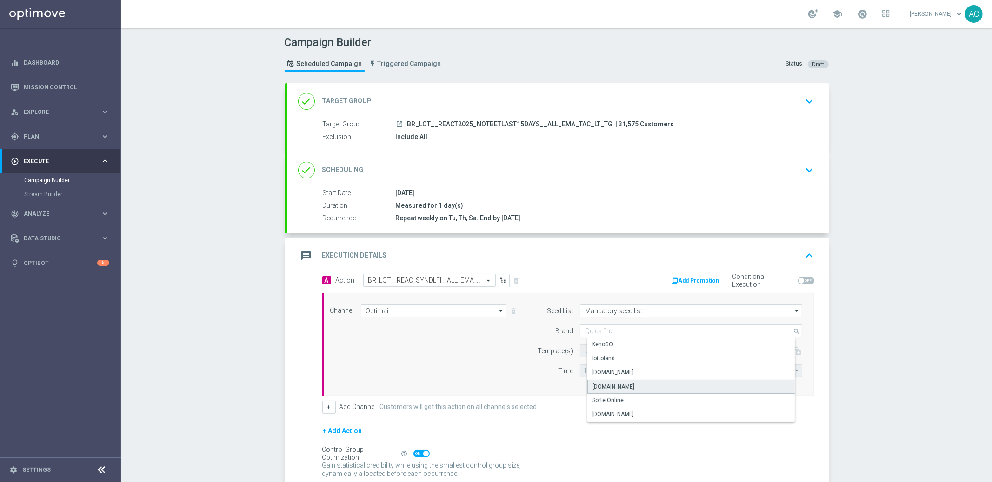
click at [623, 385] on div "[DOMAIN_NAME]" at bounding box center [614, 387] width 42 height 8
type input "[DOMAIN_NAME]"
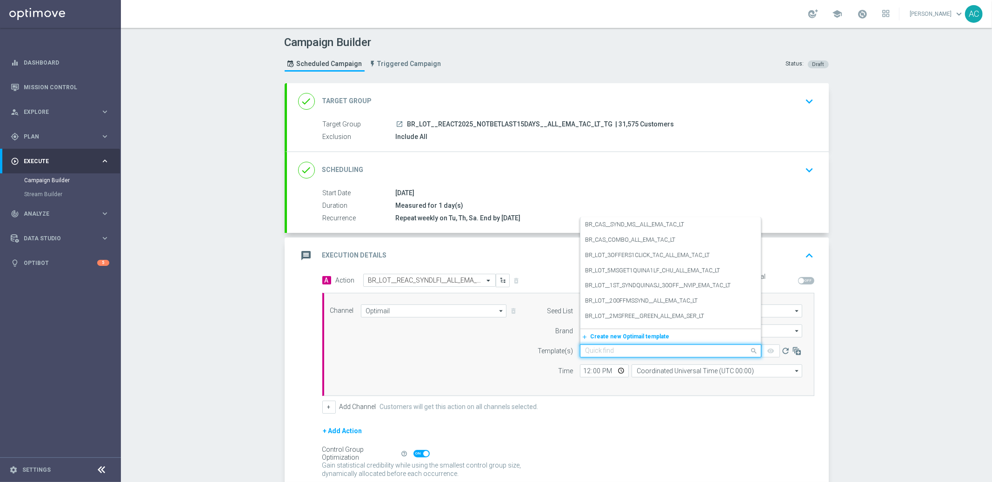
click at [596, 348] on input "text" at bounding box center [661, 352] width 153 height 8
paste input "BR_LOT__REAC_SYNDLFI__ALL_EMA_TAC_LT"
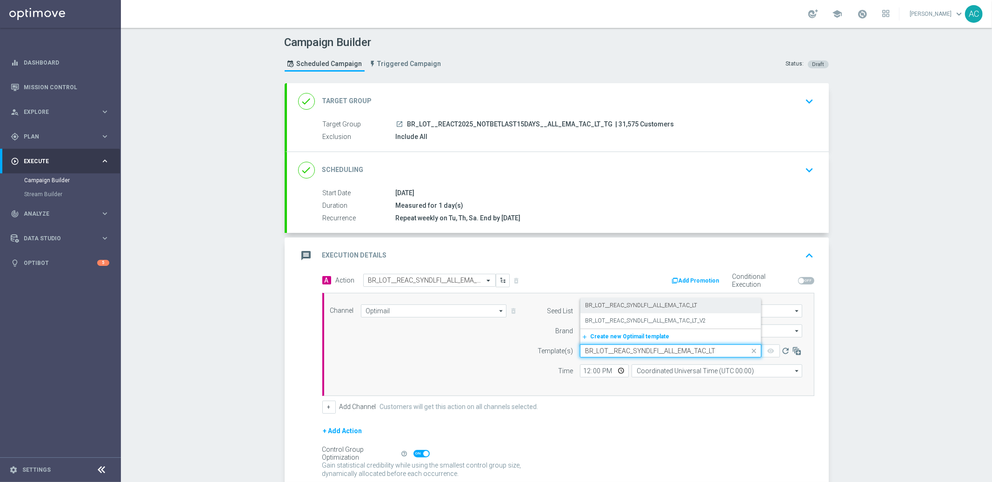
click at [626, 308] on label "BR_LOT__REAC_SYNDLFI__ALL_EMA_TAC_LT" at bounding box center [641, 306] width 112 height 8
type input "BR_LOT__REAC_SYNDLFI__ALL_EMA_TAC_LT"
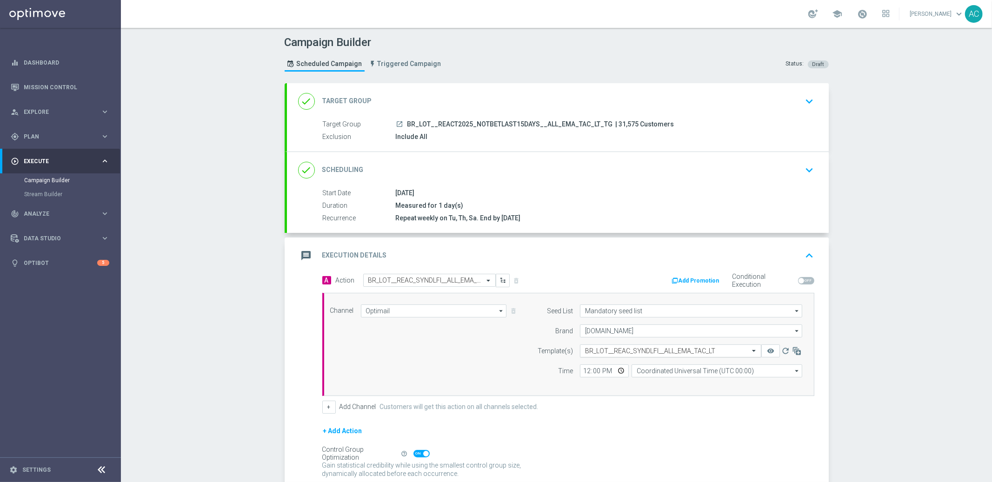
click at [688, 352] on input "text" at bounding box center [661, 352] width 153 height 8
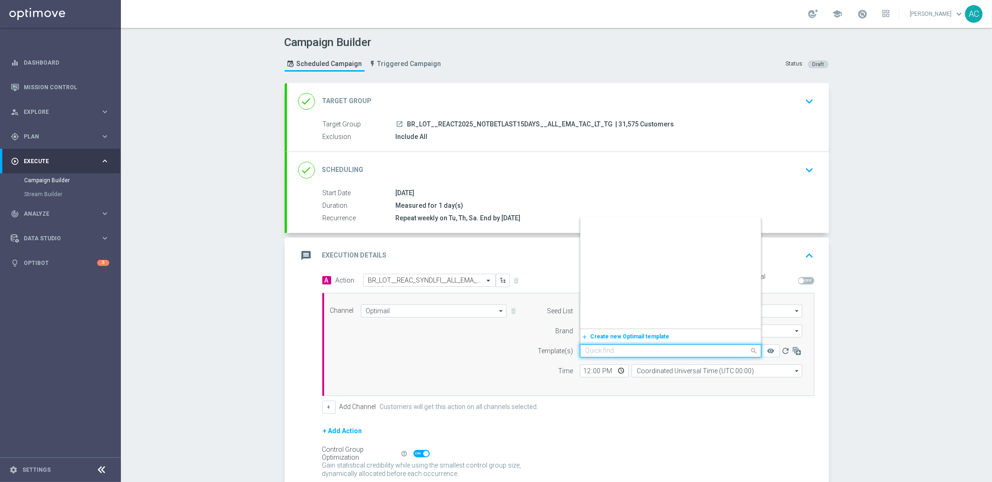
scroll to position [322, 0]
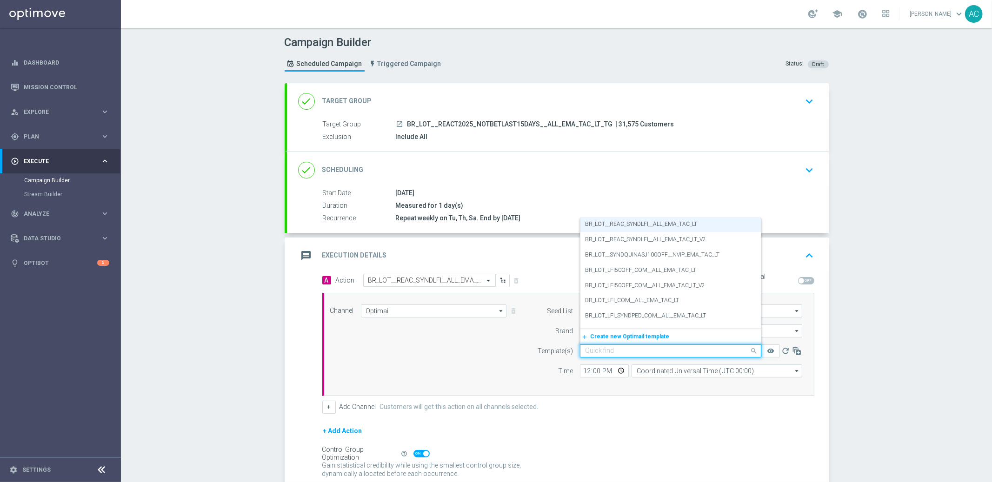
paste input "BR_LOT__REAC_SYNDLFI__ALL_EMA_TAC_LT"
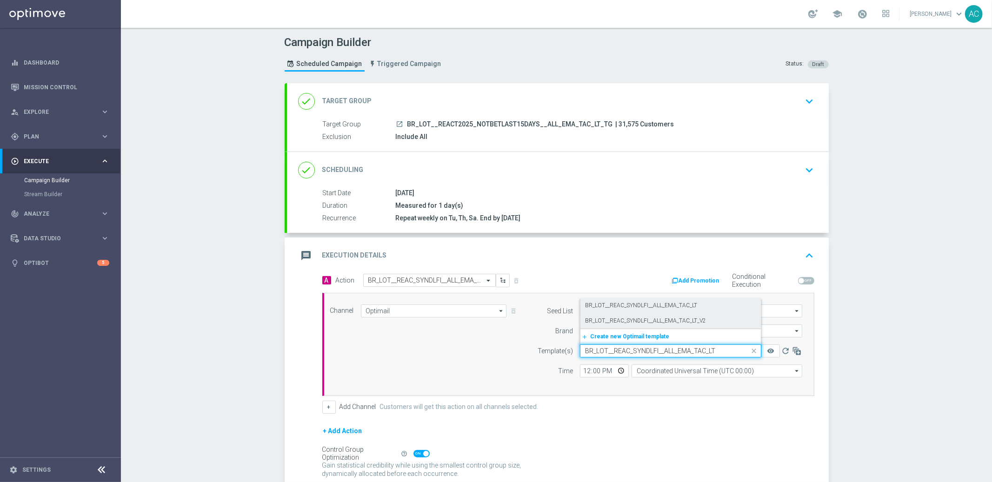
click at [686, 325] on div "BR_LOT__REAC_SYNDLFI__ALL_EMA_TAC_LT_V2" at bounding box center [670, 321] width 171 height 15
type input "BR_LOT__REAC_SYNDLFI__ALL_EMA_TAC_LT"
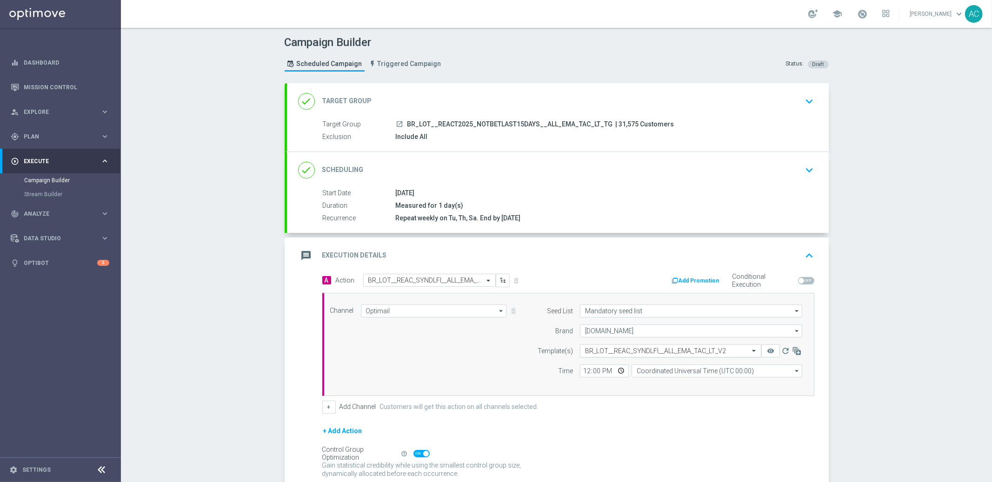
click at [650, 351] on input "text" at bounding box center [661, 352] width 153 height 8
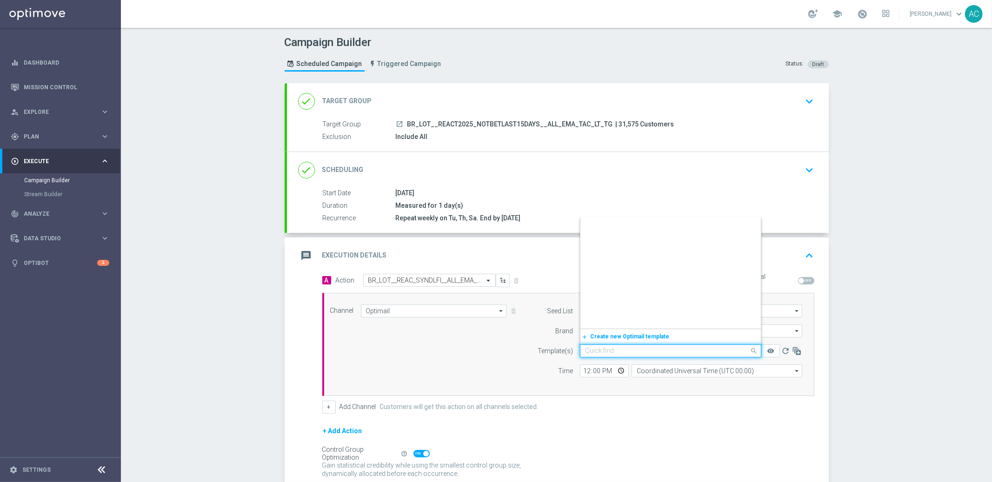
scroll to position [337, 0]
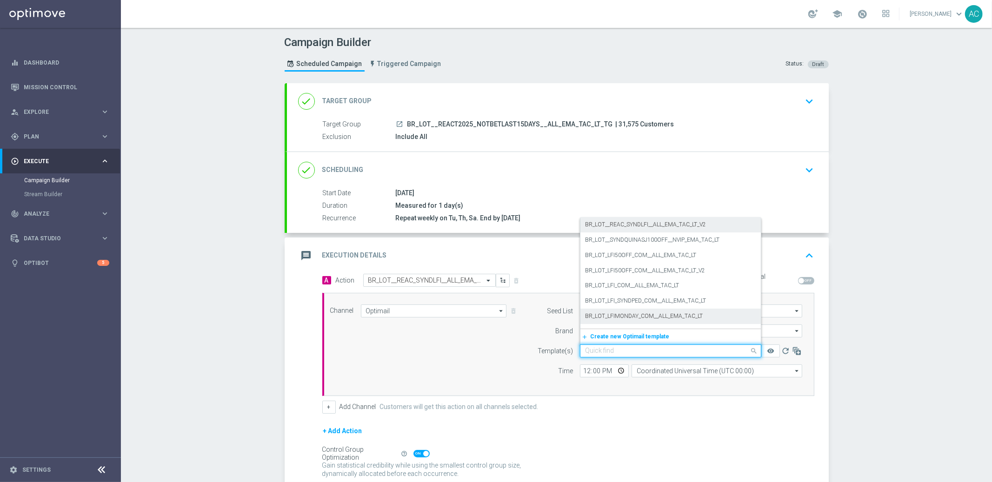
paste input "BR_LOT__REAC_SYNDLFI__ALL_EMA_TAC_LT"
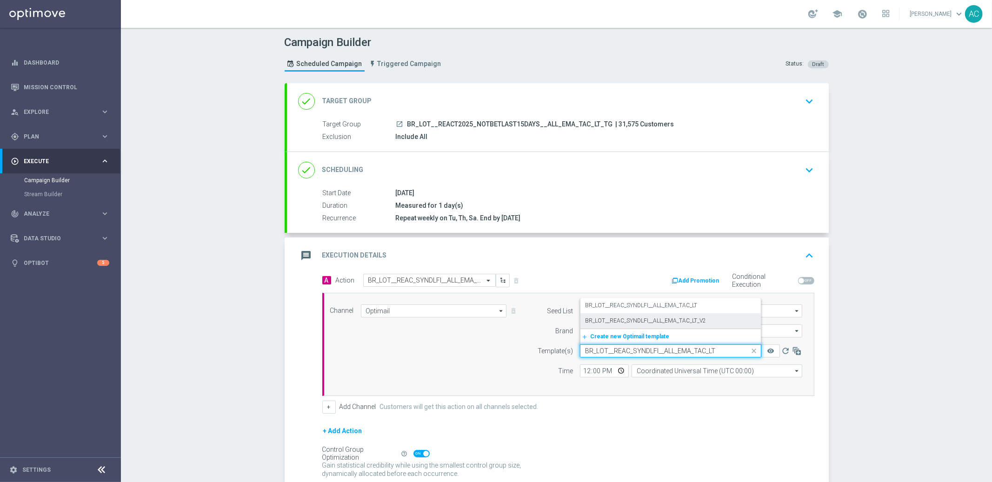
scroll to position [0, 0]
click at [683, 306] on label "BR_LOT__REAC_SYNDLFI__ALL_EMA_TAC_LT" at bounding box center [641, 306] width 112 height 8
type input "BR_LOT__REAC_SYNDLFI__ALL_EMA_TAC_LT"
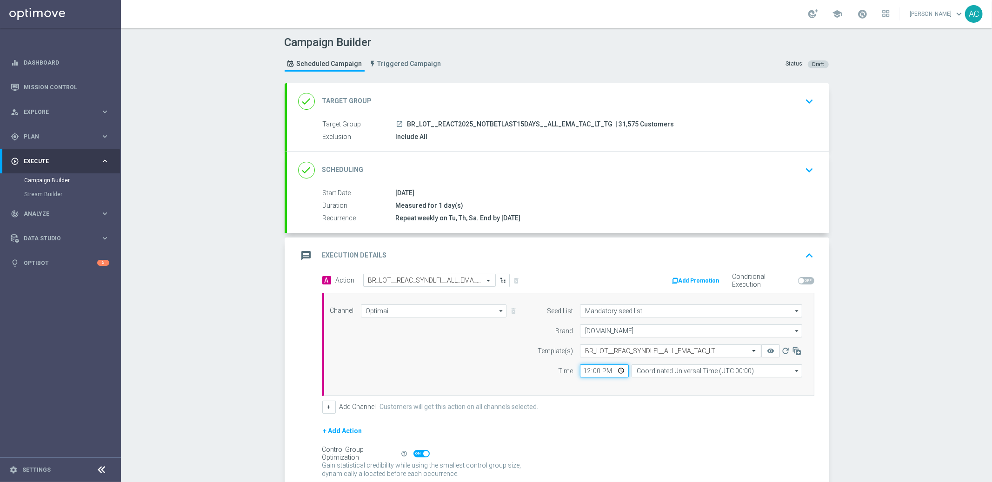
click at [580, 372] on input "12:00" at bounding box center [604, 371] width 49 height 13
type input "19:45"
click at [685, 376] on input "Coordinated Universal Time (UTC 00:00)" at bounding box center [717, 371] width 171 height 13
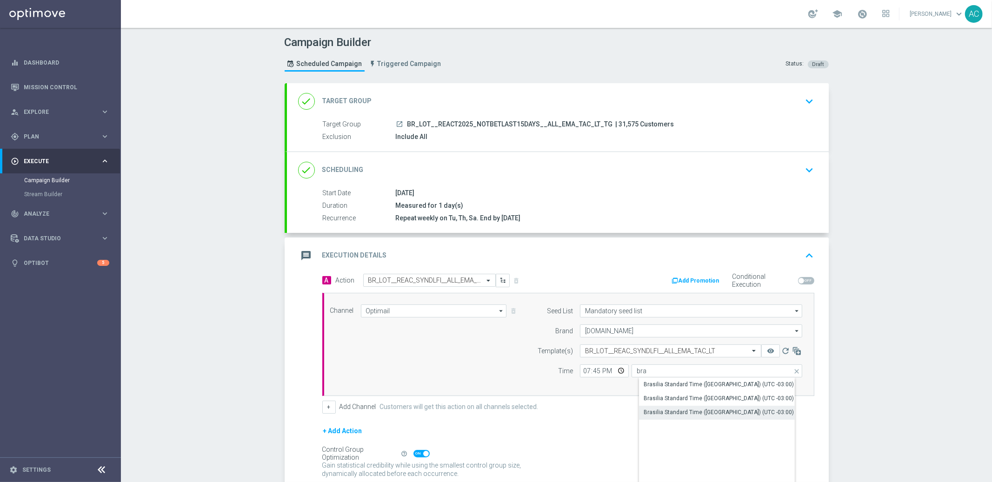
click at [712, 415] on div "Brasilia Standard Time (Sao Paulo) (UTC -03:00)" at bounding box center [719, 413] width 150 height 8
type input "Brasilia Standard Time (Sao Paulo) (UTC -03:00)"
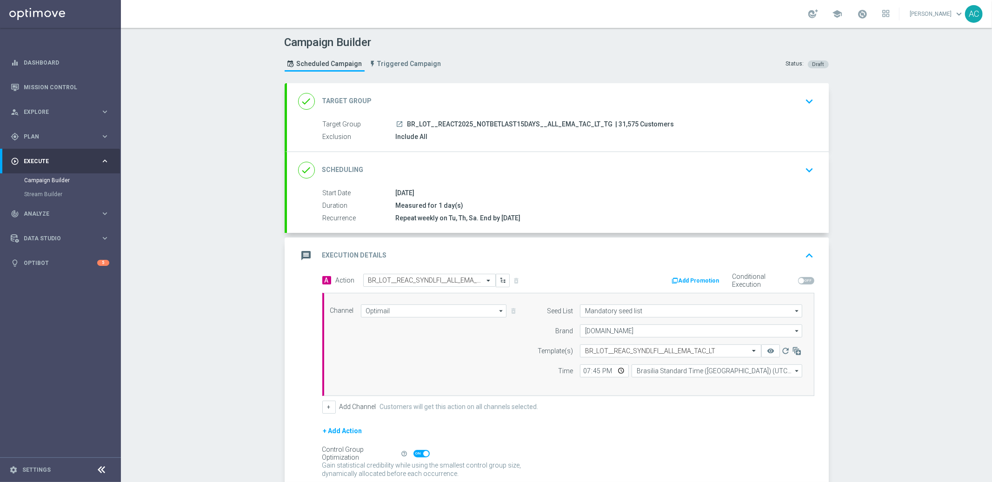
scroll to position [78, 0]
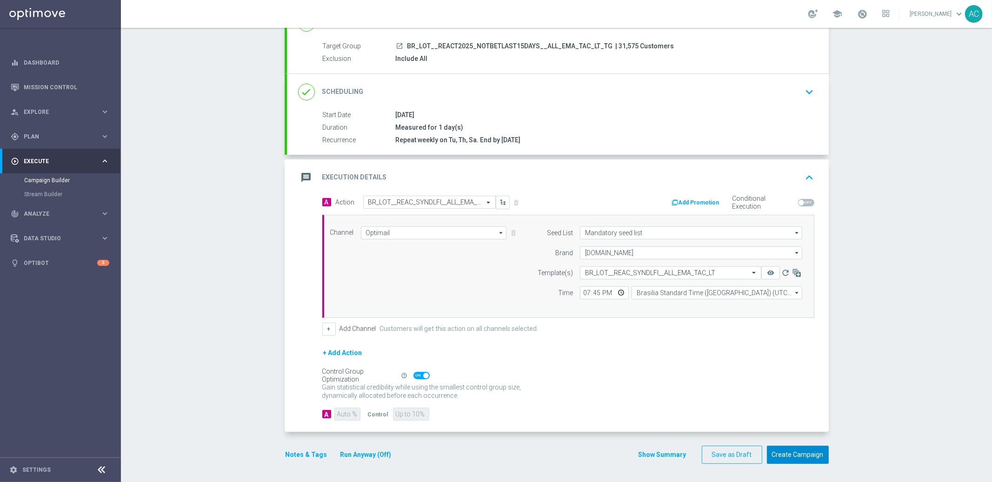
click at [791, 451] on button "Create Campaign" at bounding box center [798, 455] width 62 height 18
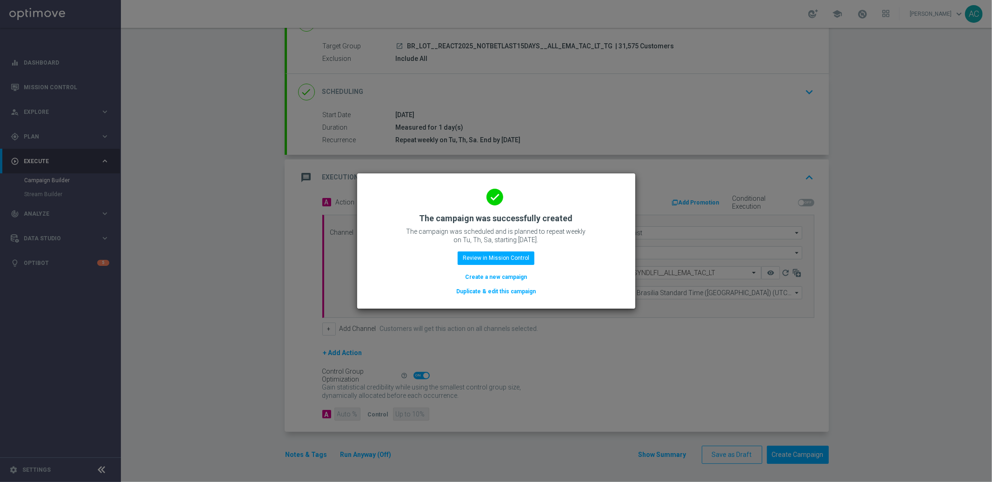
click at [494, 277] on button "Create a new campaign" at bounding box center [496, 277] width 64 height 10
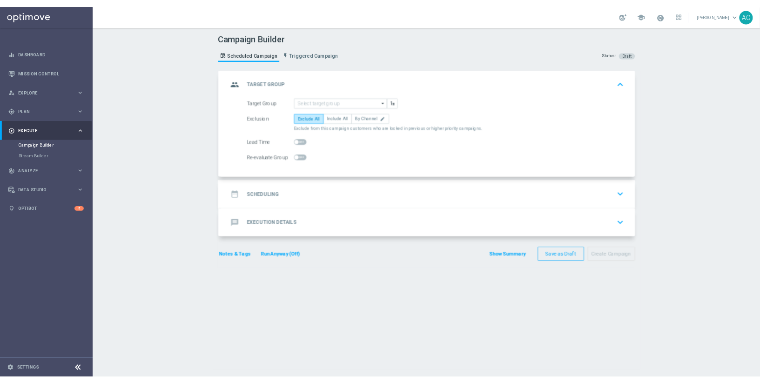
scroll to position [0, 0]
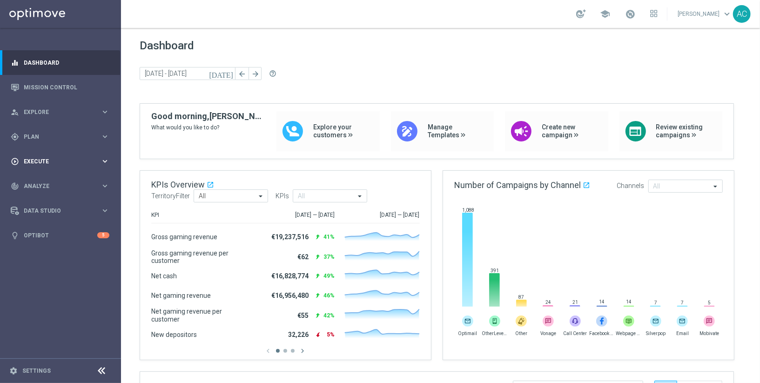
click at [67, 162] on span "Execute" at bounding box center [62, 162] width 77 height 6
click at [54, 180] on link "Campaign Builder" at bounding box center [60, 180] width 73 height 7
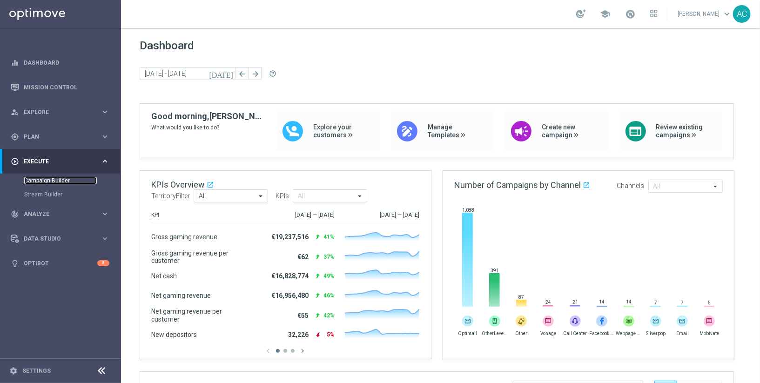
click at [55, 178] on link "Campaign Builder" at bounding box center [60, 180] width 73 height 7
click at [73, 135] on span "Plan" at bounding box center [62, 137] width 77 height 6
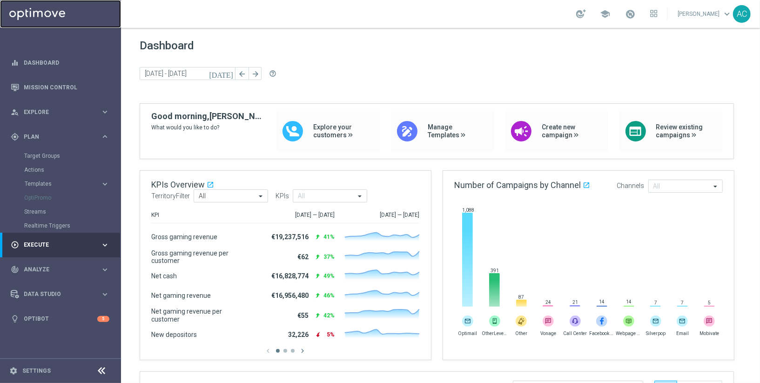
click at [44, 16] on link at bounding box center [60, 14] width 121 height 28
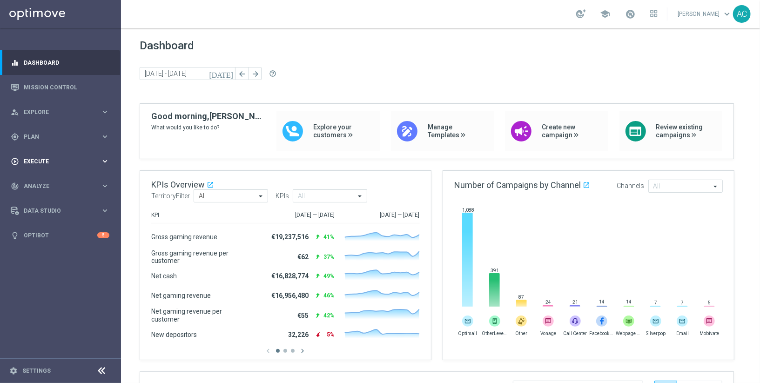
click at [63, 165] on div "play_circle_outline Execute" at bounding box center [56, 161] width 90 height 8
click at [40, 180] on link "Campaign Builder" at bounding box center [60, 180] width 73 height 7
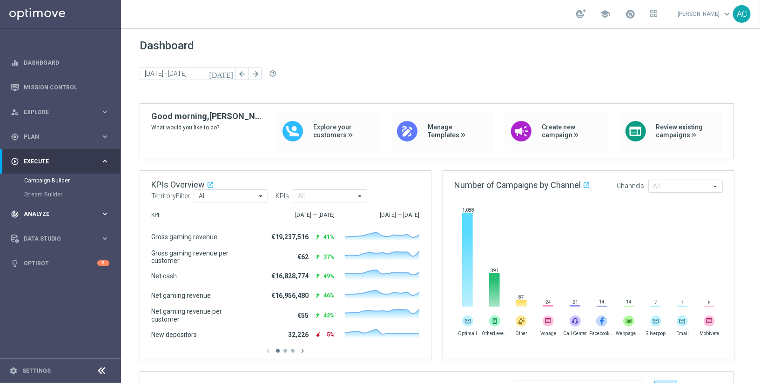
click at [64, 214] on span "Analyze" at bounding box center [62, 214] width 77 height 6
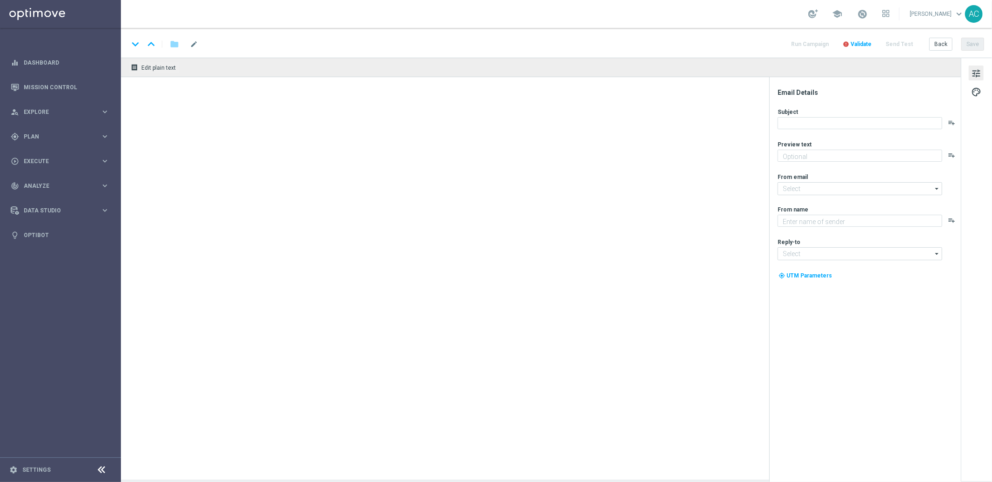
type textarea "Vai deixar R$220 milhões passarem?"
type textarea "[DOMAIN_NAME]"
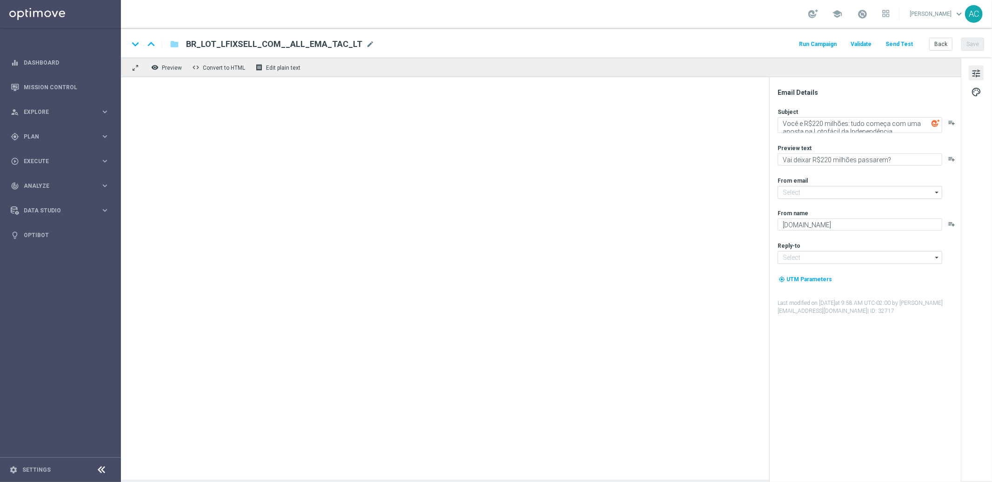
type input "[EMAIL_ADDRESS][DOMAIN_NAME]"
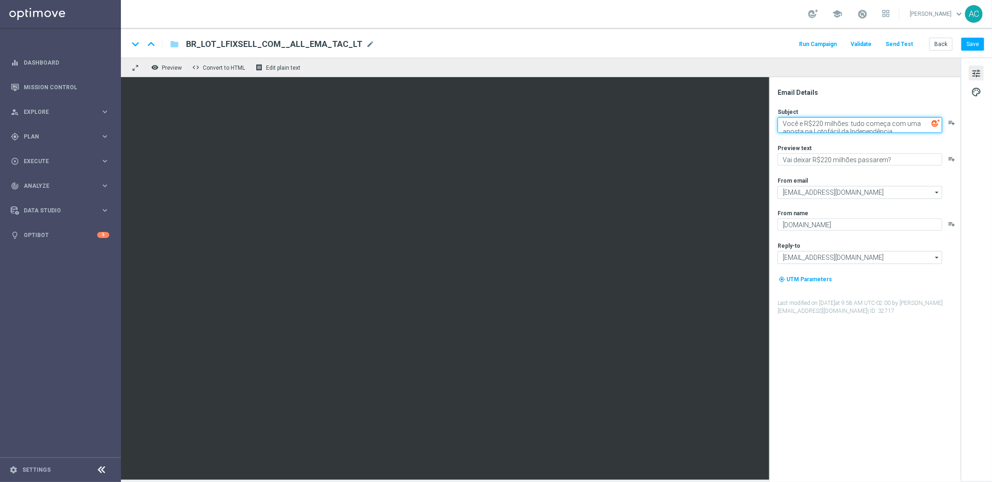
click at [876, 127] on textarea "Você e R$220 milhões: tudo começa com uma aposta na Lotofácil da Independência" at bounding box center [860, 125] width 165 height 16
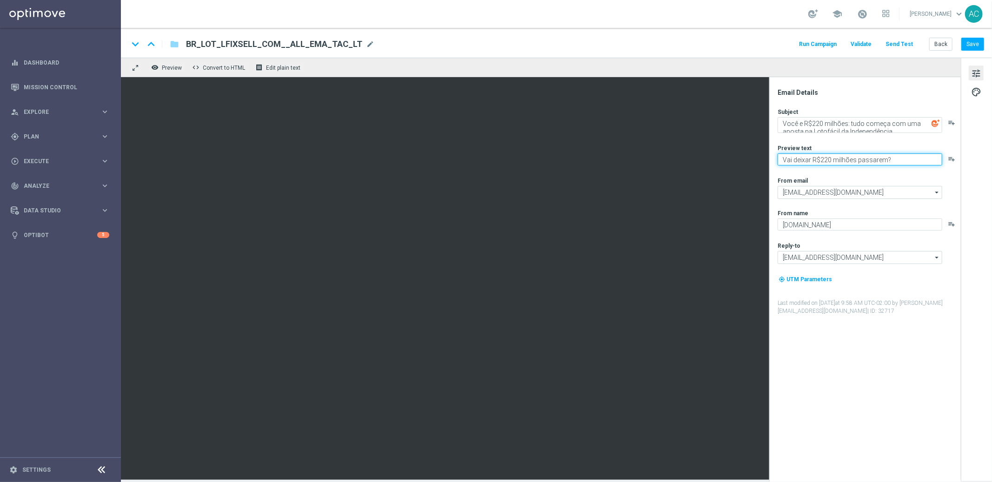
click at [829, 161] on textarea "Vai deixar R$220 milhões passarem?" at bounding box center [860, 160] width 165 height 12
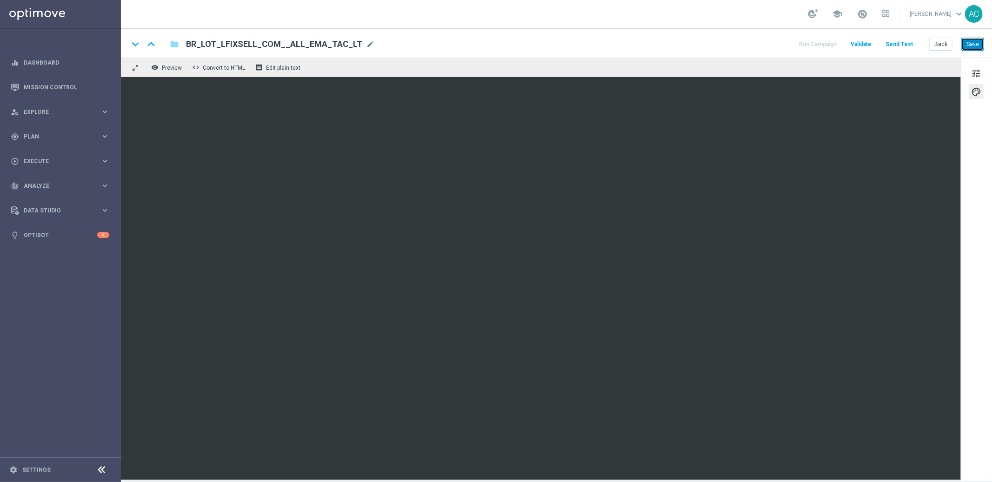
click at [972, 45] on button "Save" at bounding box center [973, 44] width 23 height 13
